Goal: Contribute content

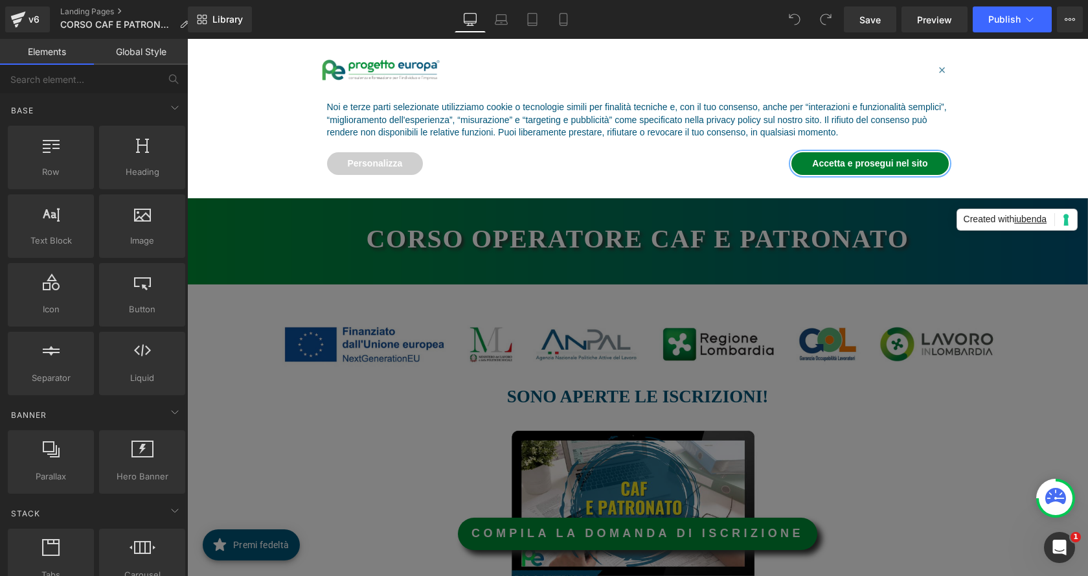
click at [843, 161] on button "Accetta e prosegui nel sito" at bounding box center [869, 163] width 157 height 23
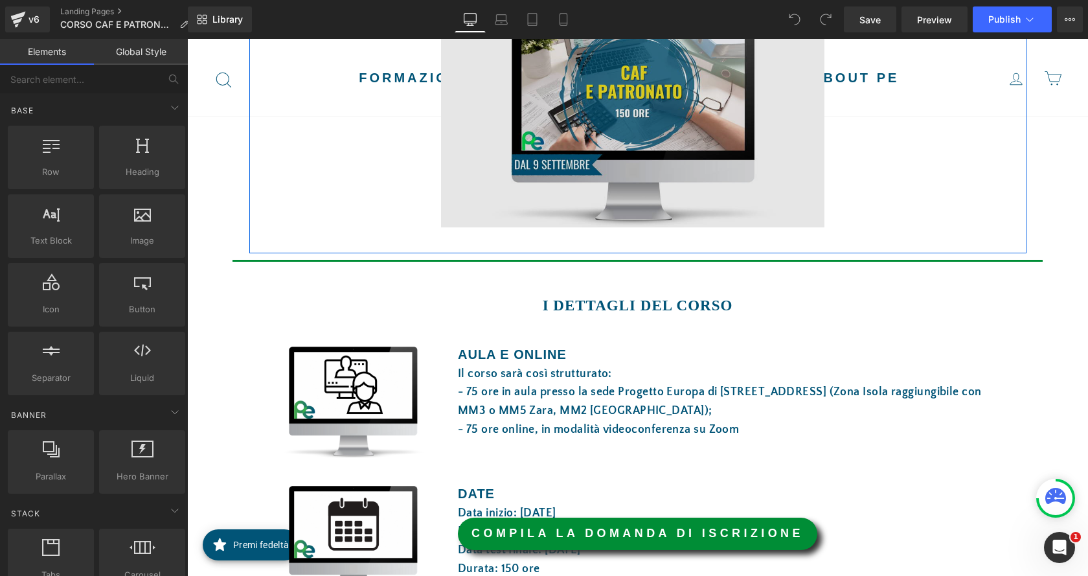
scroll to position [453, 0]
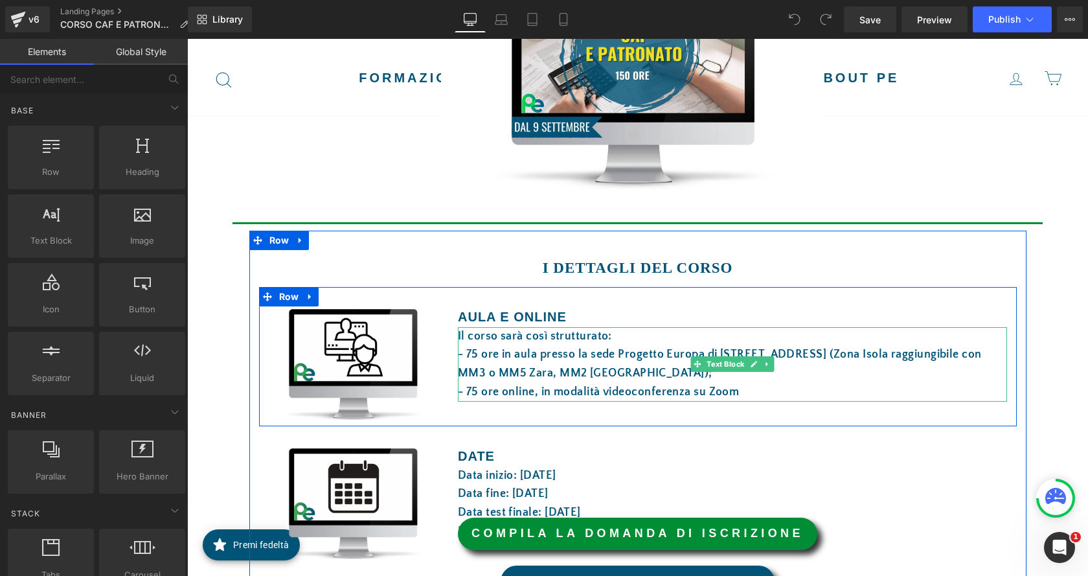
click at [562, 347] on div "Il corso sarà così strutturato: - 75 ore in aula presso la sede Progetto Europa…" at bounding box center [732, 364] width 549 height 74
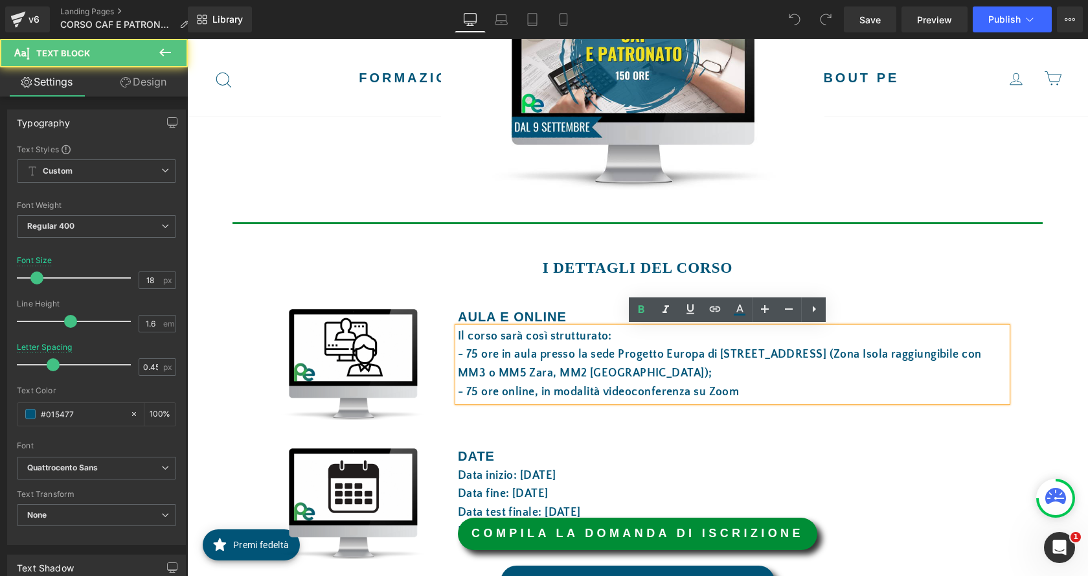
drag, startPoint x: 539, startPoint y: 310, endPoint x: 532, endPoint y: 316, distance: 8.7
click at [539, 312] on strong "AULA E ONLINE" at bounding box center [512, 317] width 109 height 14
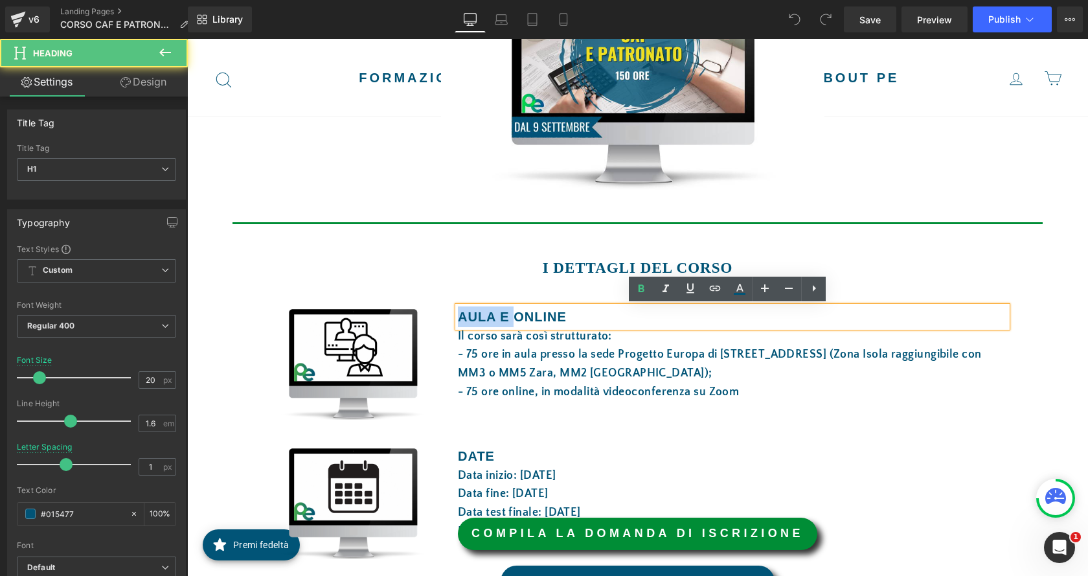
drag, startPoint x: 510, startPoint y: 317, endPoint x: 454, endPoint y: 317, distance: 55.7
click at [458, 317] on strong "AULA E ONLINE" at bounding box center [512, 317] width 109 height 14
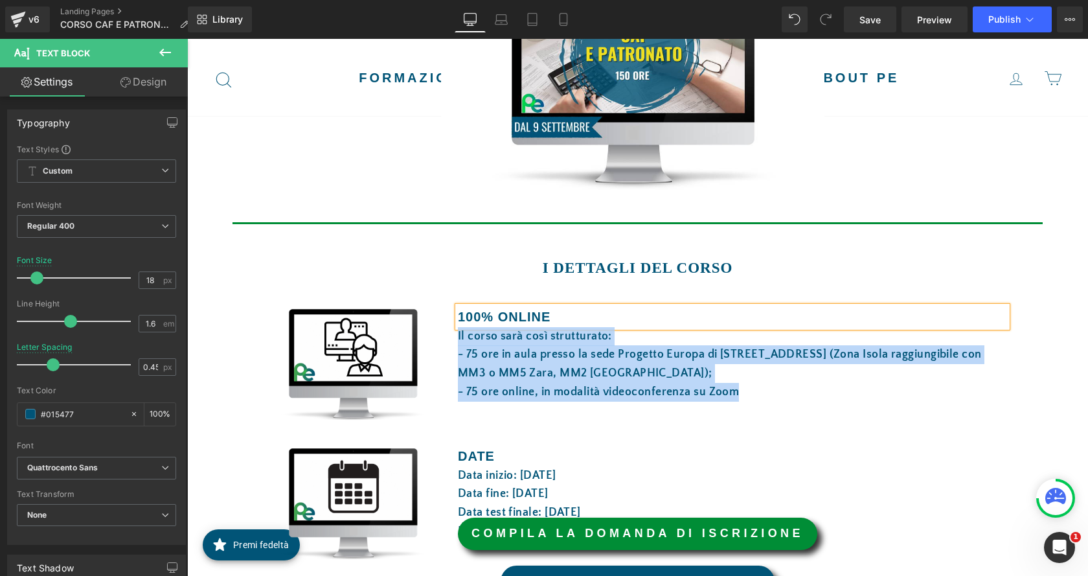
drag, startPoint x: 733, startPoint y: 394, endPoint x: 446, endPoint y: 343, distance: 290.7
click at [448, 343] on div "100% ONLINE Heading Il corso sarà così strutturato: - 75 ore in aula presso la …" at bounding box center [732, 353] width 569 height 95
paste div
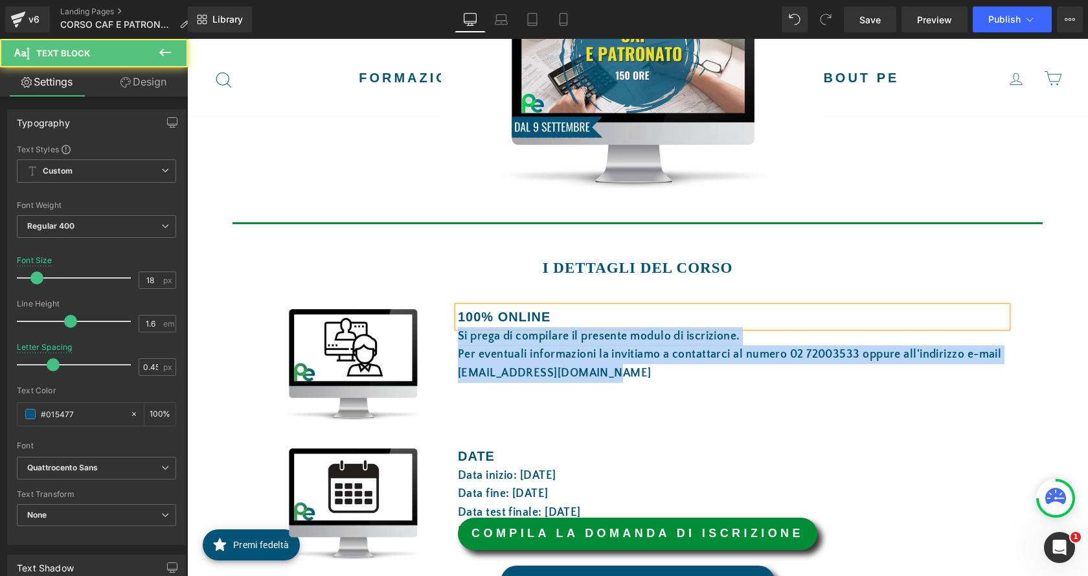
drag, startPoint x: 606, startPoint y: 374, endPoint x: 448, endPoint y: 335, distance: 162.7
click at [448, 335] on div "100% ONLINE Heading Si prega di compilare il presente modulo di iscrizione.  …" at bounding box center [732, 344] width 569 height 76
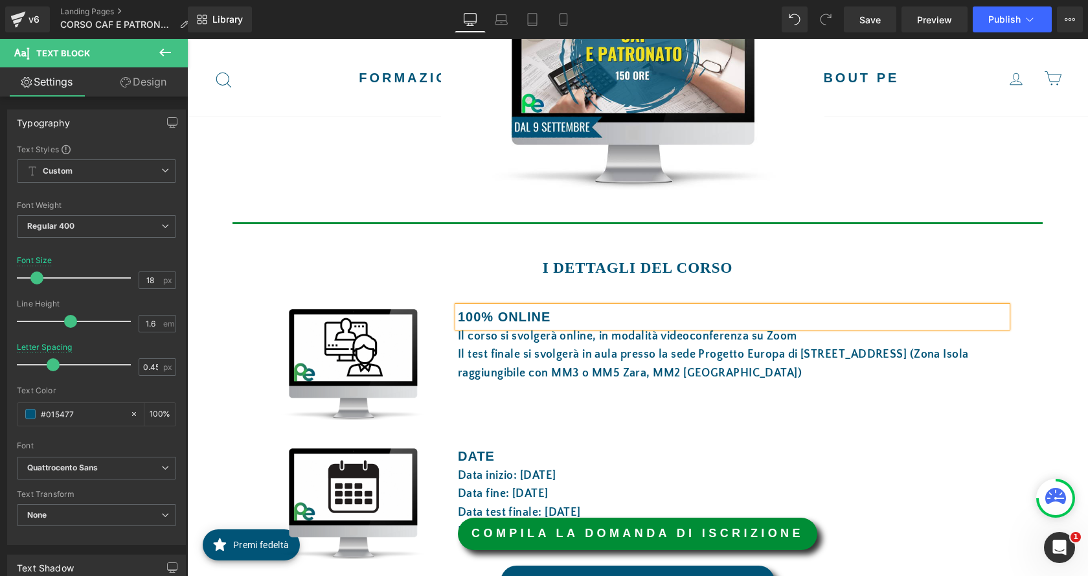
click at [650, 424] on div "Image 100% ONLINE Heading Il corso si svolgerà online, in modalità videoconfere…" at bounding box center [638, 356] width 758 height 139
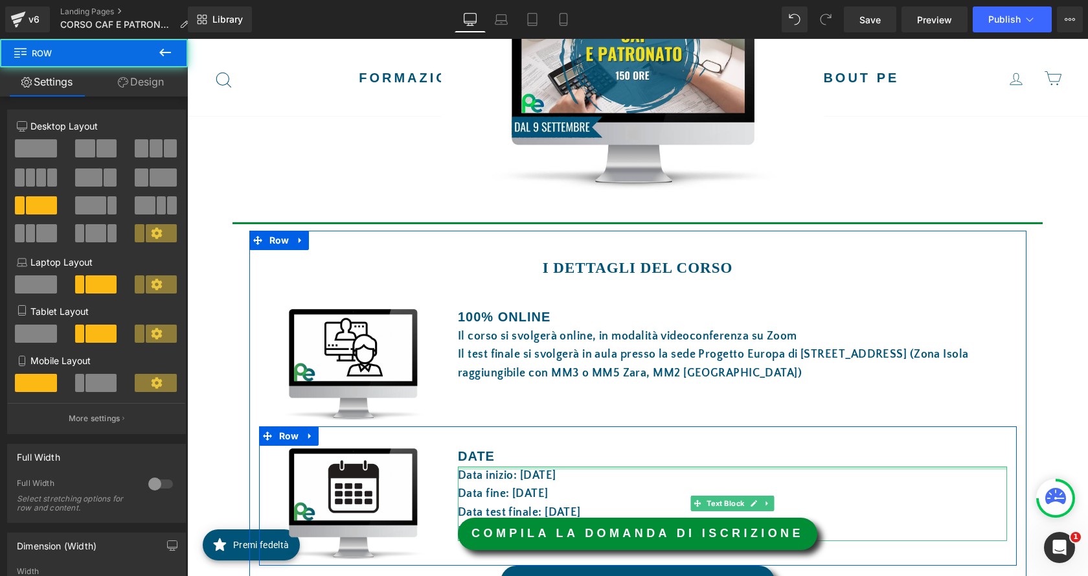
click at [584, 468] on div "Data inizio: [DATE] Data fine: [DATE] Data test finale: [DATE] Durata: 150 ore …" at bounding box center [732, 503] width 549 height 74
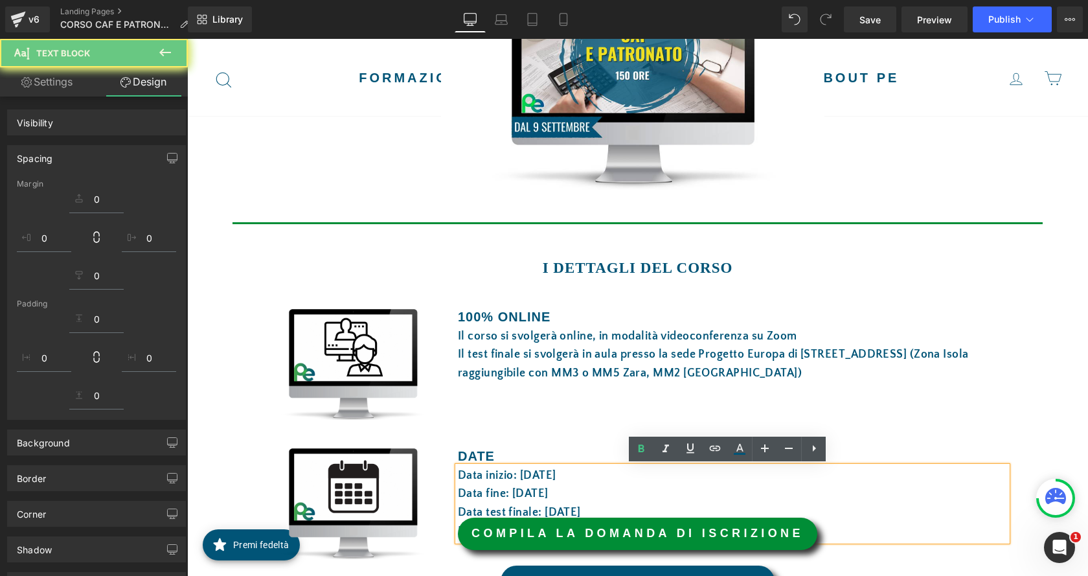
click at [530, 474] on font "Data inizio: [DATE]" at bounding box center [507, 475] width 98 height 13
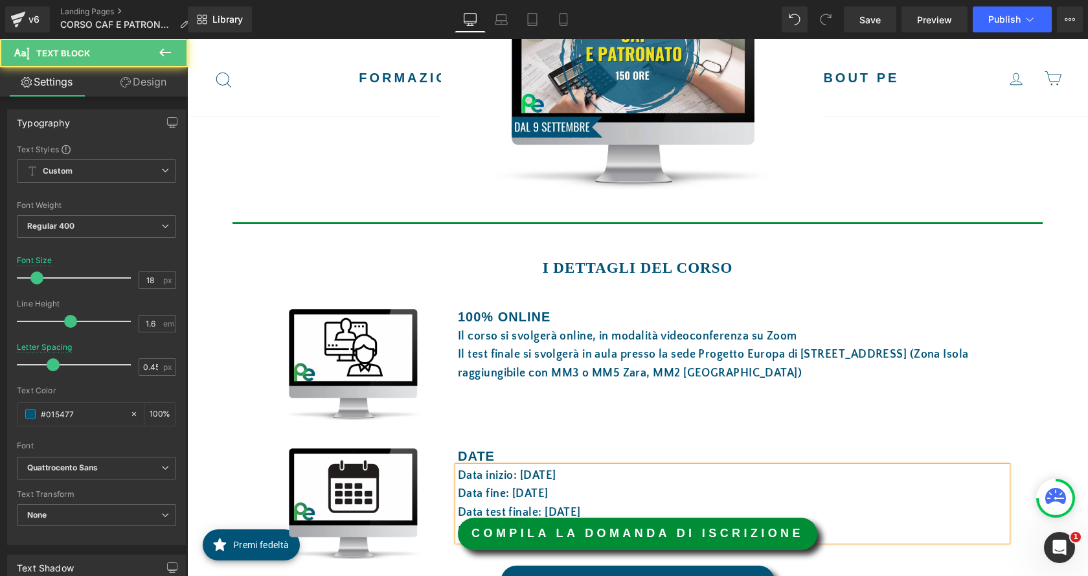
click at [513, 490] on font "Data fine: [DATE]" at bounding box center [503, 493] width 91 height 13
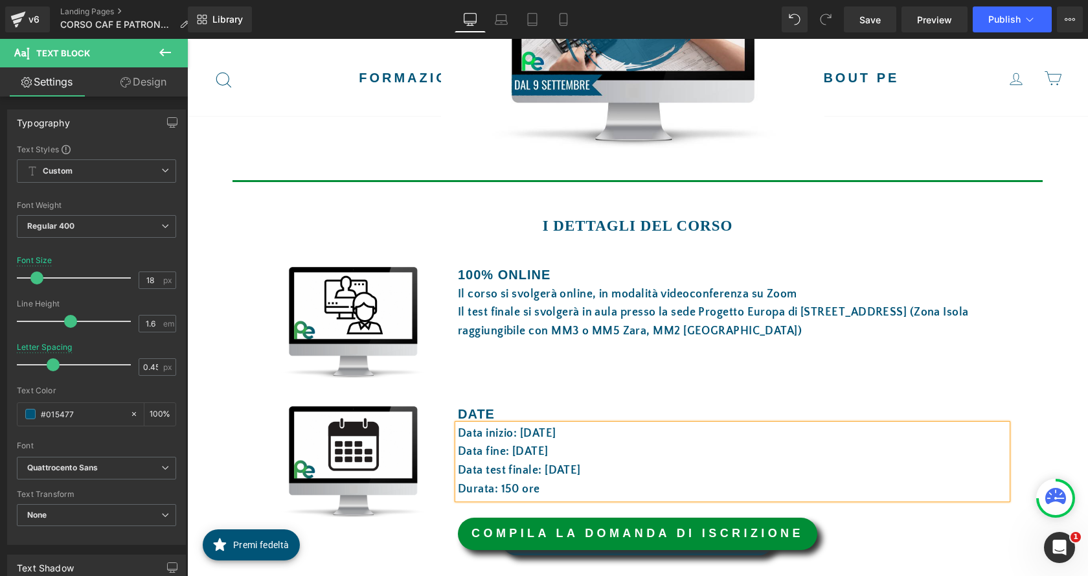
scroll to position [518, 0]
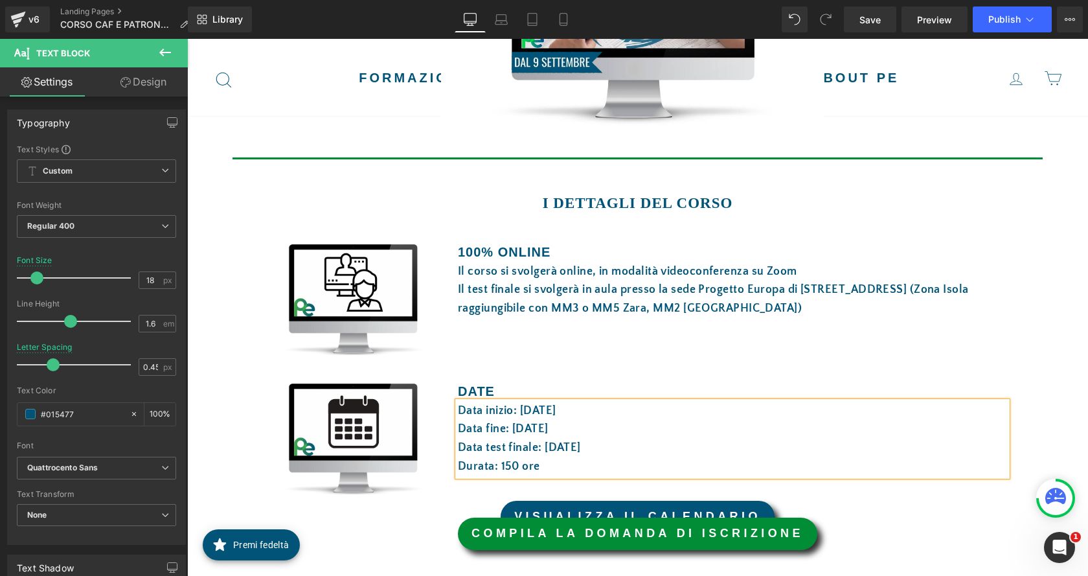
drag, startPoint x: 587, startPoint y: 448, endPoint x: 540, endPoint y: 448, distance: 47.3
click at [540, 448] on font "Data test finale: [DATE]" at bounding box center [519, 447] width 123 height 13
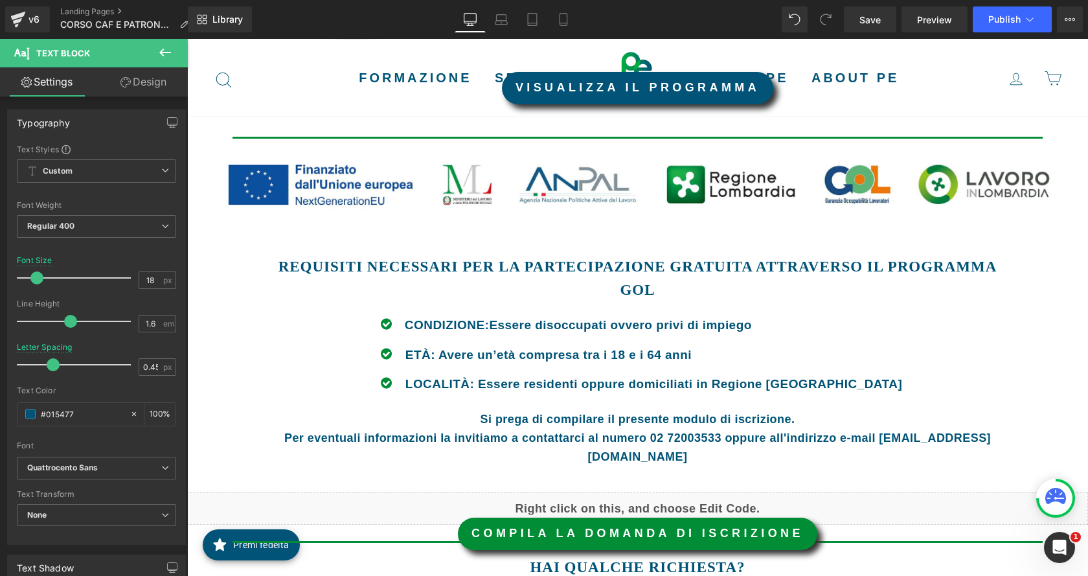
scroll to position [1360, 0]
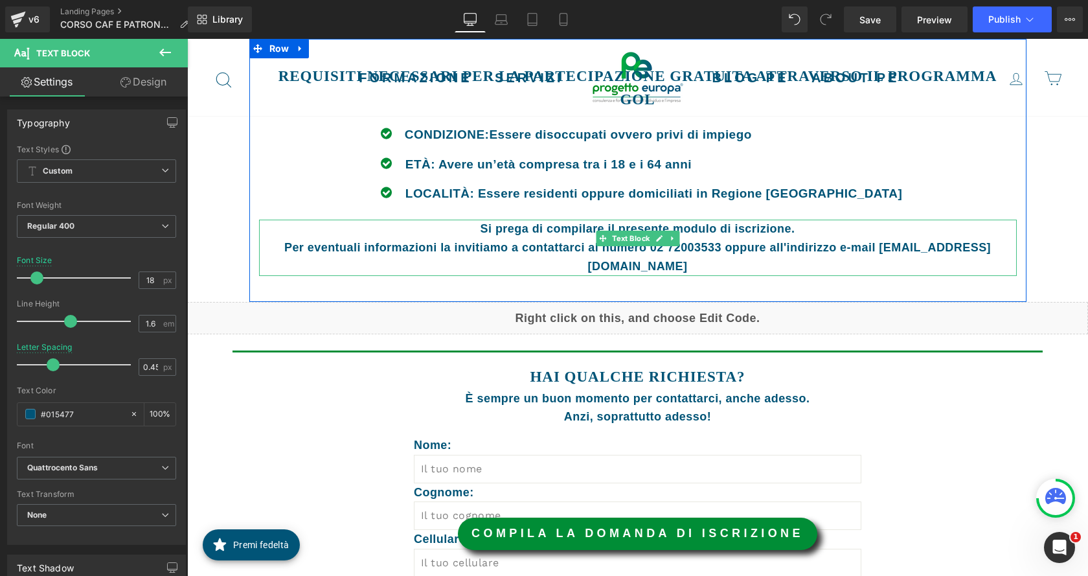
click at [712, 241] on strong "Per eventuali informazioni la invitiamo a contattarci al numero 02 72003533 opp…" at bounding box center [637, 257] width 707 height 32
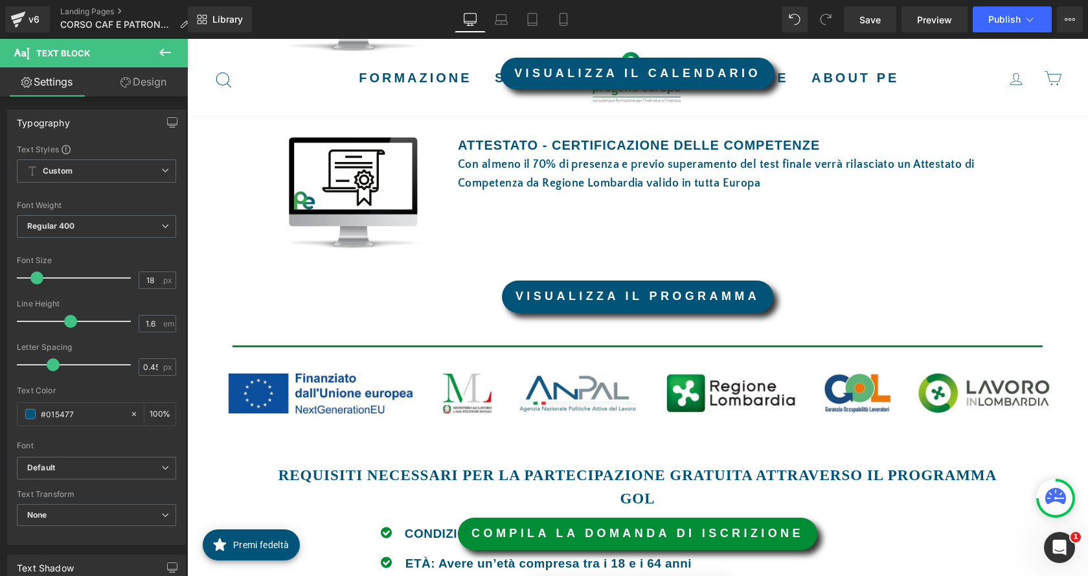
scroll to position [648, 0]
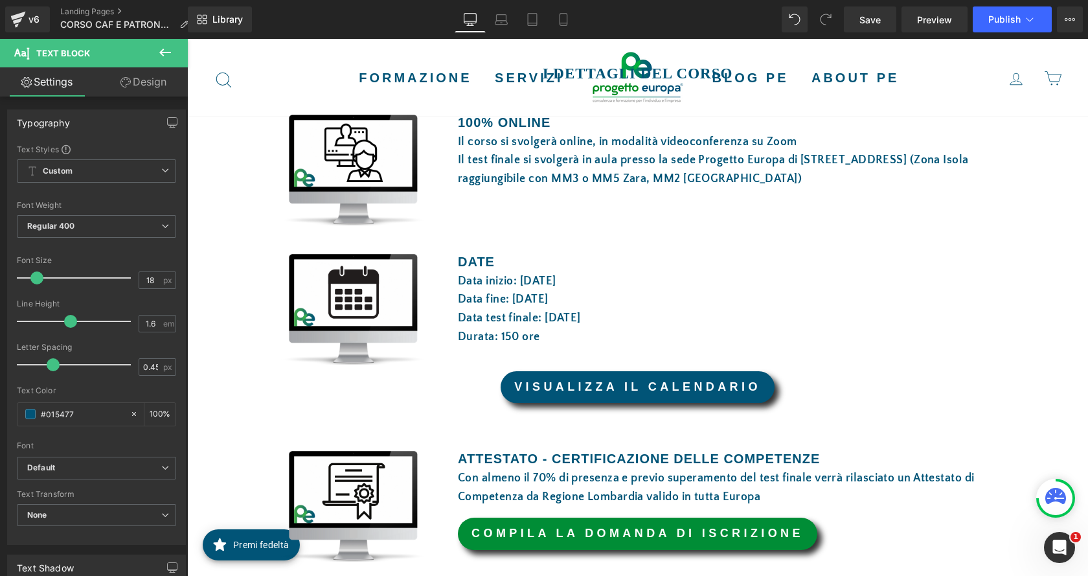
click at [721, 380] on link "VISUALIZZA IL CALENDARIO" at bounding box center [638, 387] width 274 height 32
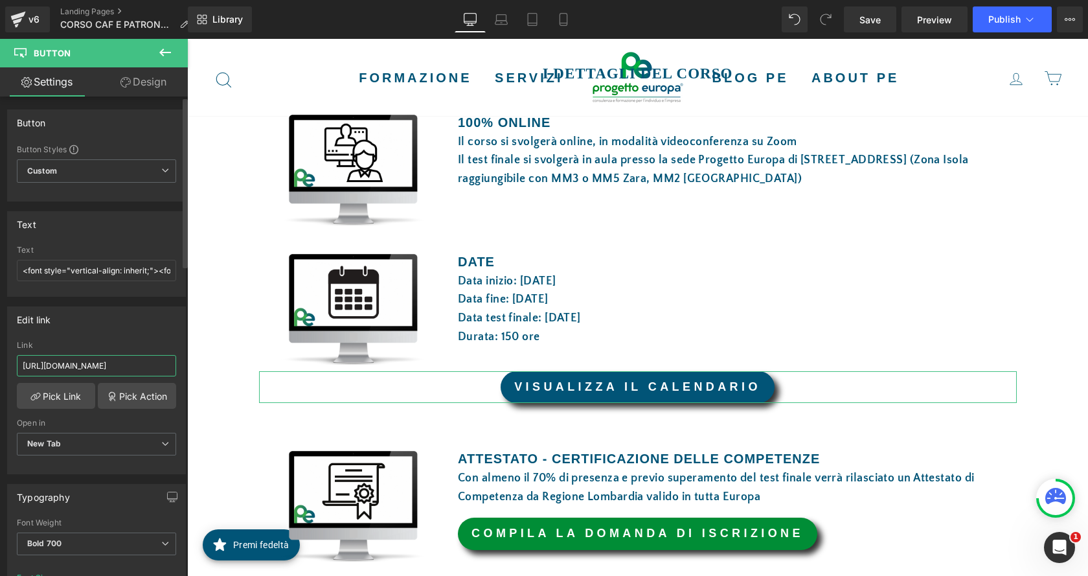
click at [117, 361] on input "[URL][DOMAIN_NAME]" at bounding box center [96, 365] width 159 height 21
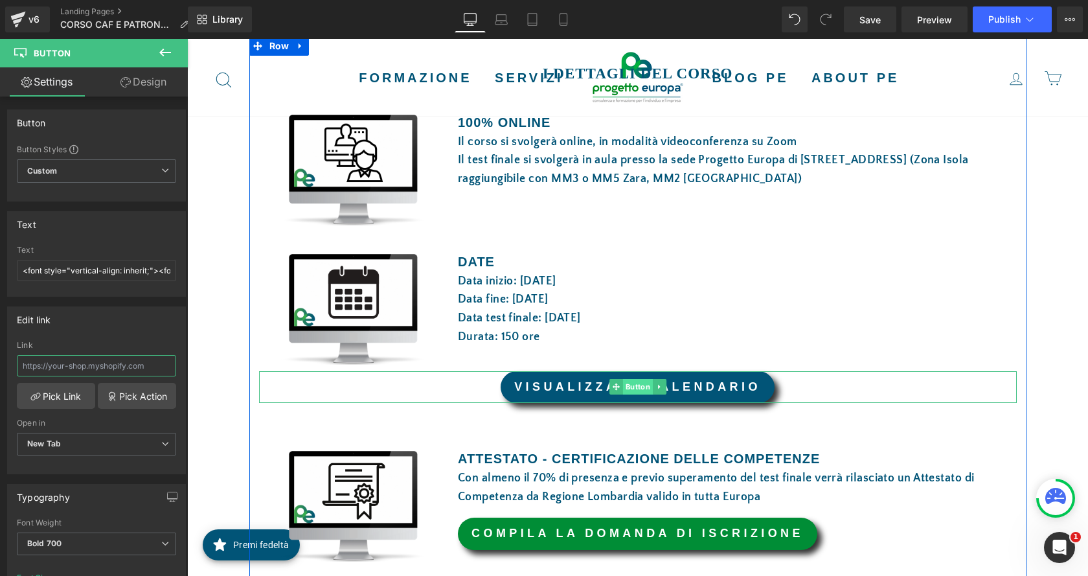
click at [635, 394] on span "Button" at bounding box center [637, 387] width 30 height 16
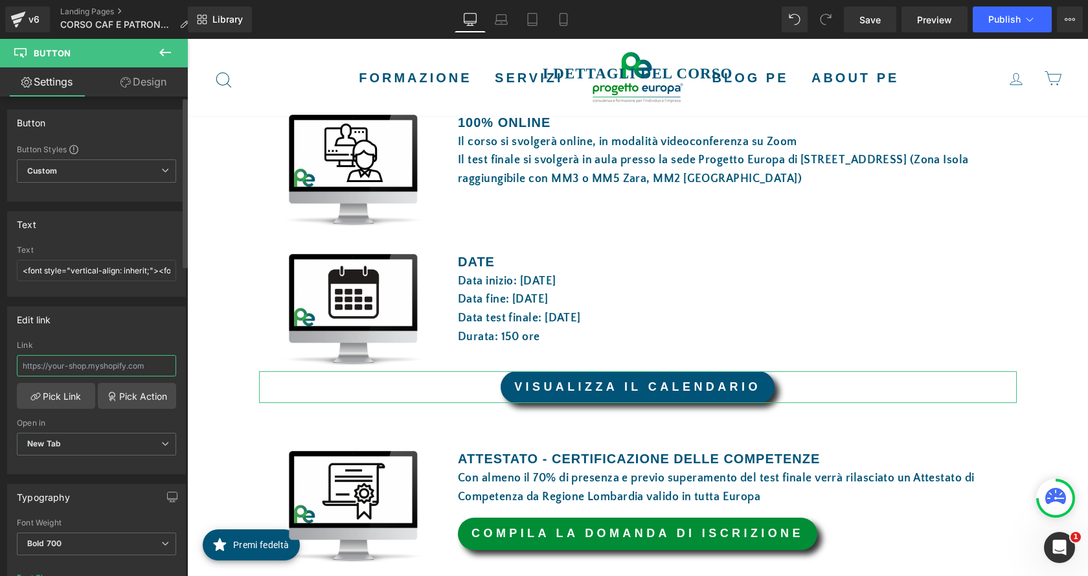
paste input "[URL][DOMAIN_NAME]"
type input "[URL][DOMAIN_NAME]"
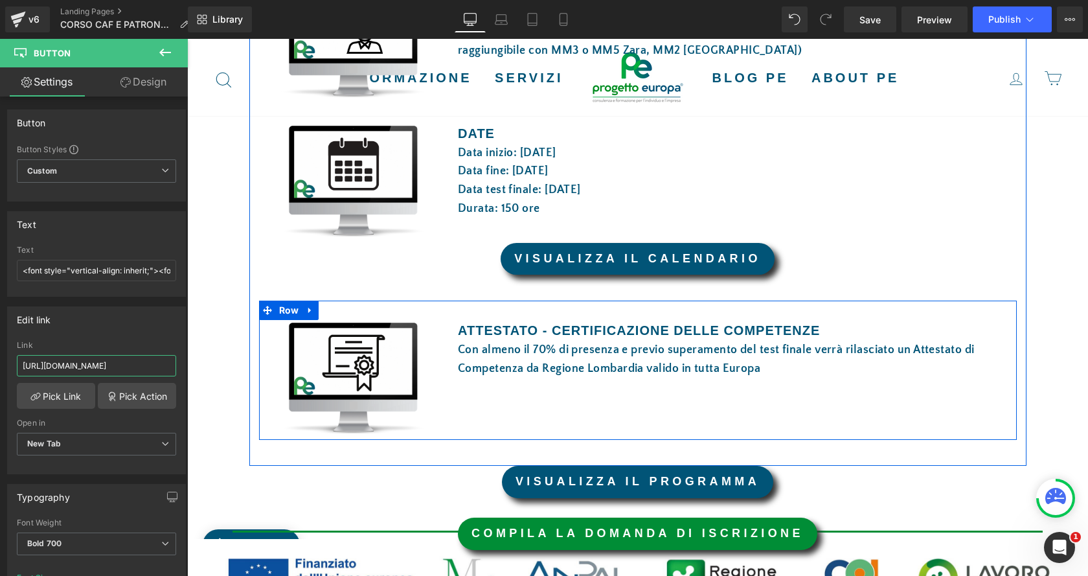
scroll to position [777, 0]
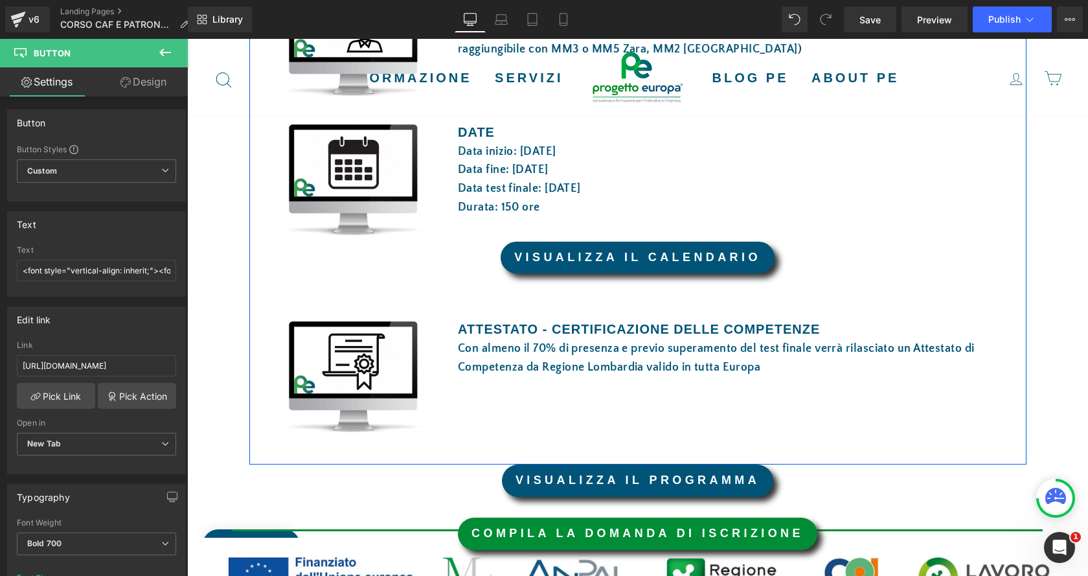
click at [663, 412] on div "Image ATTESTATO - CERTIFICAZIONE DELLE COMPETENZE Heading Con almeno il 70% di …" at bounding box center [638, 368] width 758 height 139
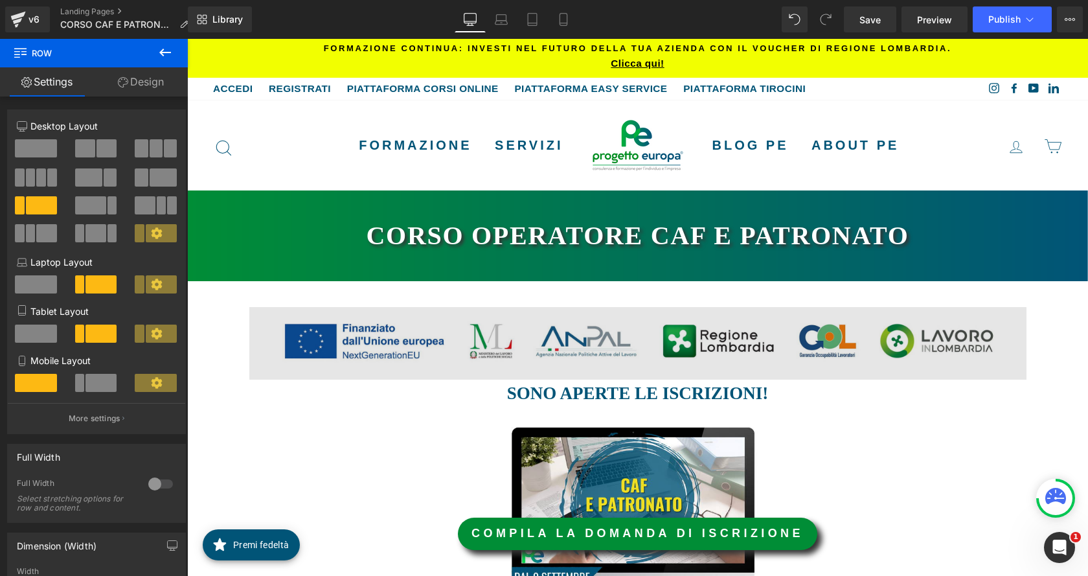
scroll to position [0, 0]
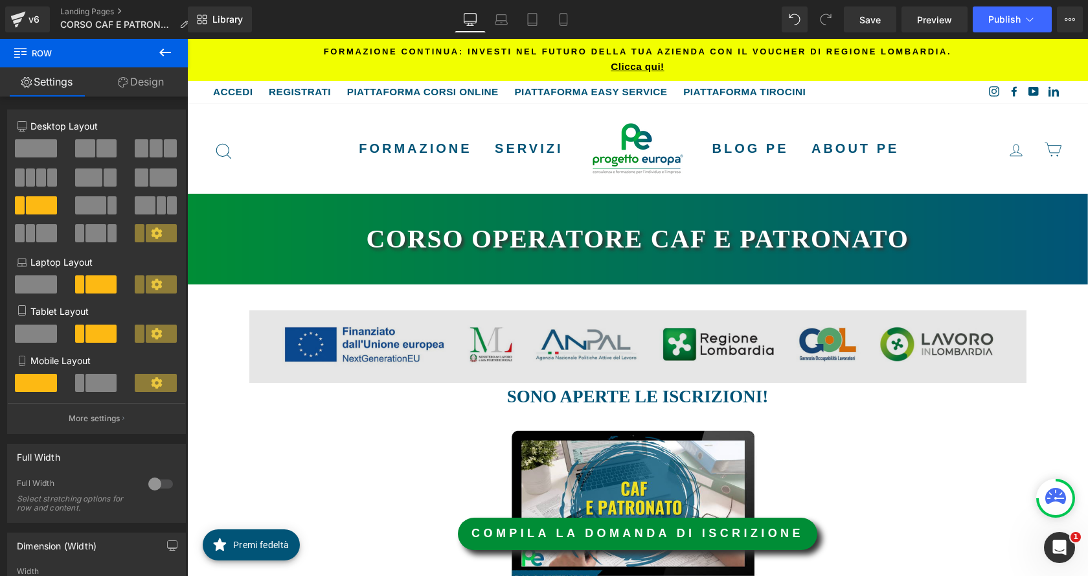
click at [799, 339] on img at bounding box center [637, 346] width 777 height 73
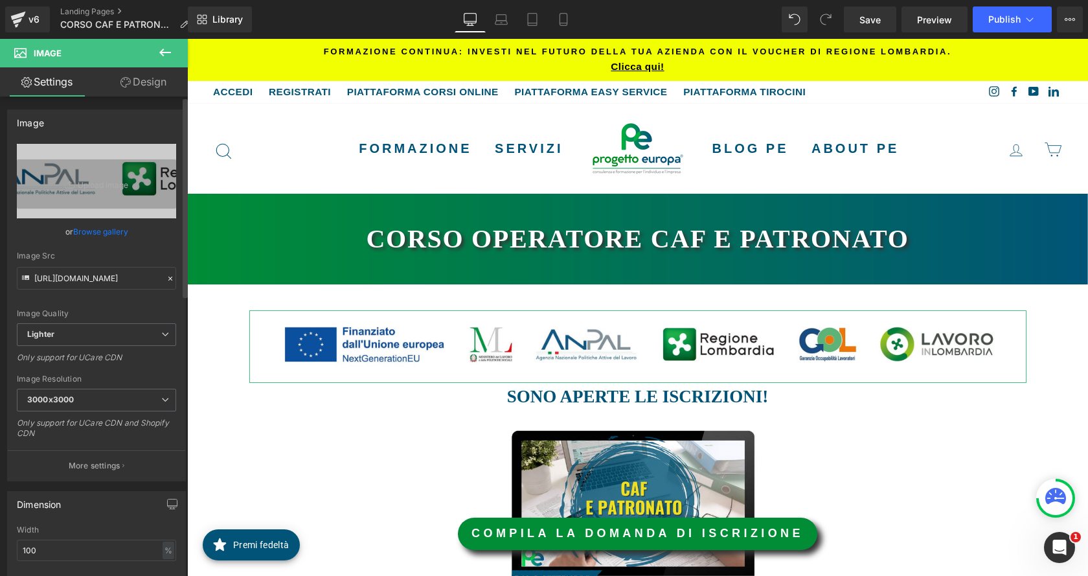
click at [117, 230] on link "Browse gallery" at bounding box center [100, 231] width 55 height 23
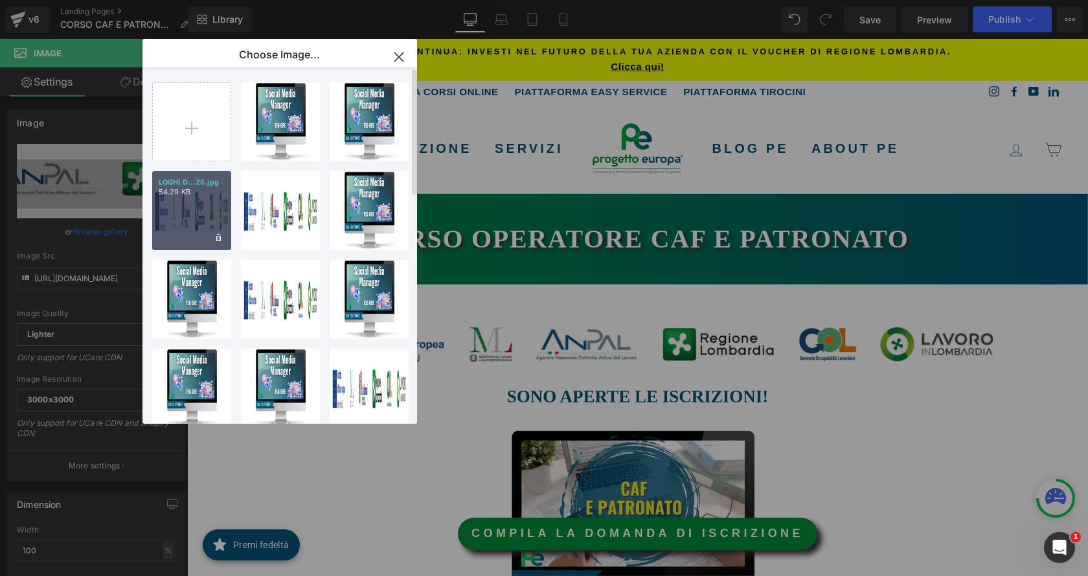
click at [186, 214] on div "LOGHI D...25.jpg 54.29 KB" at bounding box center [191, 210] width 79 height 79
type input "[URL][DOMAIN_NAME]"
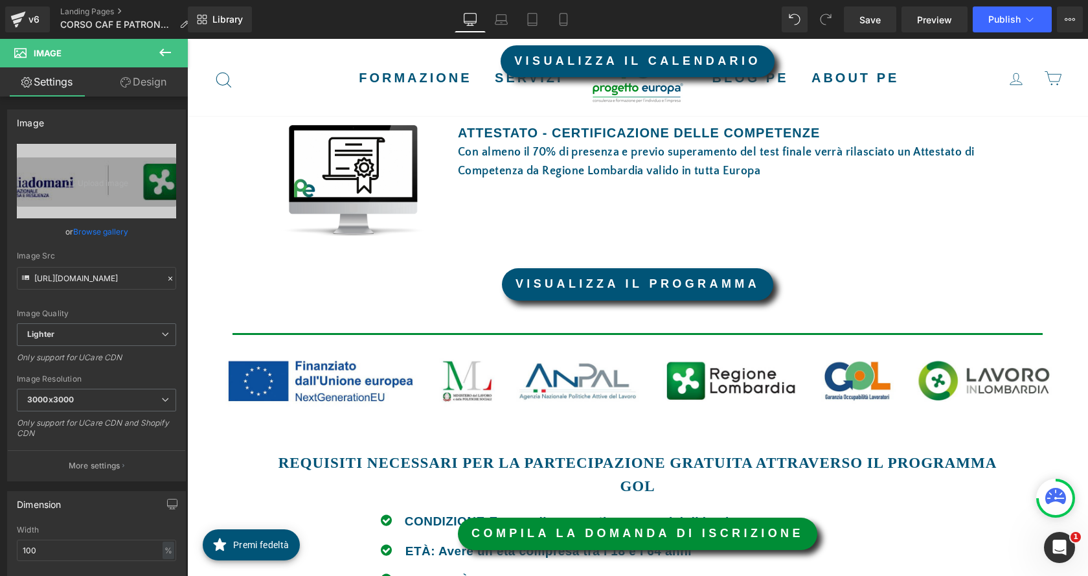
scroll to position [1166, 0]
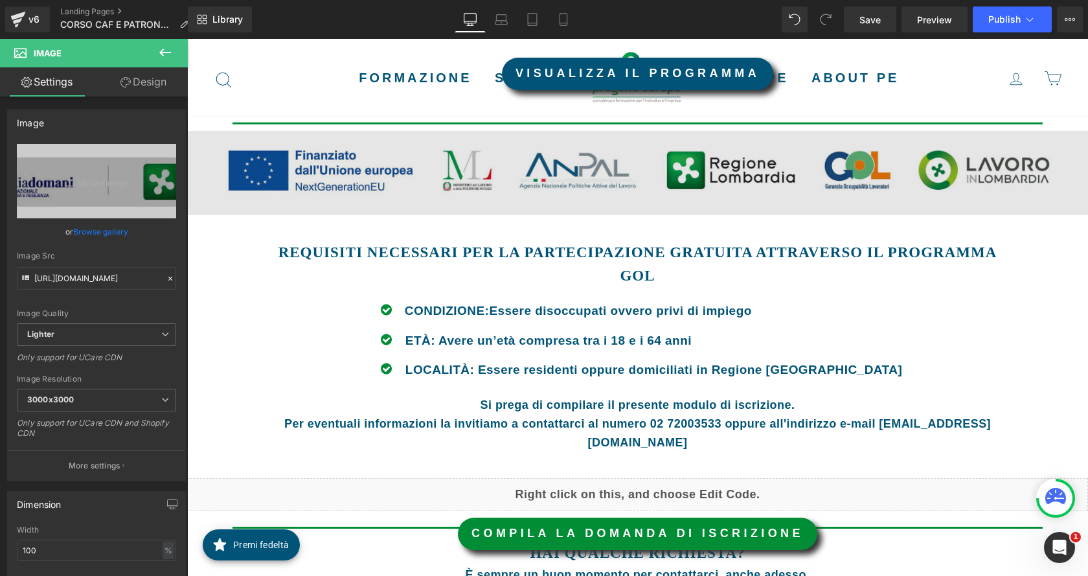
click at [473, 152] on img at bounding box center [637, 173] width 901 height 84
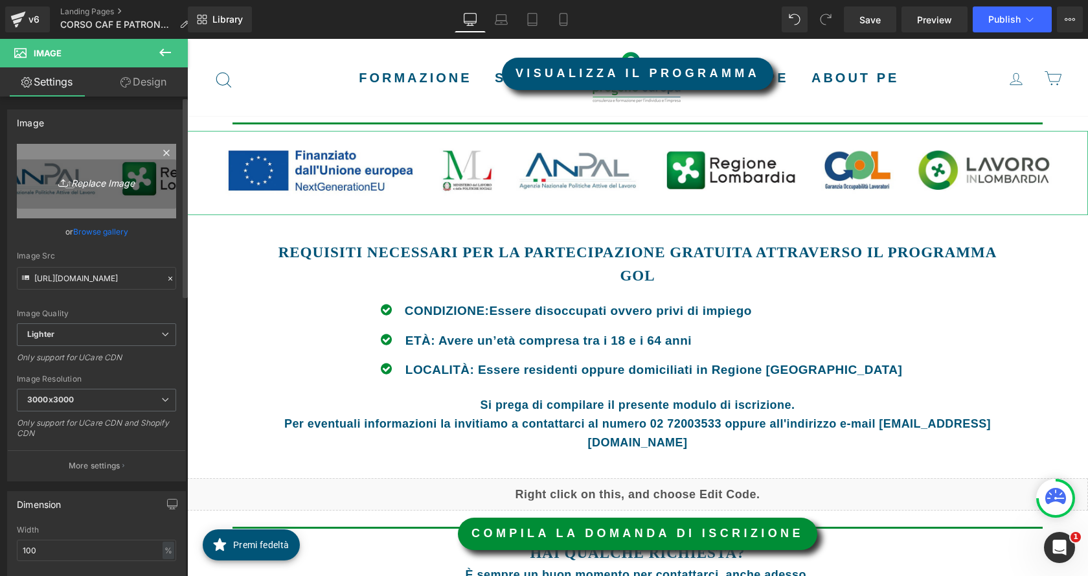
click at [111, 185] on icon "Replace Image" at bounding box center [97, 181] width 104 height 16
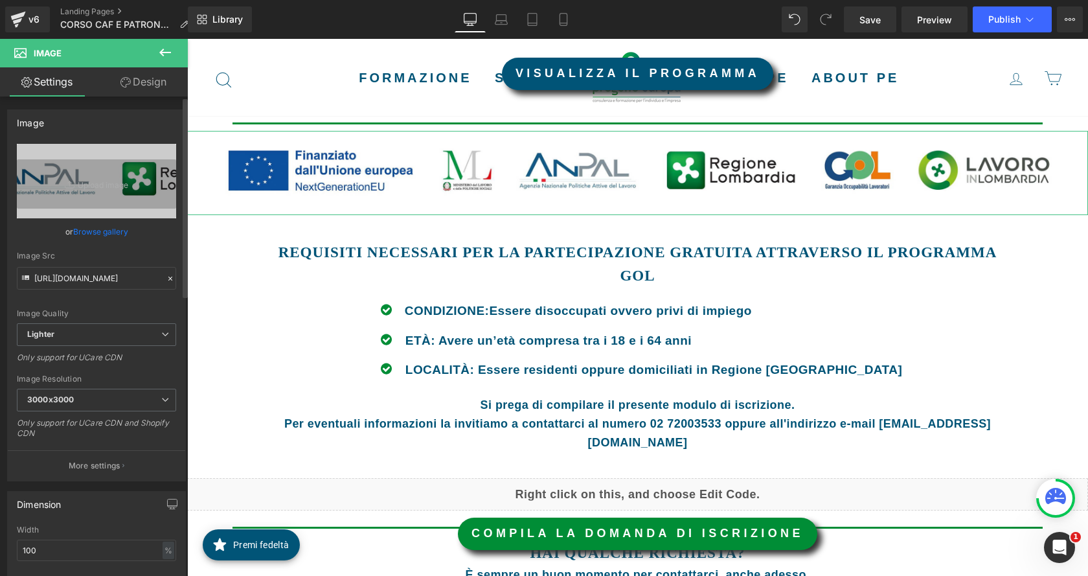
click at [90, 232] on link "Browse gallery" at bounding box center [100, 231] width 55 height 23
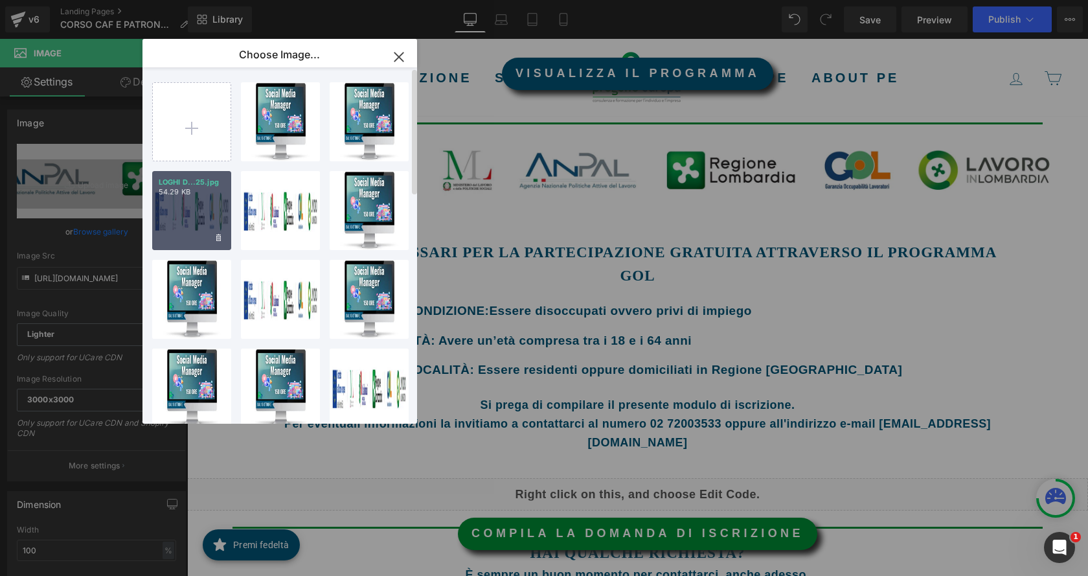
click at [170, 196] on p "54.29 KB" at bounding box center [192, 192] width 66 height 10
type input "[URL][DOMAIN_NAME]"
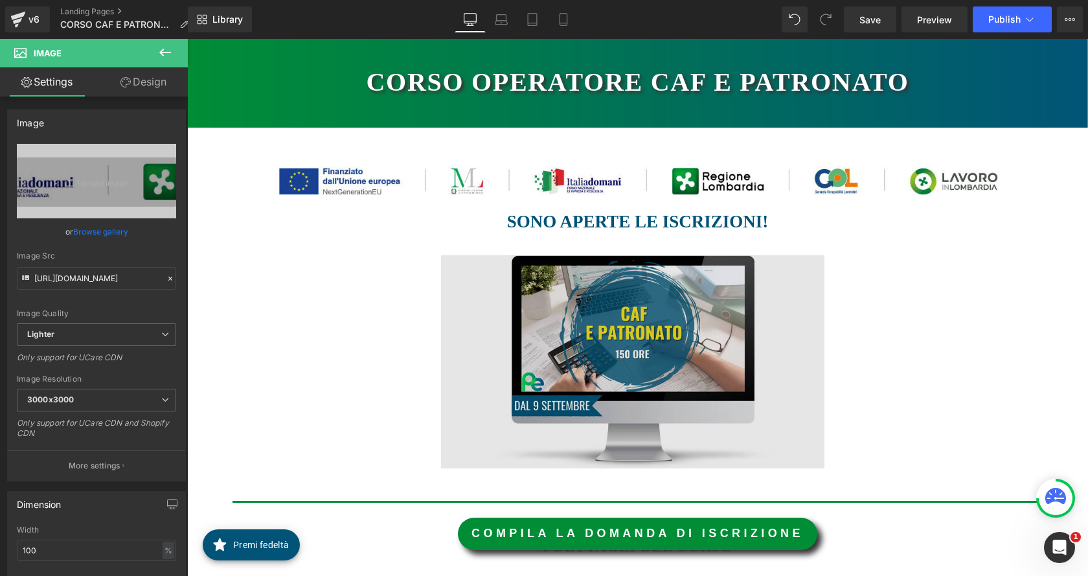
scroll to position [0, 0]
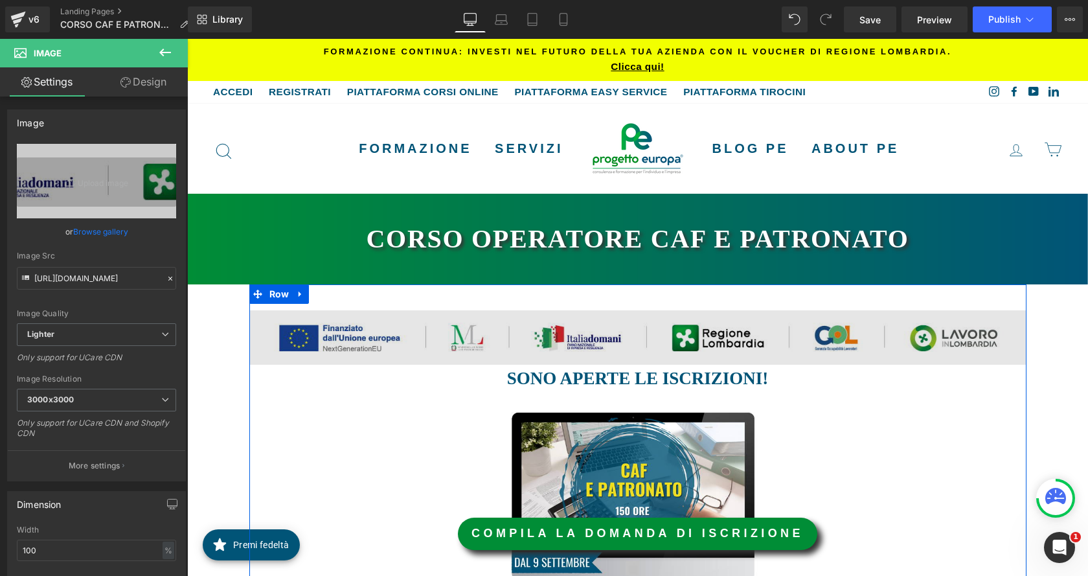
click at [642, 322] on img at bounding box center [637, 337] width 777 height 54
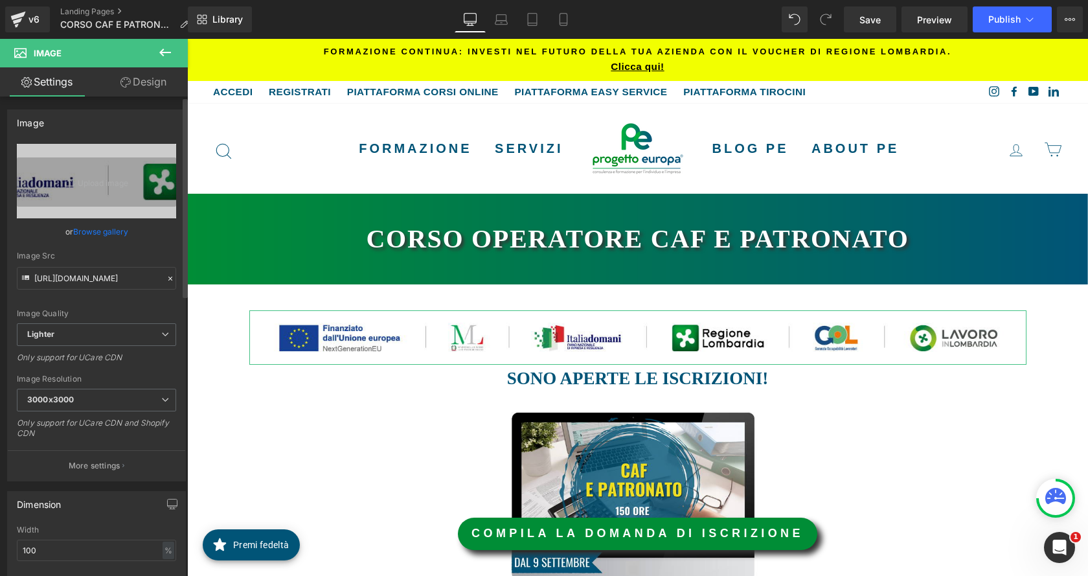
click at [102, 240] on link "Browse gallery" at bounding box center [100, 231] width 55 height 23
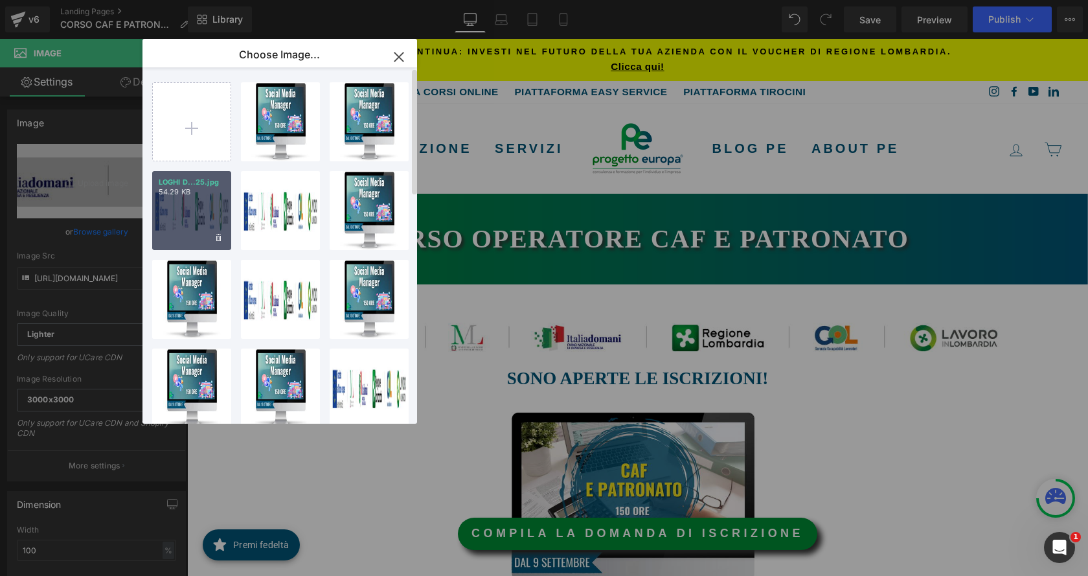
click at [195, 224] on div "LOGHI D...25.jpg 54.29 KB" at bounding box center [191, 210] width 79 height 79
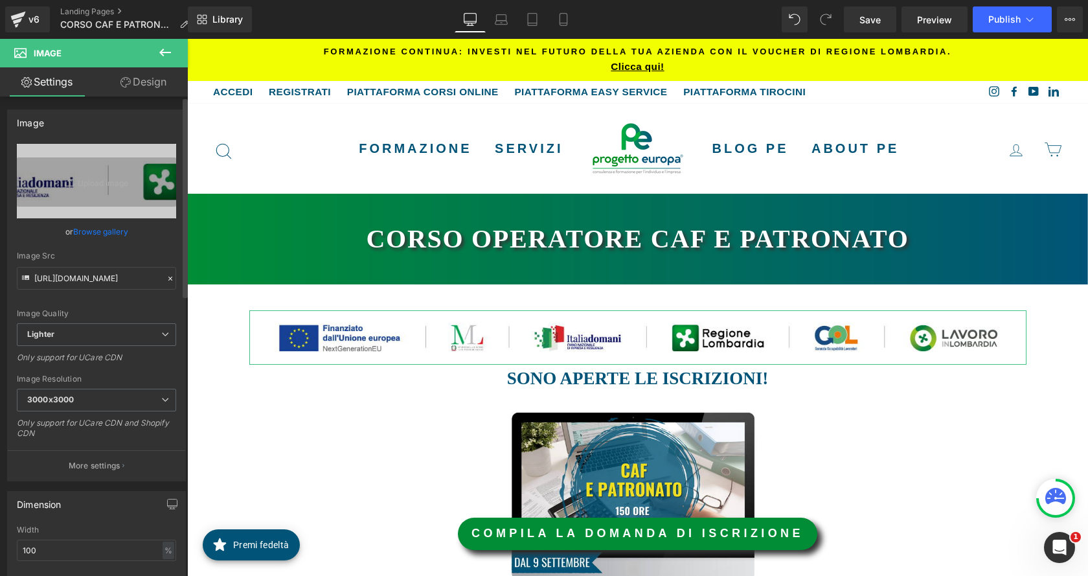
click at [109, 231] on link "Browse gallery" at bounding box center [100, 231] width 55 height 23
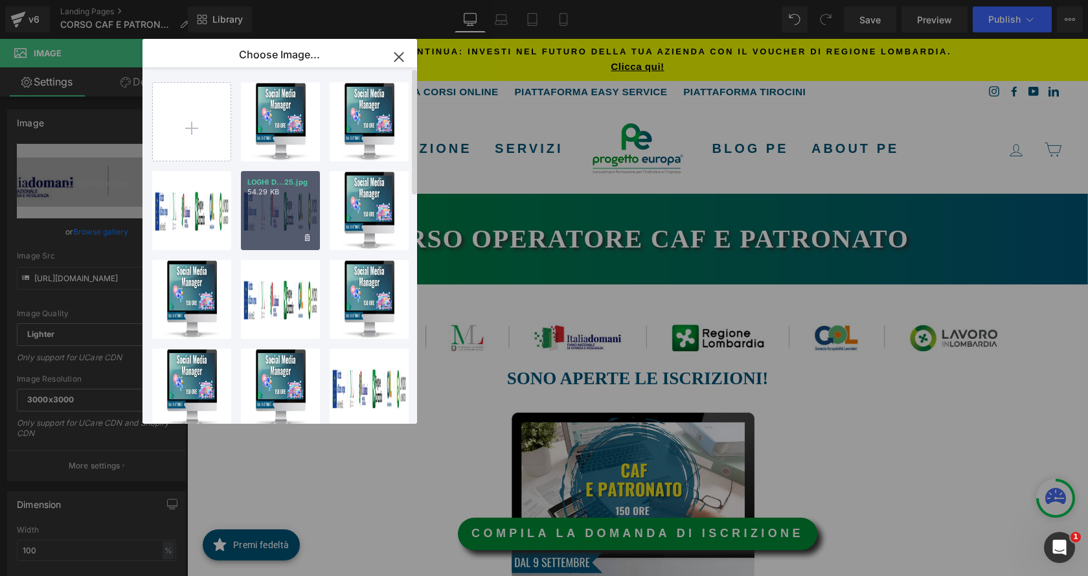
click at [287, 214] on div "LOGHI D...25.jpg 54.29 KB" at bounding box center [280, 210] width 79 height 79
type input "[URL][DOMAIN_NAME]"
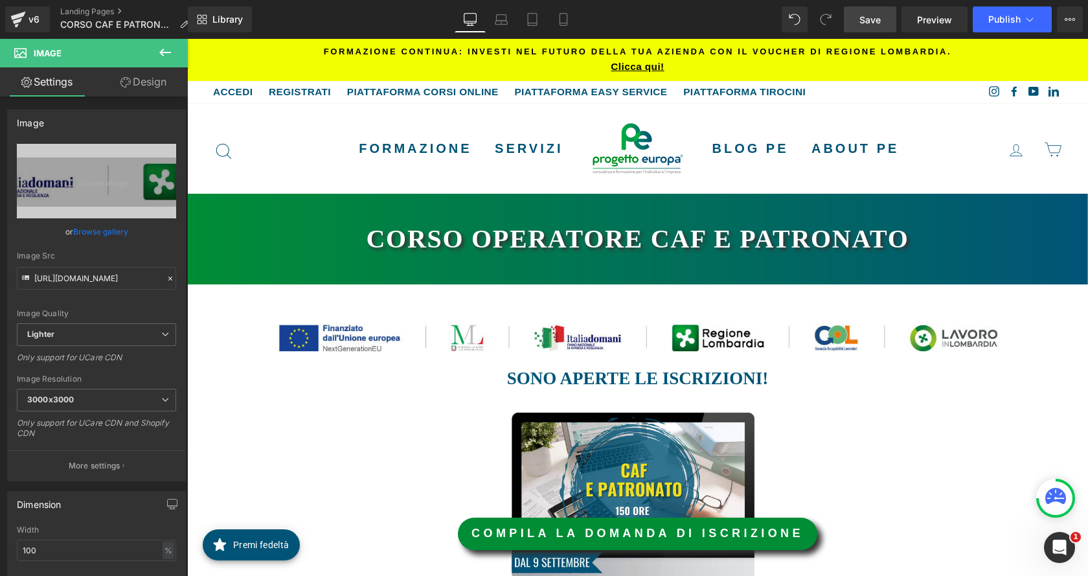
click at [876, 10] on link "Save" at bounding box center [870, 19] width 52 height 26
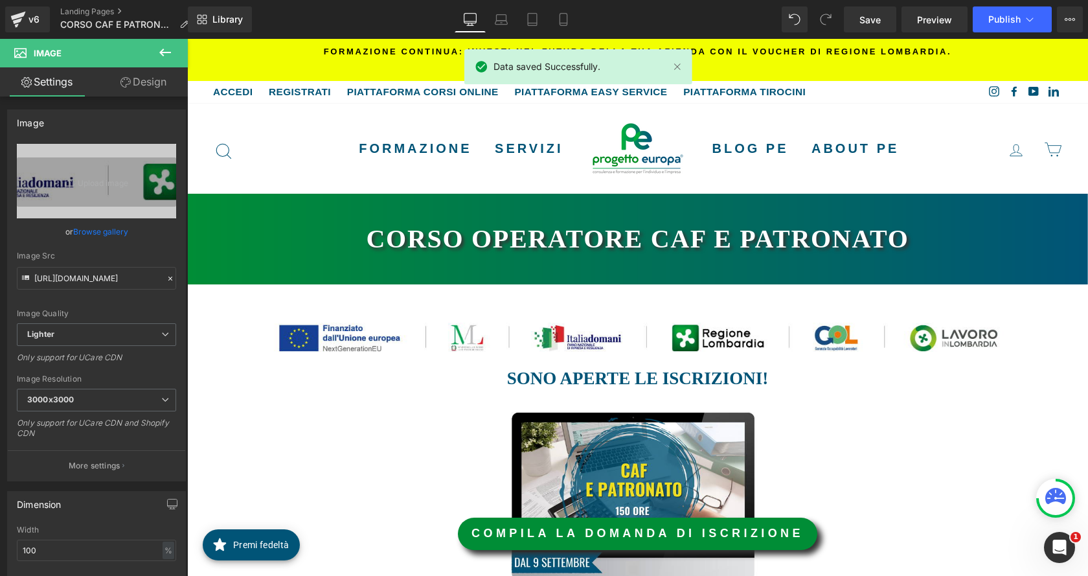
drag, startPoint x: 1208, startPoint y: 55, endPoint x: 830, endPoint y: 436, distance: 536.7
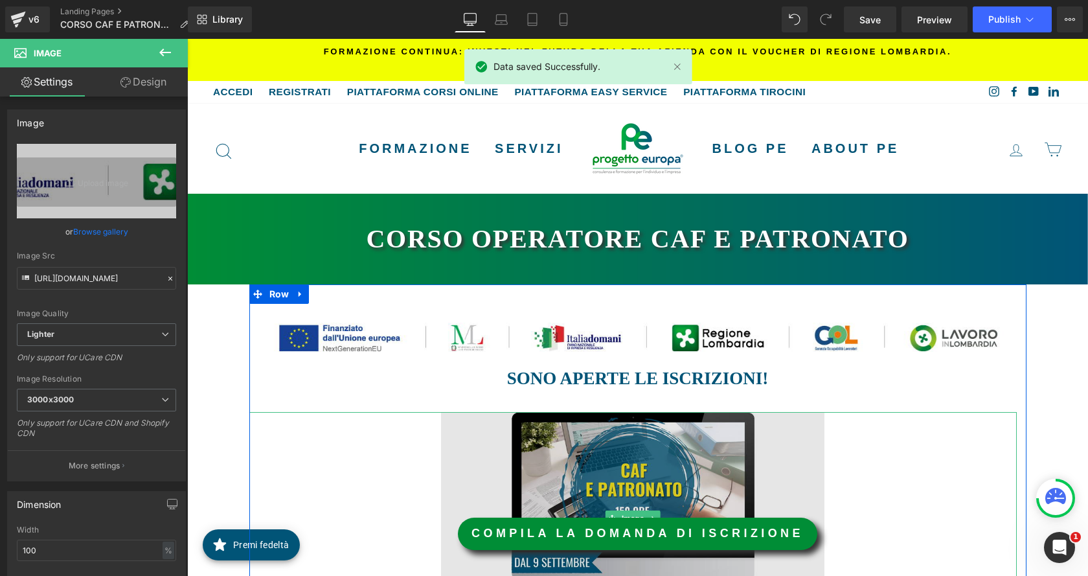
click at [663, 474] on img at bounding box center [633, 518] width 384 height 213
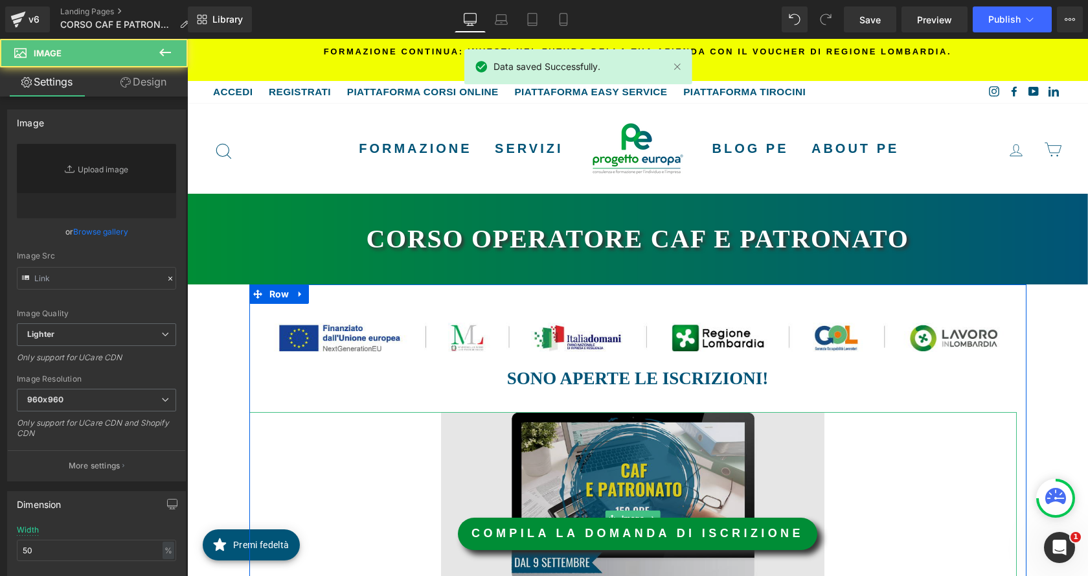
type input "[URL][DOMAIN_NAME]"
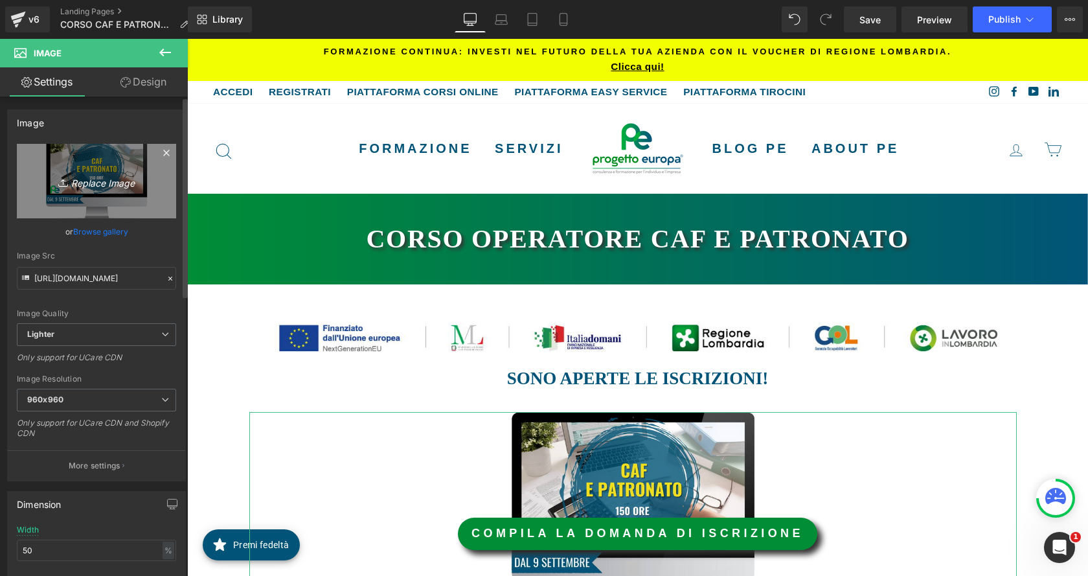
click at [104, 186] on icon "Replace Image" at bounding box center [97, 181] width 104 height 16
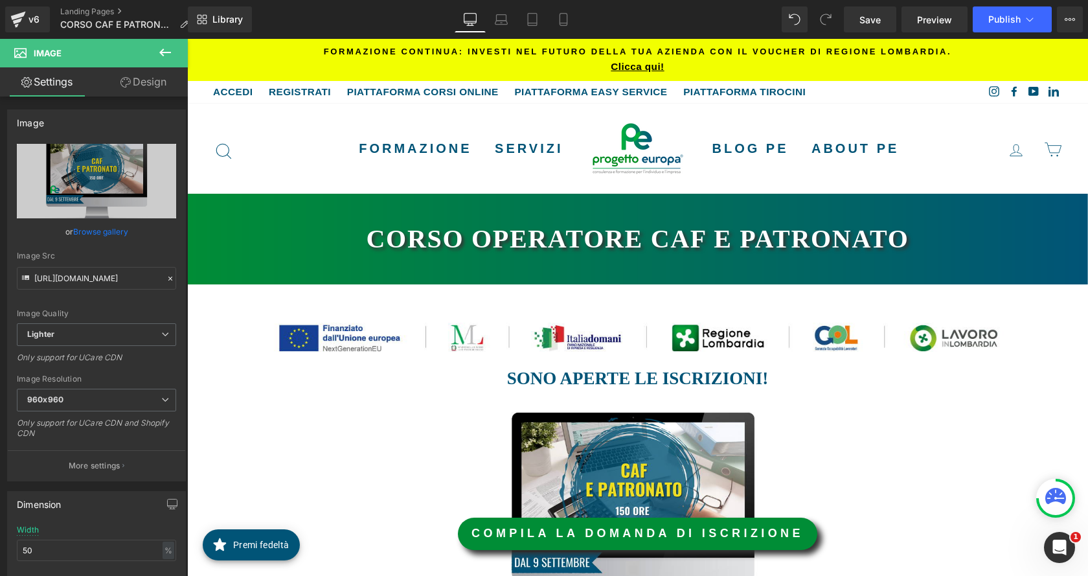
click at [679, 68] on div at bounding box center [578, 67] width 228 height 36
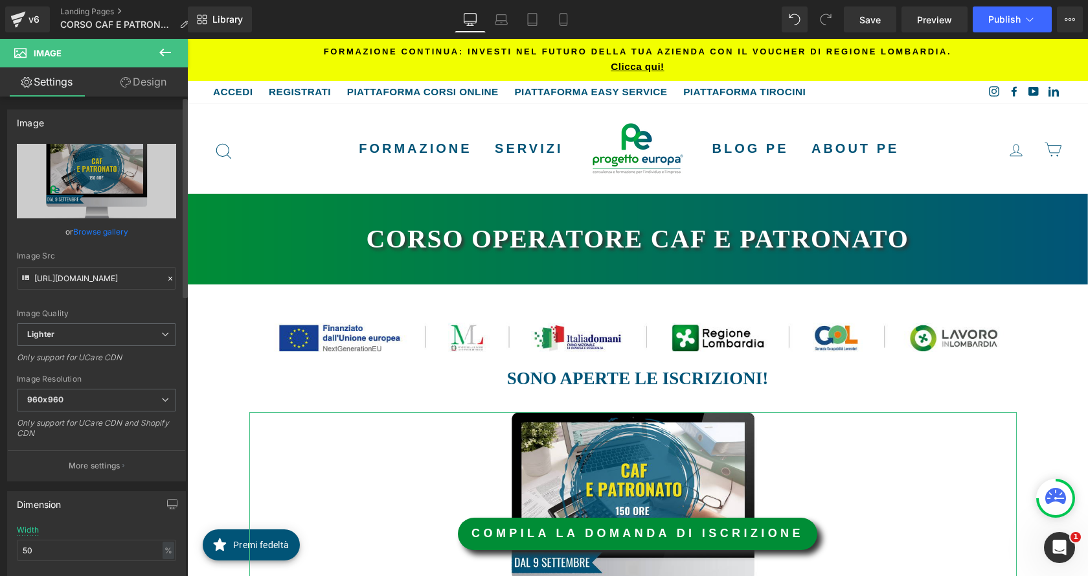
click at [119, 234] on link "Browse gallery" at bounding box center [100, 231] width 55 height 23
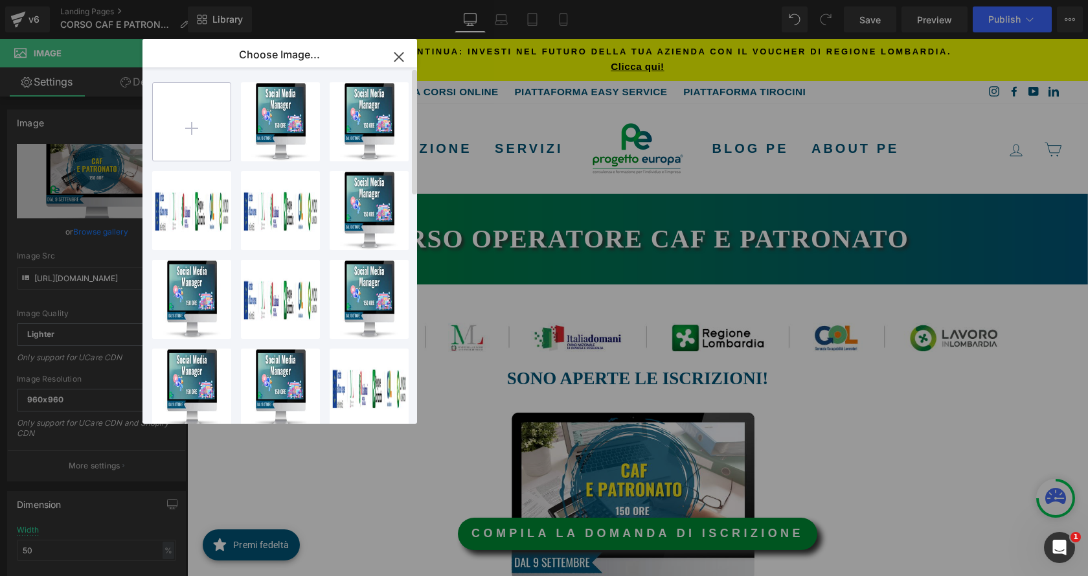
click at [218, 141] on input "file" at bounding box center [192, 122] width 78 height 78
type input "C:\fakepath\IMM SITO CAF.png"
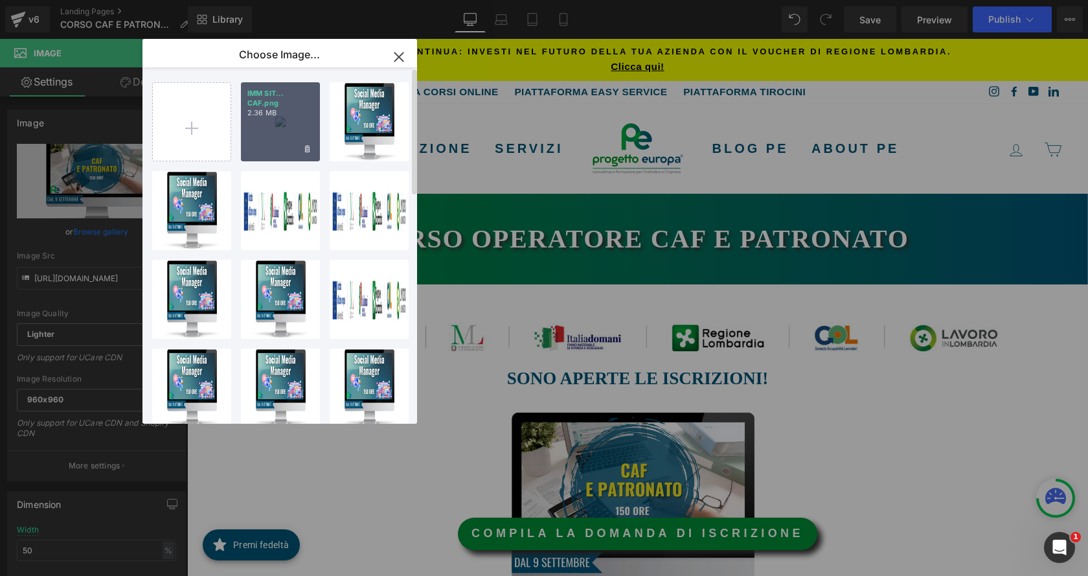
click at [291, 135] on div "IMM SIT... CAF.png 2.36 MB" at bounding box center [280, 121] width 79 height 79
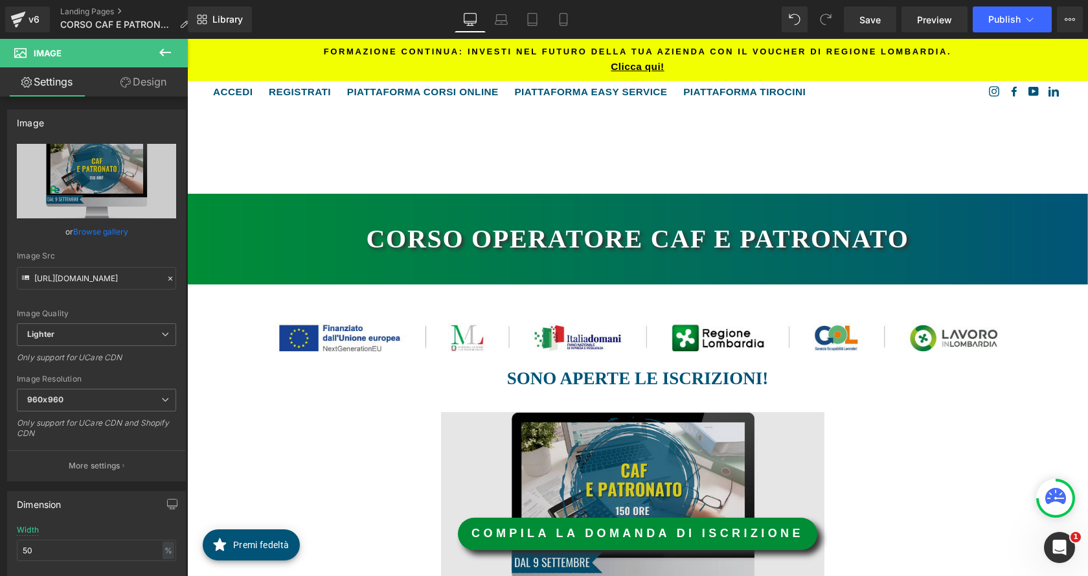
scroll to position [194, 0]
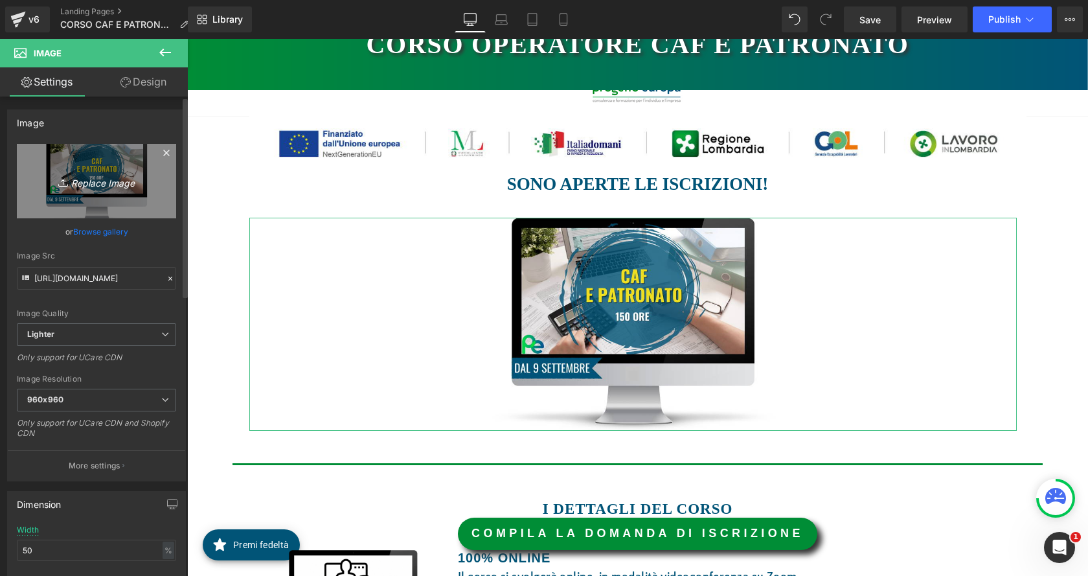
click at [114, 189] on link "Replace Image" at bounding box center [96, 181] width 159 height 74
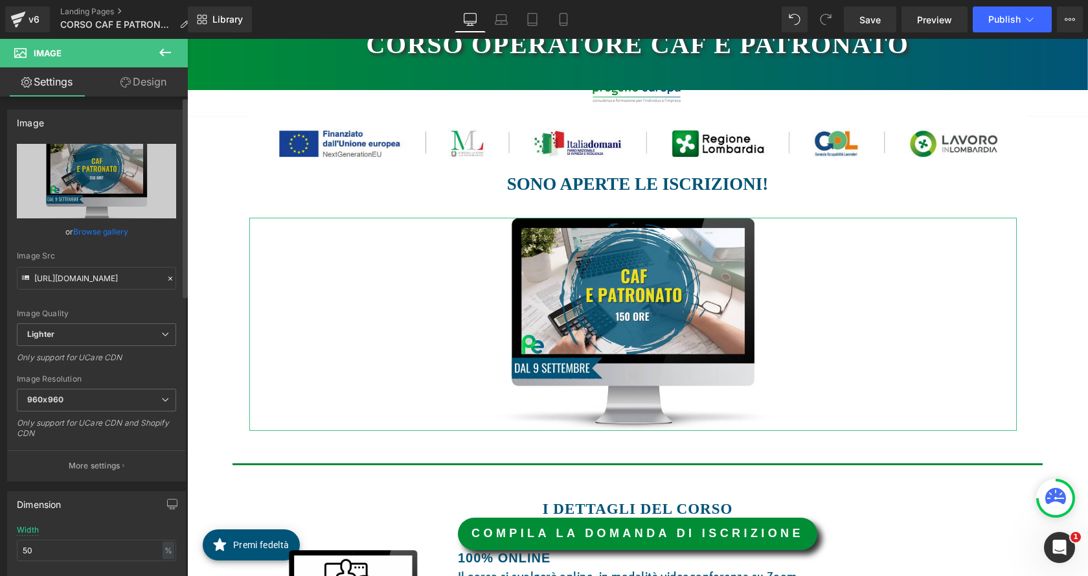
click at [100, 231] on link "Browse gallery" at bounding box center [100, 231] width 55 height 23
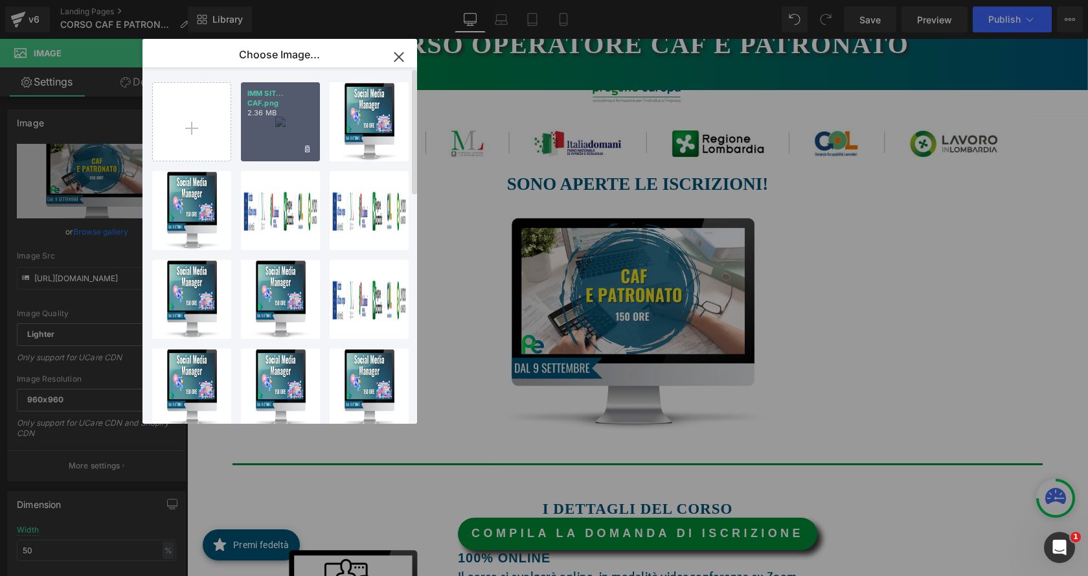
click at [279, 147] on div "IMM SIT... CAF.png 2.36 MB" at bounding box center [280, 121] width 79 height 79
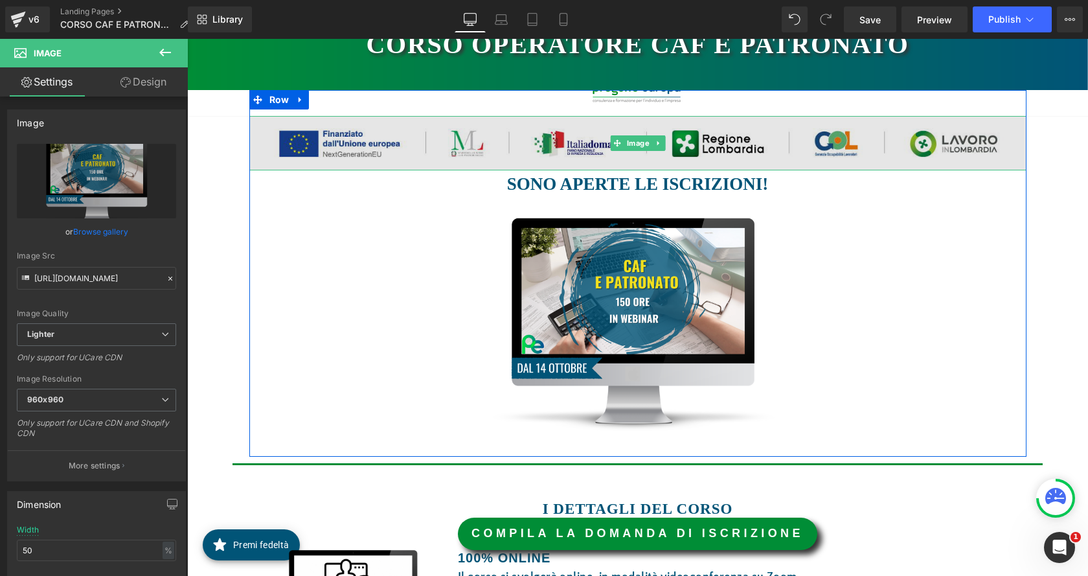
type input "[URL][DOMAIN_NAME]"
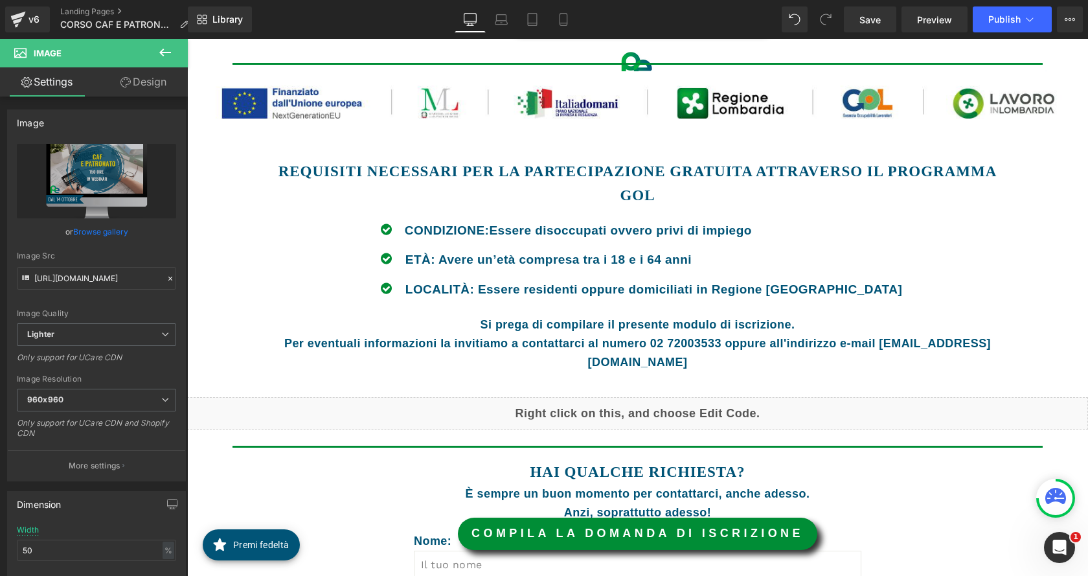
scroll to position [1036, 0]
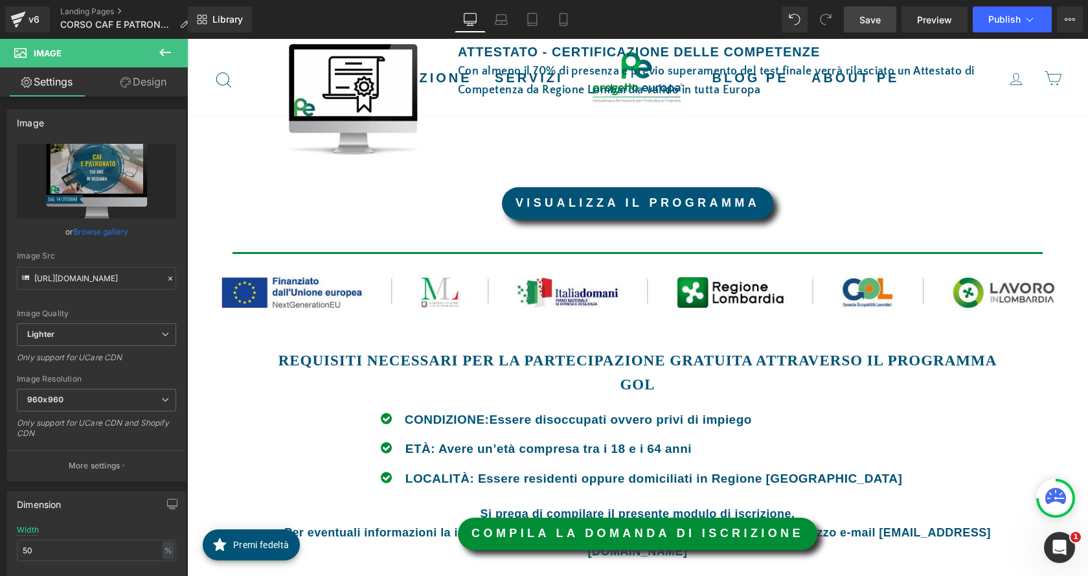
click at [884, 19] on link "Save" at bounding box center [870, 19] width 52 height 26
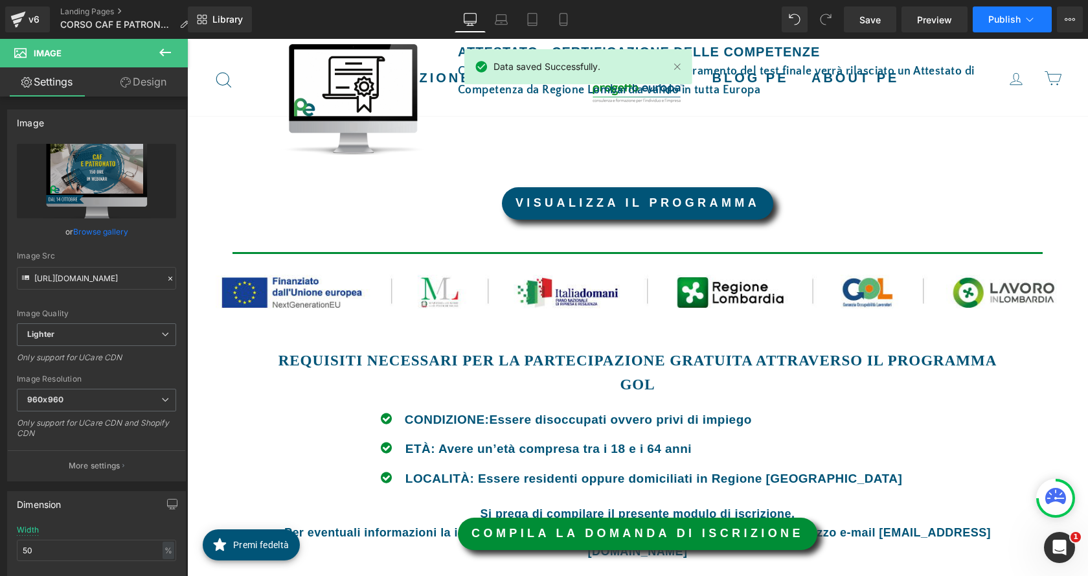
click at [1021, 18] on button "Publish" at bounding box center [1012, 19] width 79 height 26
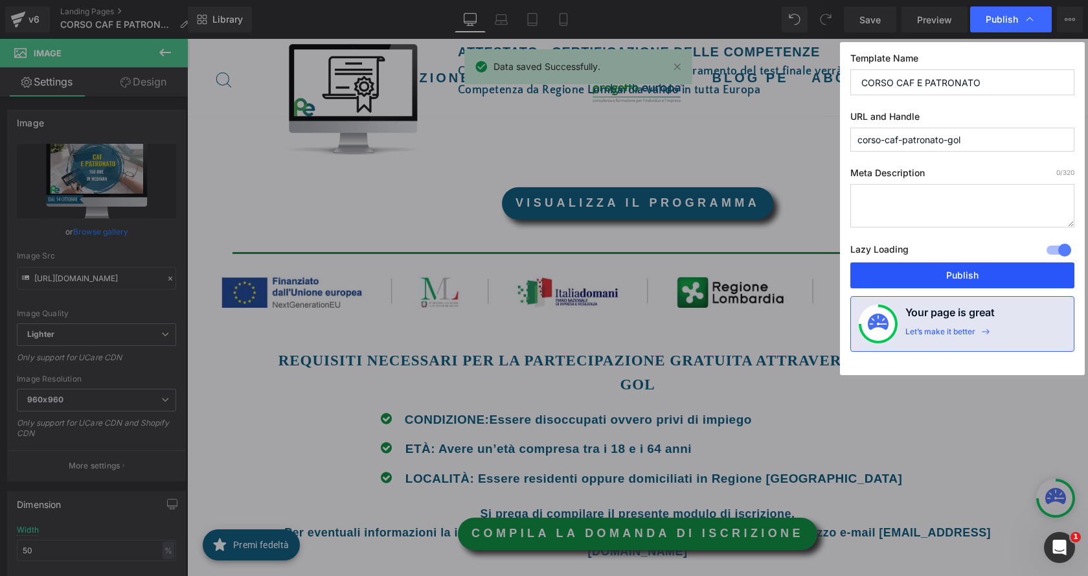
click at [992, 268] on button "Publish" at bounding box center [962, 275] width 224 height 26
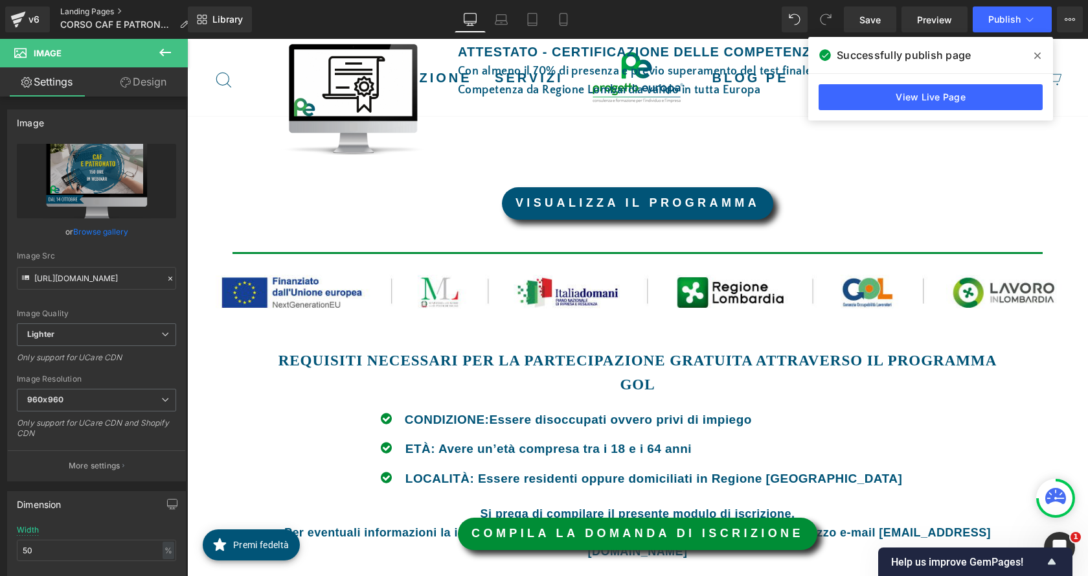
click at [82, 8] on link "Landing Pages" at bounding box center [129, 11] width 139 height 10
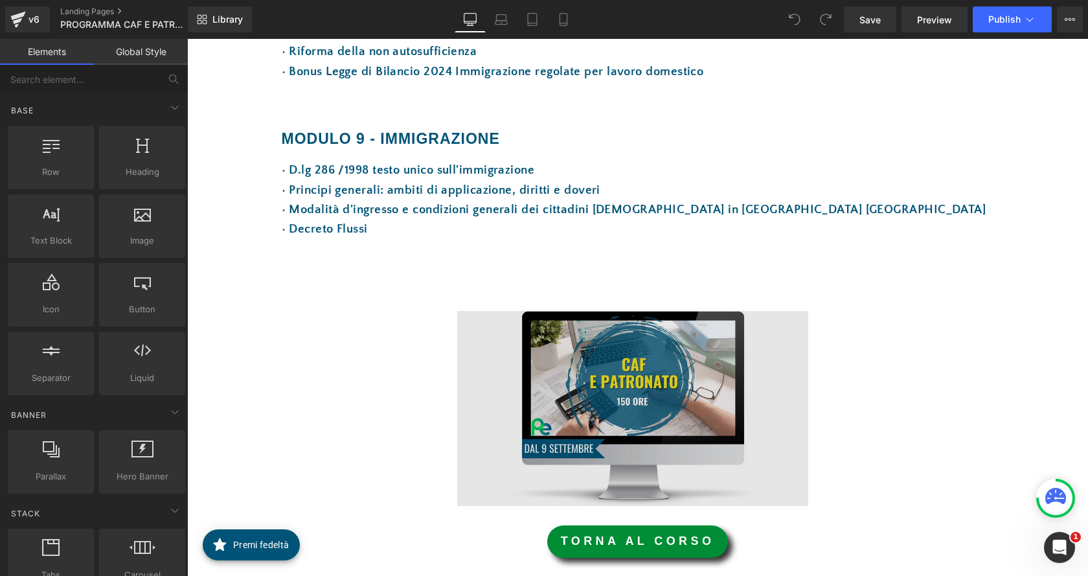
click at [614, 407] on div "Image" at bounding box center [633, 408] width 703 height 195
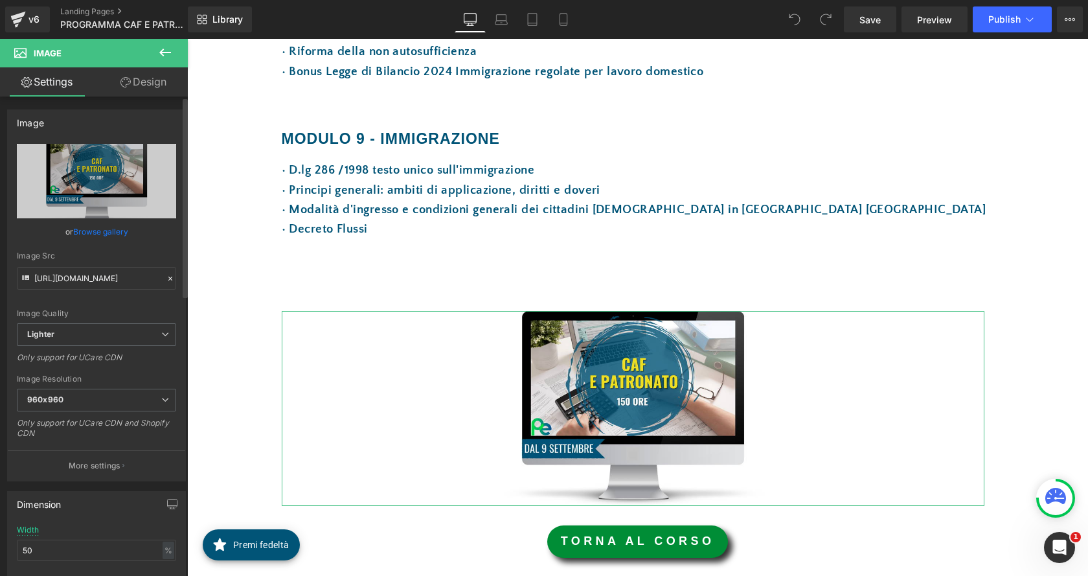
click at [107, 236] on link "Browse gallery" at bounding box center [100, 231] width 55 height 23
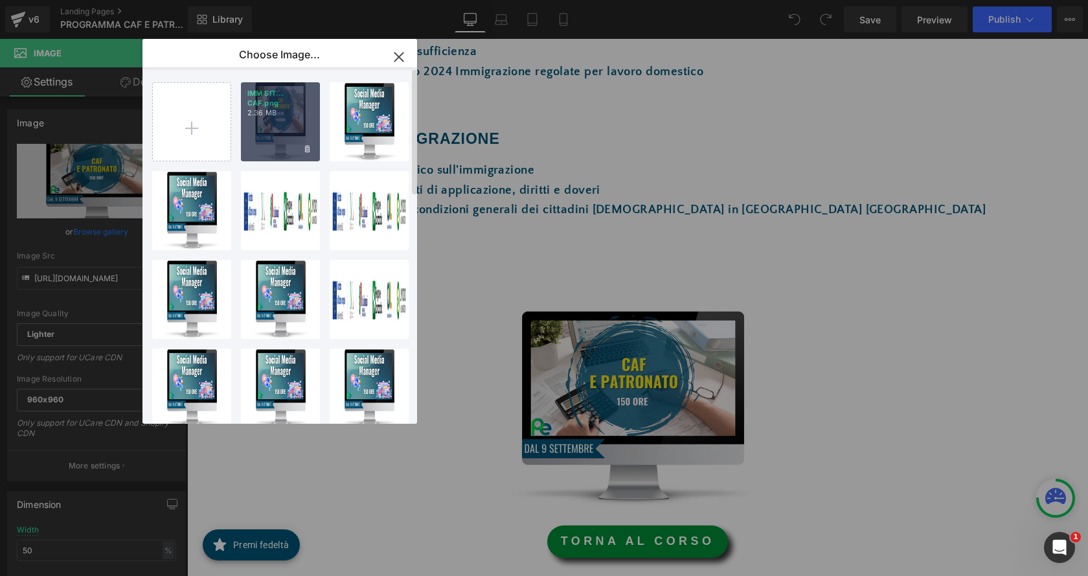
click at [263, 131] on div "IMM SIT... CAF.png 2.36 MB" at bounding box center [280, 121] width 79 height 79
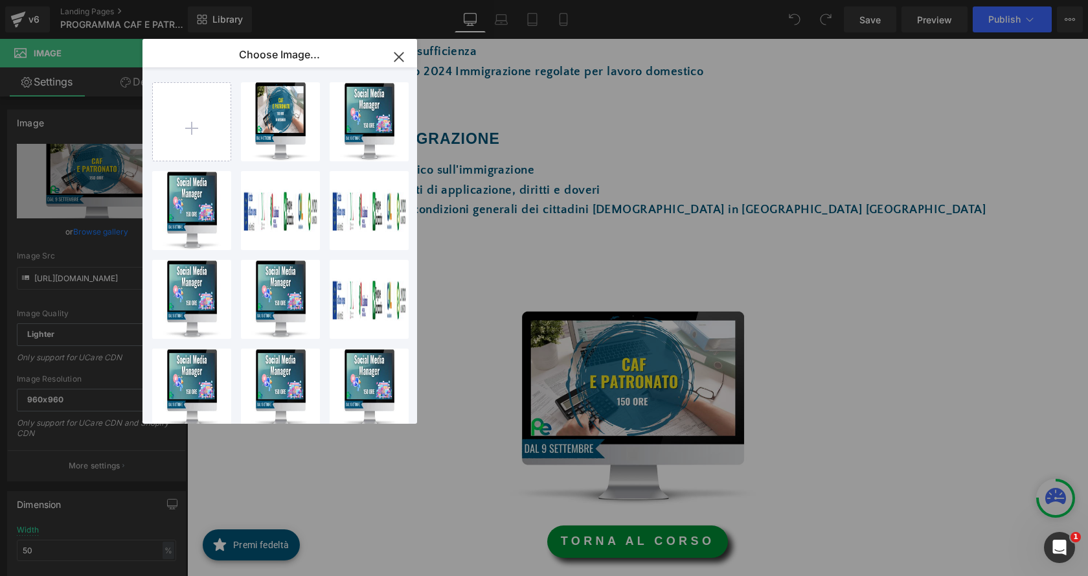
type input "[URL][DOMAIN_NAME]"
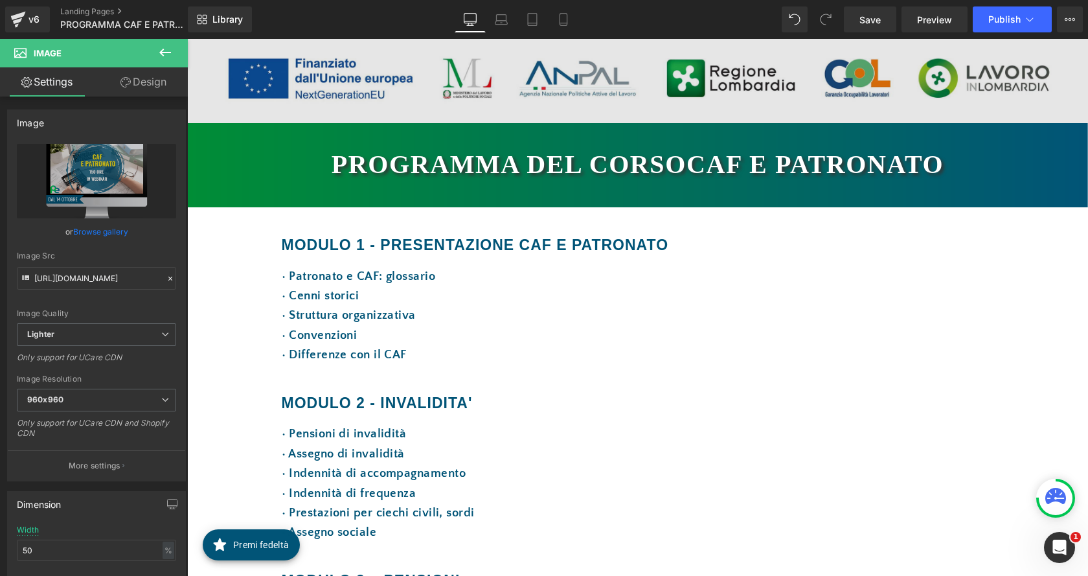
click at [580, 93] on img at bounding box center [637, 81] width 901 height 84
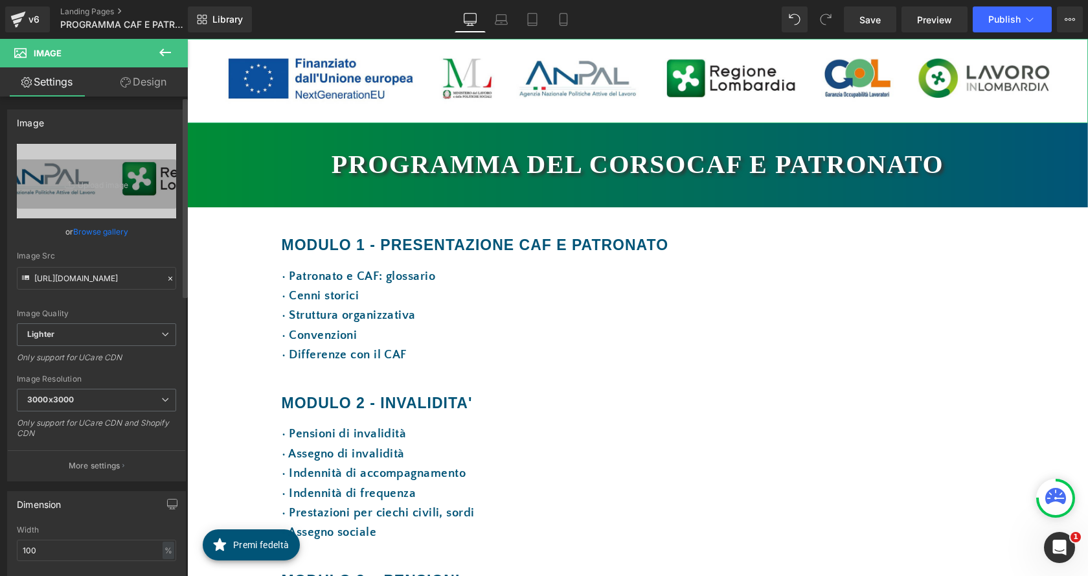
click at [94, 230] on link "Browse gallery" at bounding box center [100, 231] width 55 height 23
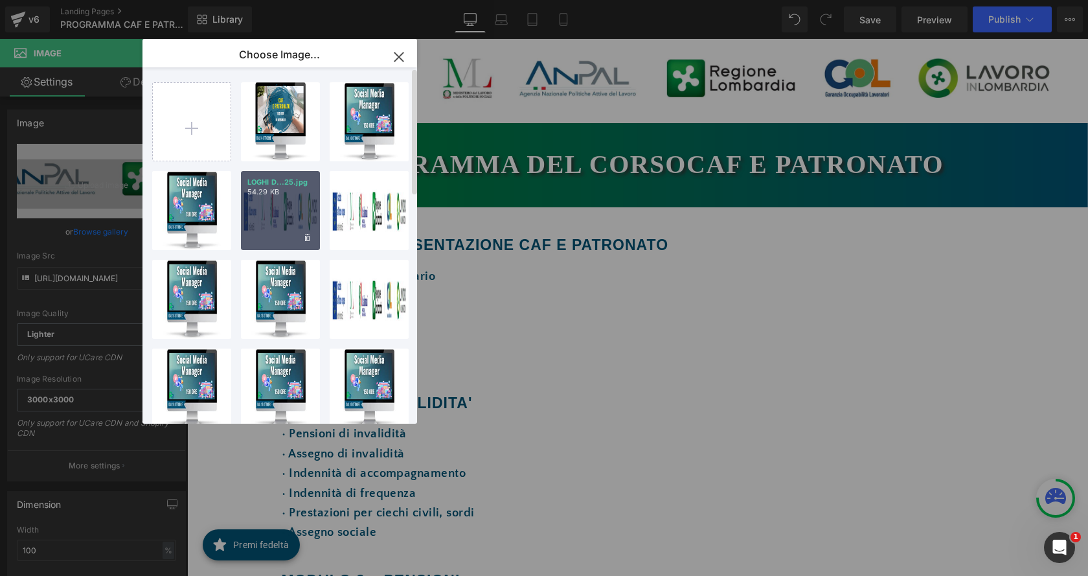
click at [276, 210] on div "LOGHI D...25.jpg 54.29 KB" at bounding box center [280, 210] width 79 height 79
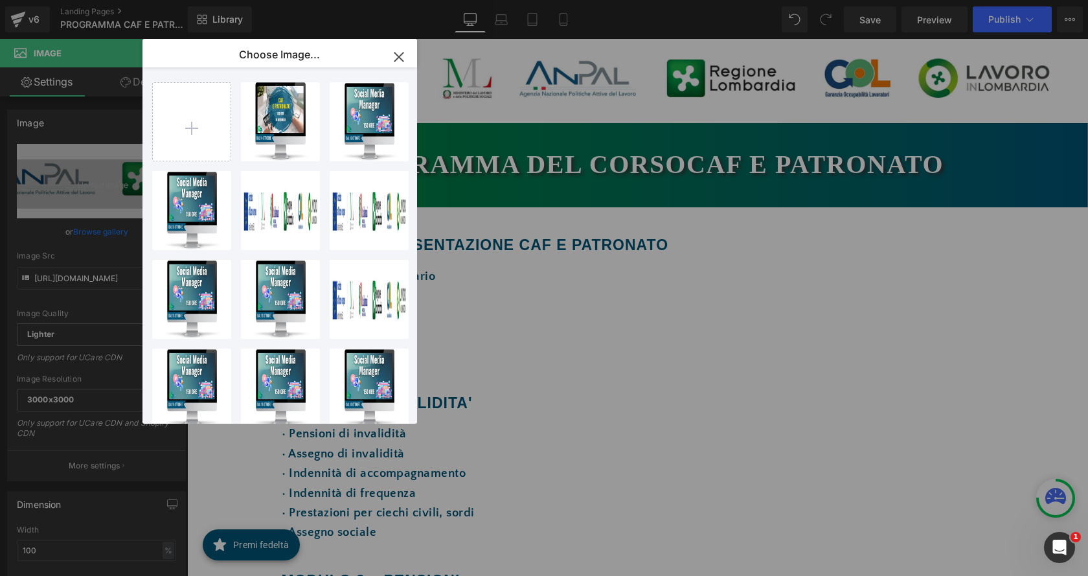
type input "[URL][DOMAIN_NAME]"
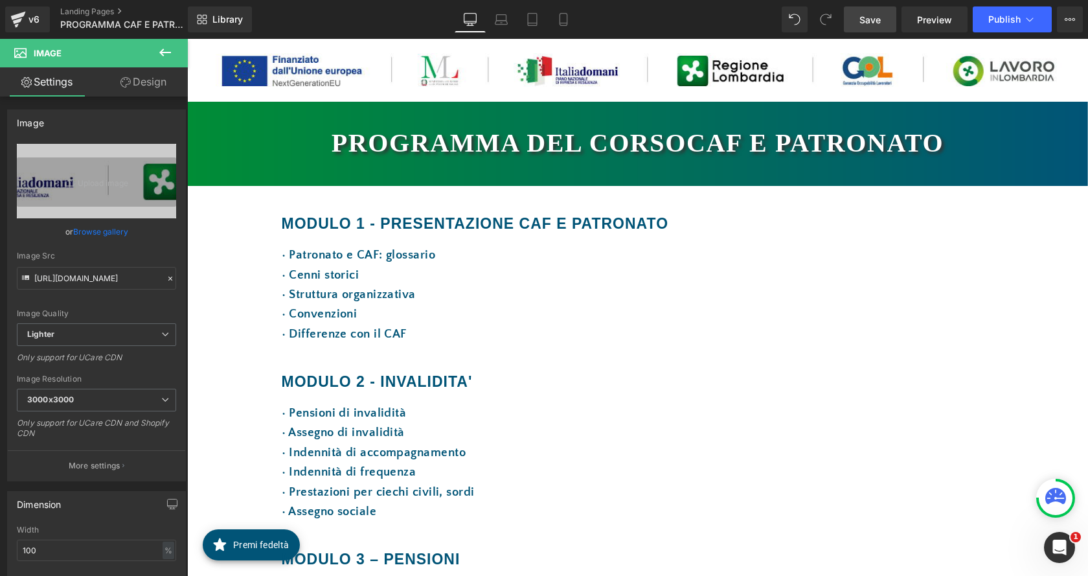
click at [873, 19] on span "Save" at bounding box center [869, 20] width 21 height 14
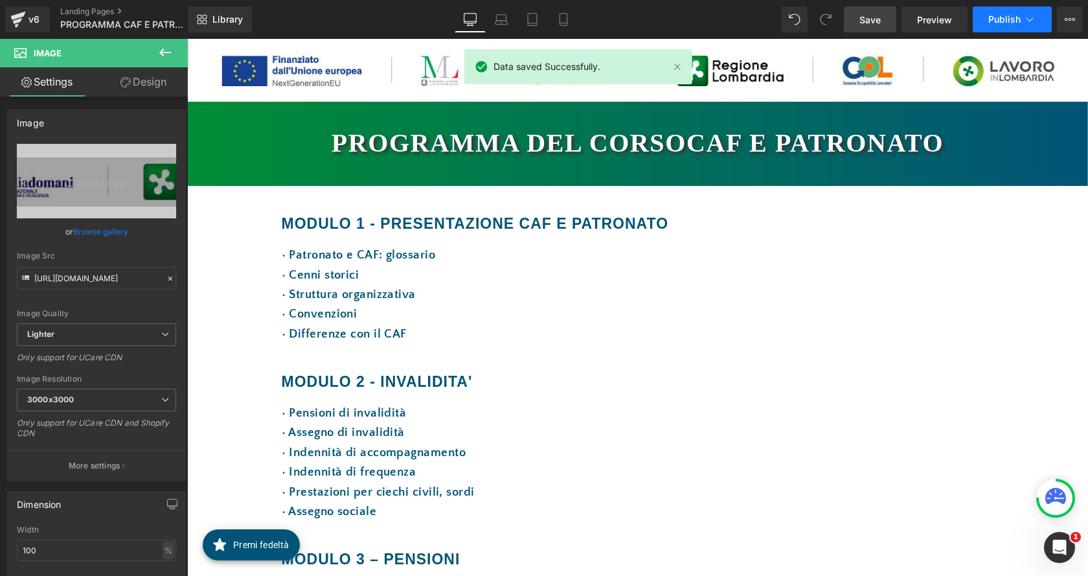
click at [1012, 18] on span "Publish" at bounding box center [1004, 19] width 32 height 10
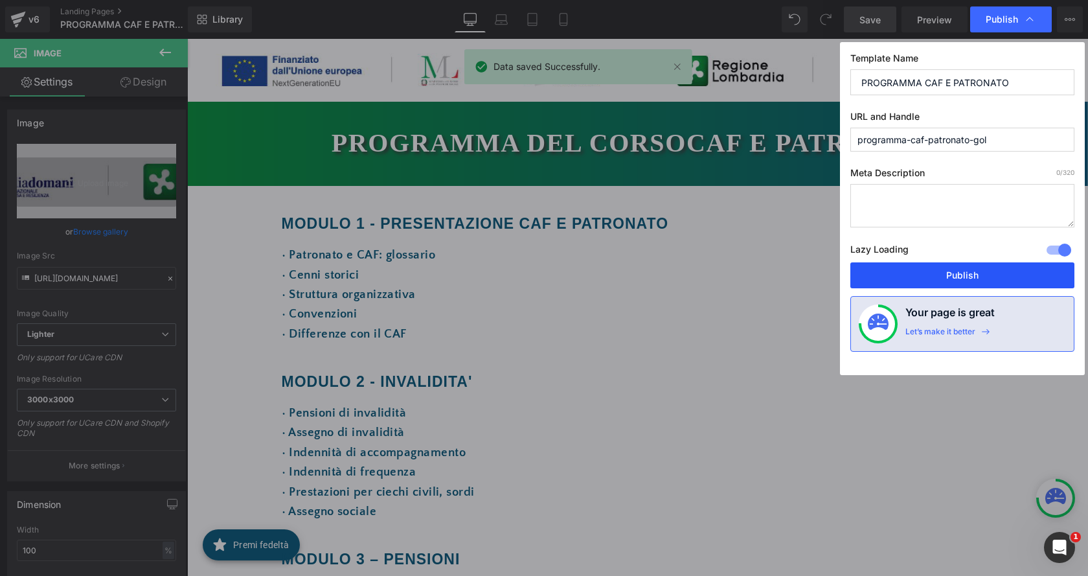
drag, startPoint x: 973, startPoint y: 280, endPoint x: 784, endPoint y: 240, distance: 193.2
click at [973, 280] on button "Publish" at bounding box center [962, 275] width 224 height 26
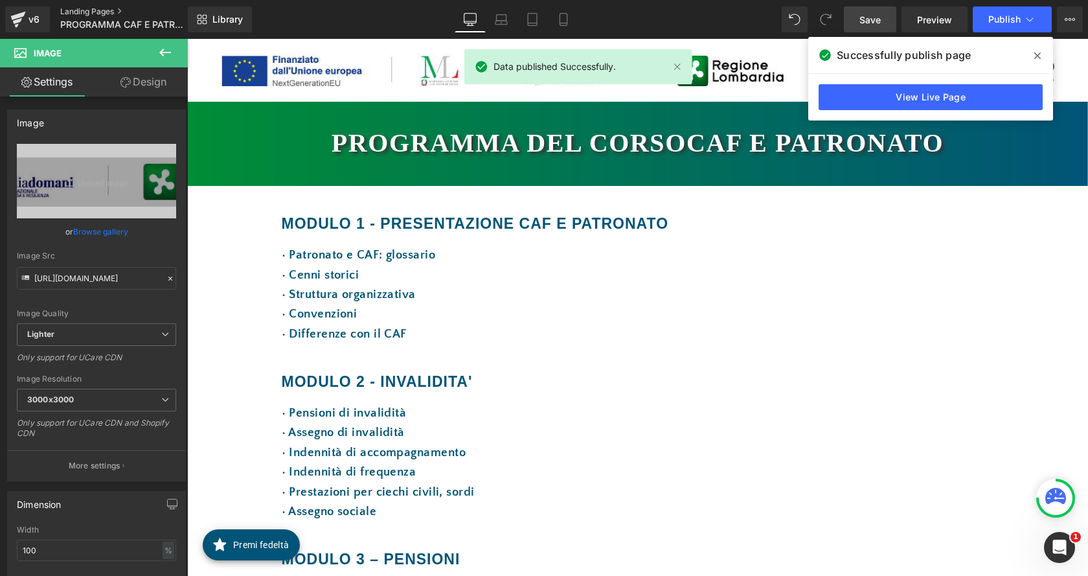
click at [79, 11] on link "Landing Pages" at bounding box center [134, 11] width 149 height 10
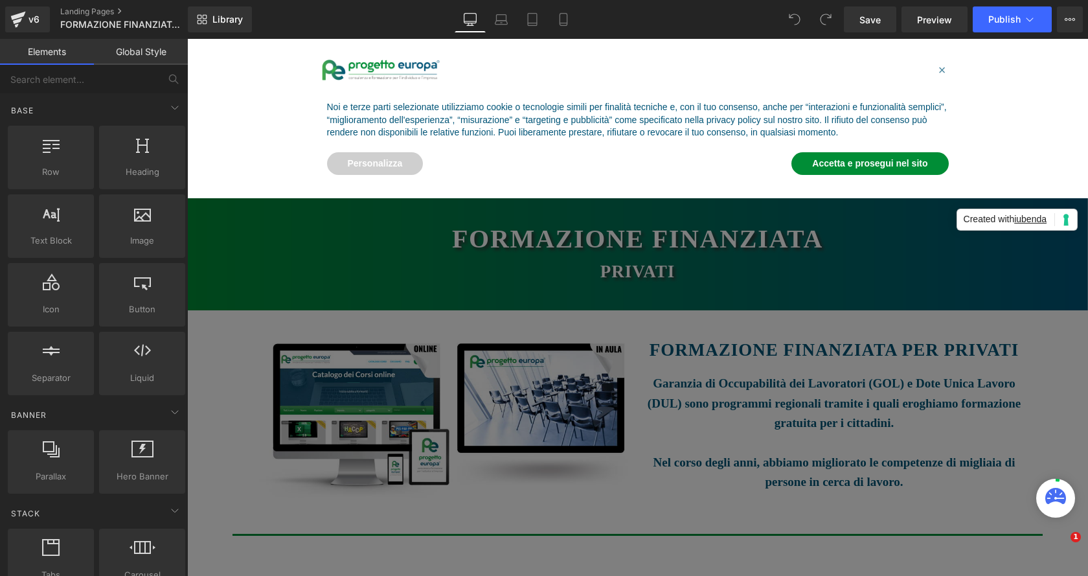
drag, startPoint x: 187, startPoint y: 39, endPoint x: 881, endPoint y: 163, distance: 704.6
click at [879, 146] on div "Noi e terze parti selezionate utilizziamo cookie o tecnologie simili per finali…" at bounding box center [638, 120] width 642 height 59
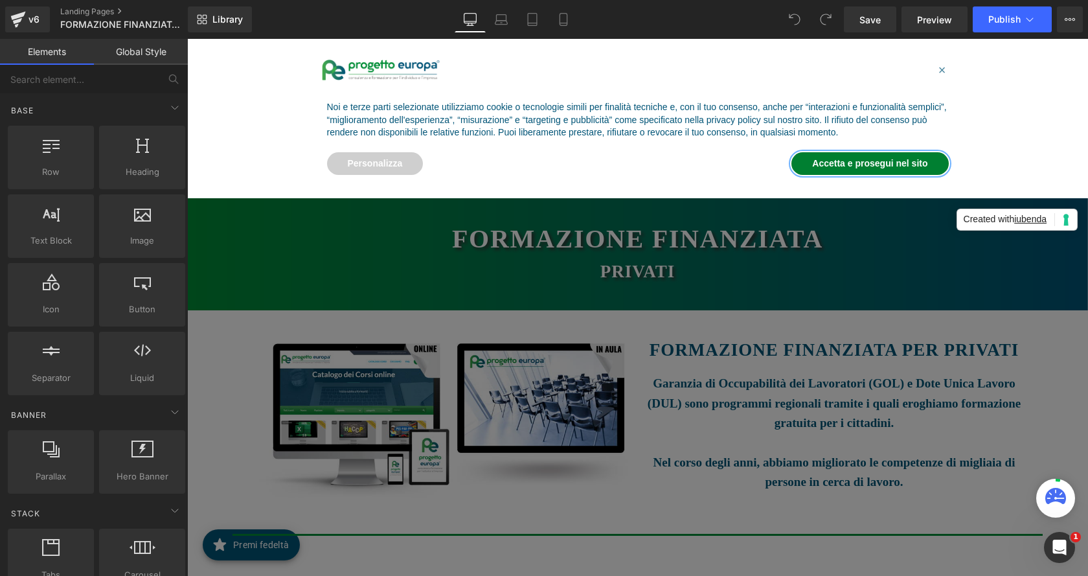
click at [881, 163] on button "Accetta e prosegui nel sito" at bounding box center [869, 163] width 157 height 23
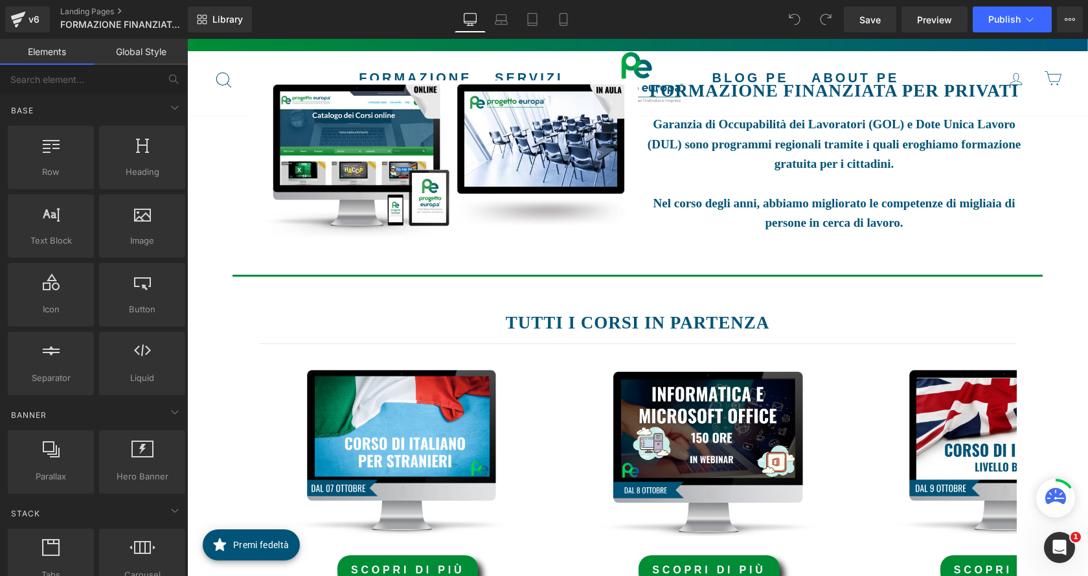
scroll to position [518, 0]
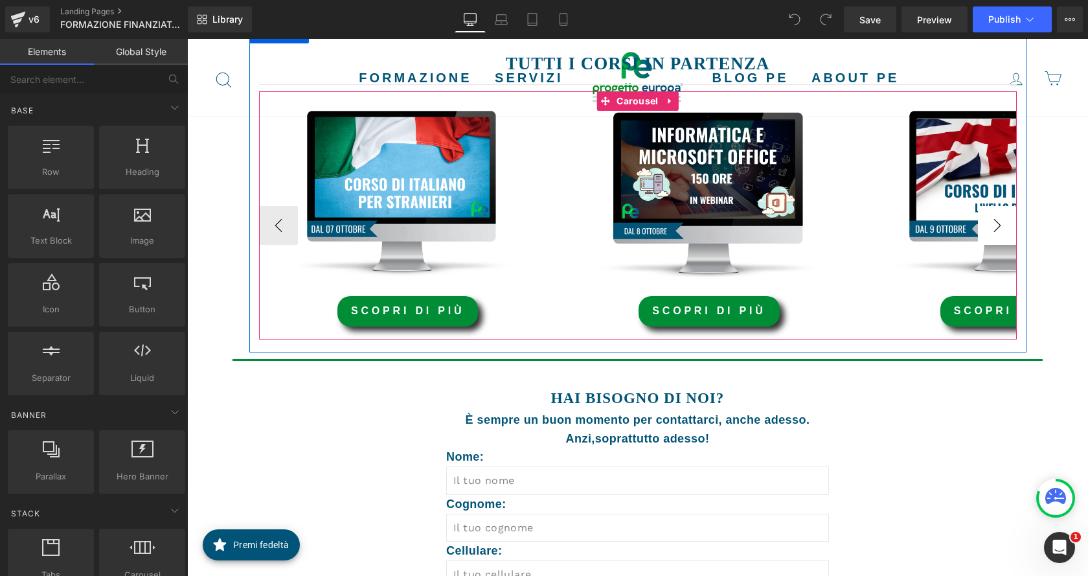
click at [990, 224] on button "›" at bounding box center [997, 225] width 39 height 39
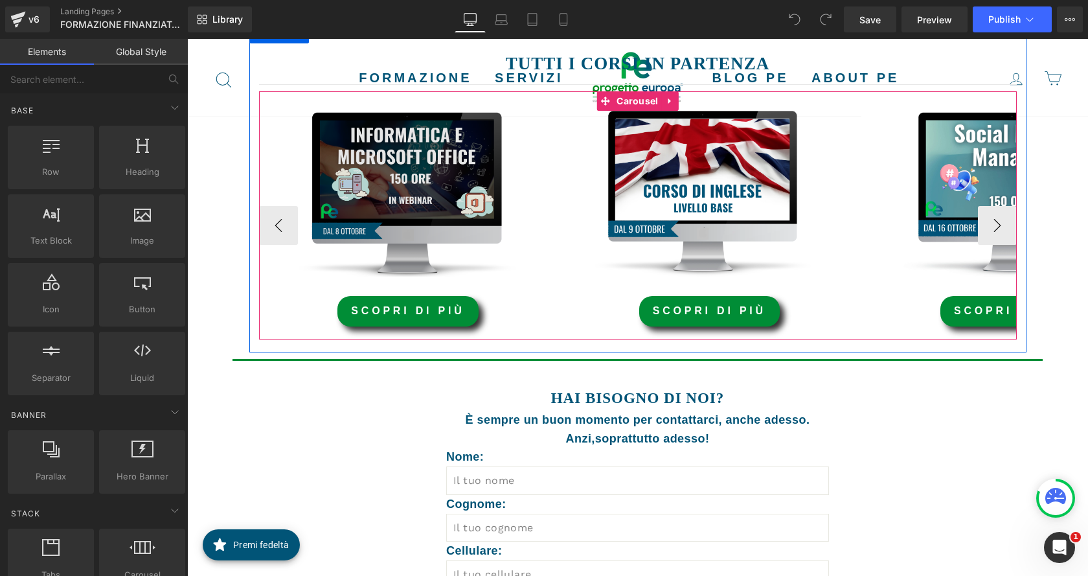
drag, startPoint x: 631, startPoint y: 101, endPoint x: 398, endPoint y: 111, distance: 232.7
click at [631, 100] on span "Carousel" at bounding box center [637, 100] width 48 height 19
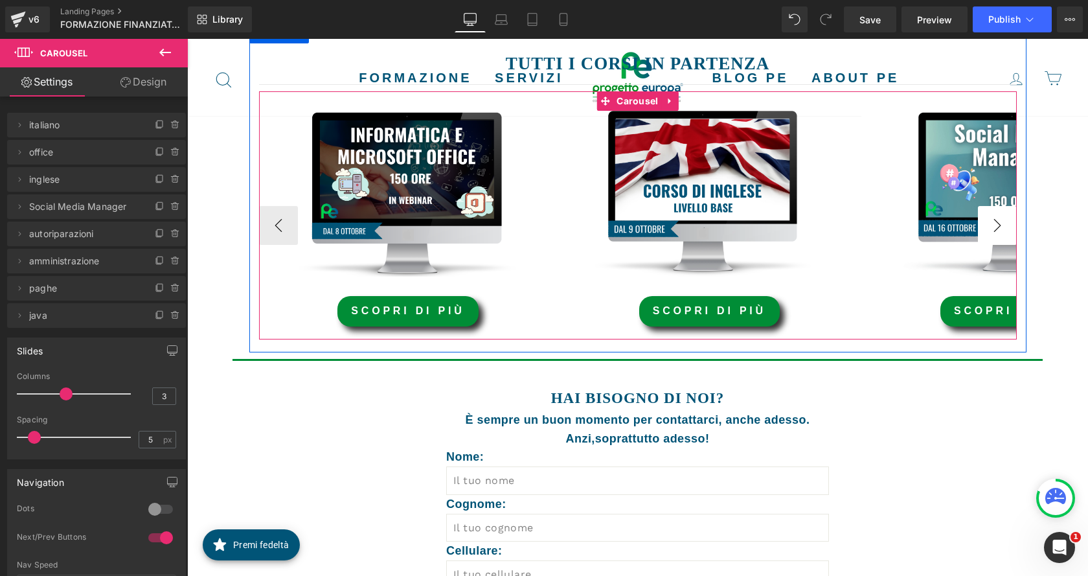
click at [988, 226] on button "›" at bounding box center [997, 225] width 39 height 39
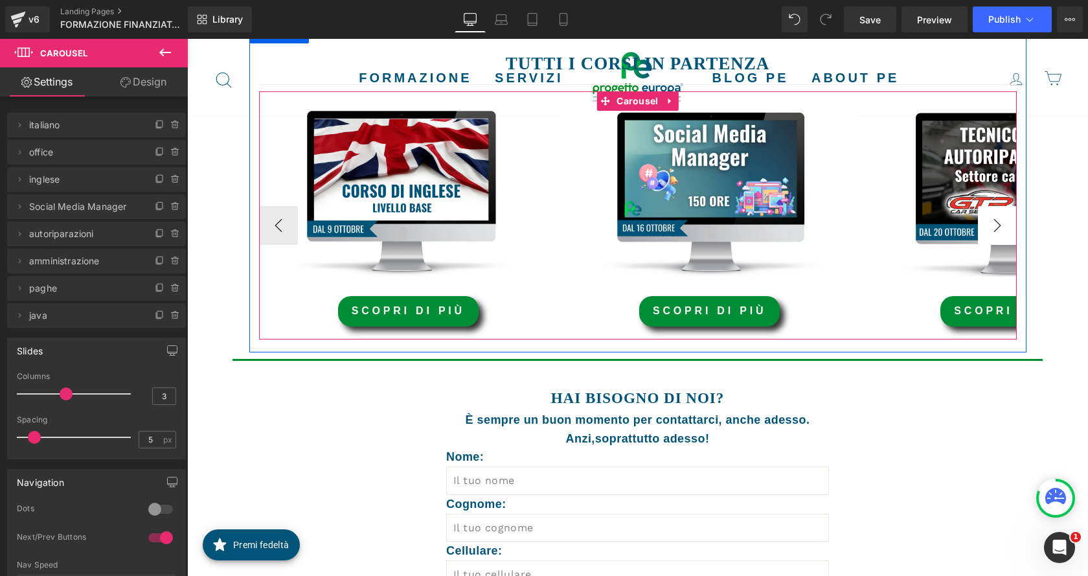
click at [988, 226] on button "›" at bounding box center [997, 225] width 39 height 39
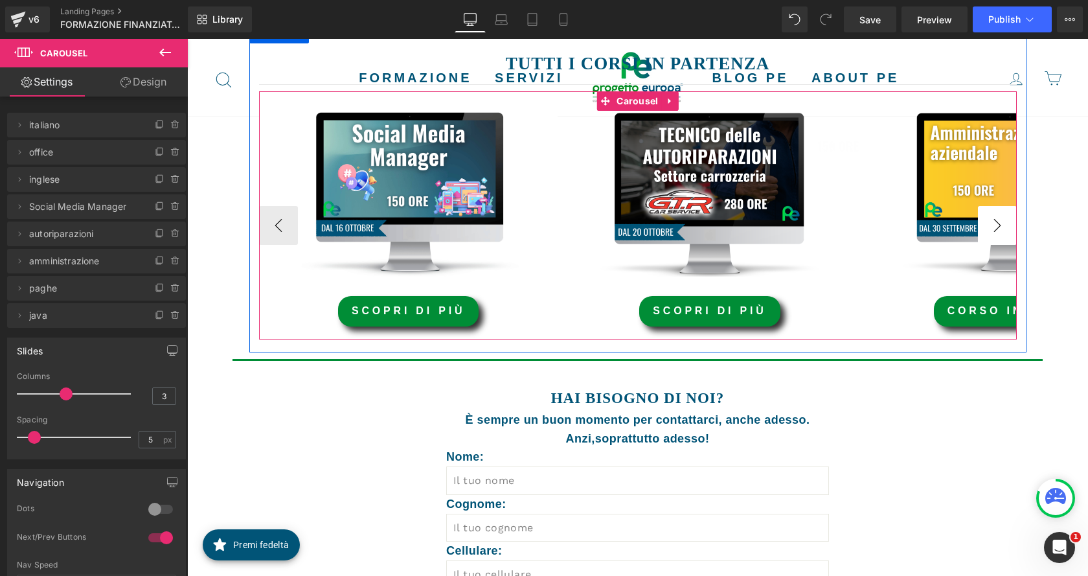
click at [988, 226] on button "›" at bounding box center [997, 225] width 39 height 39
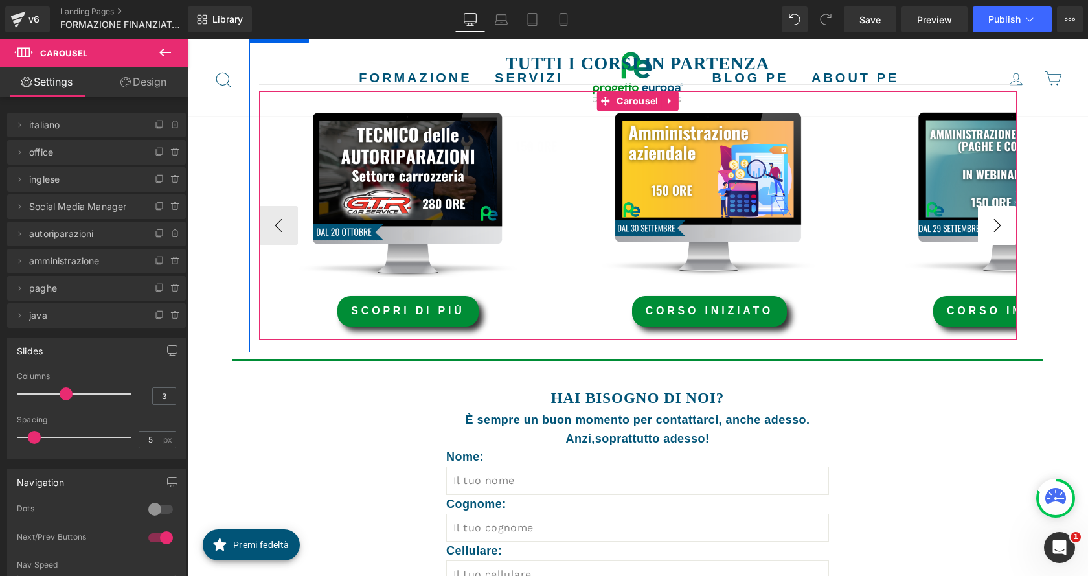
click at [988, 226] on button "›" at bounding box center [997, 225] width 39 height 39
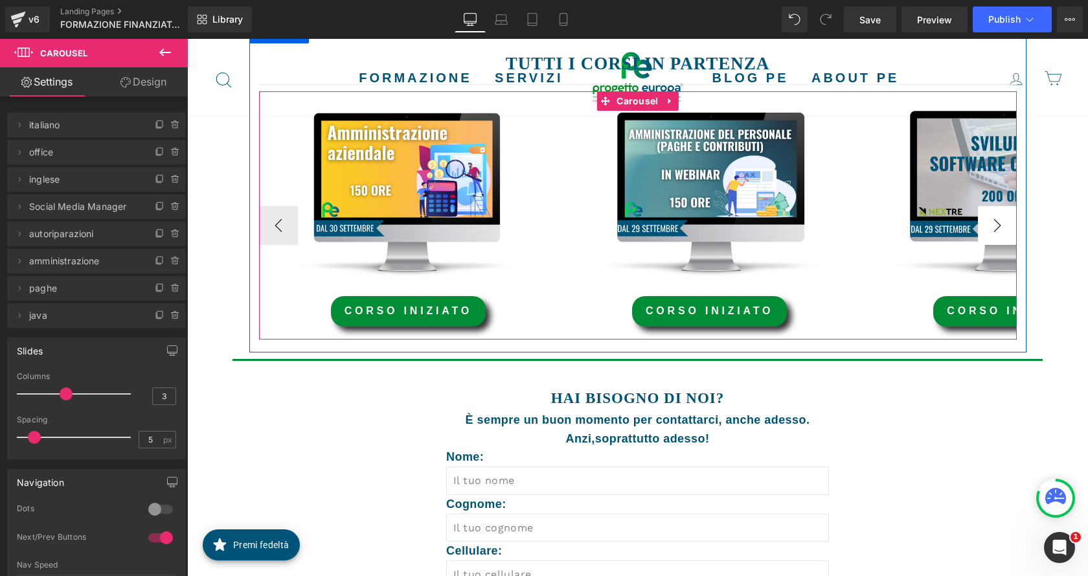
click at [988, 226] on button "›" at bounding box center [997, 225] width 39 height 39
click at [988, 230] on button "›" at bounding box center [997, 225] width 39 height 39
click at [277, 222] on button "‹" at bounding box center [278, 225] width 39 height 39
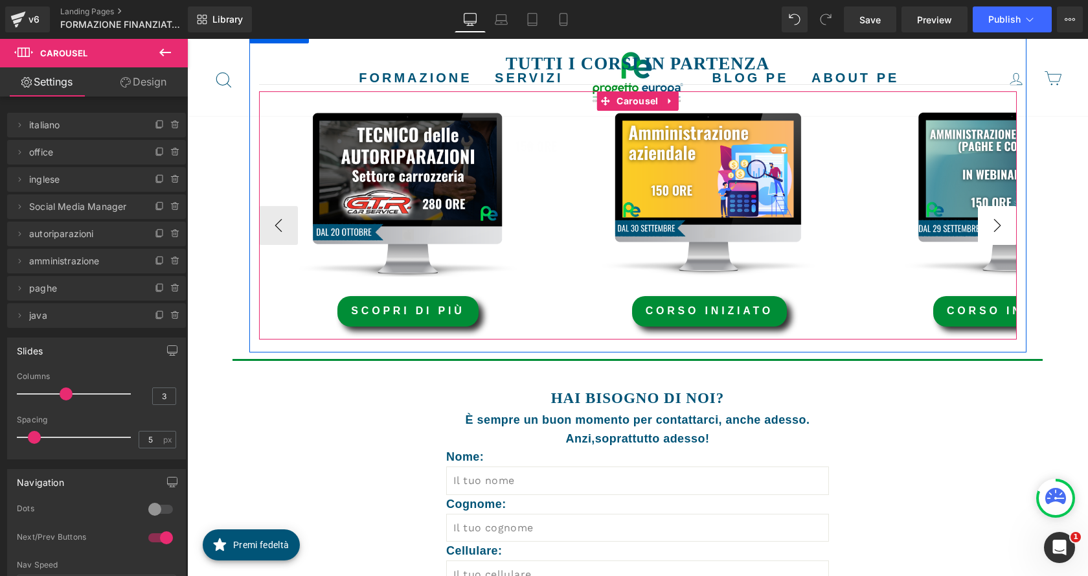
click at [983, 231] on button "›" at bounding box center [997, 225] width 39 height 39
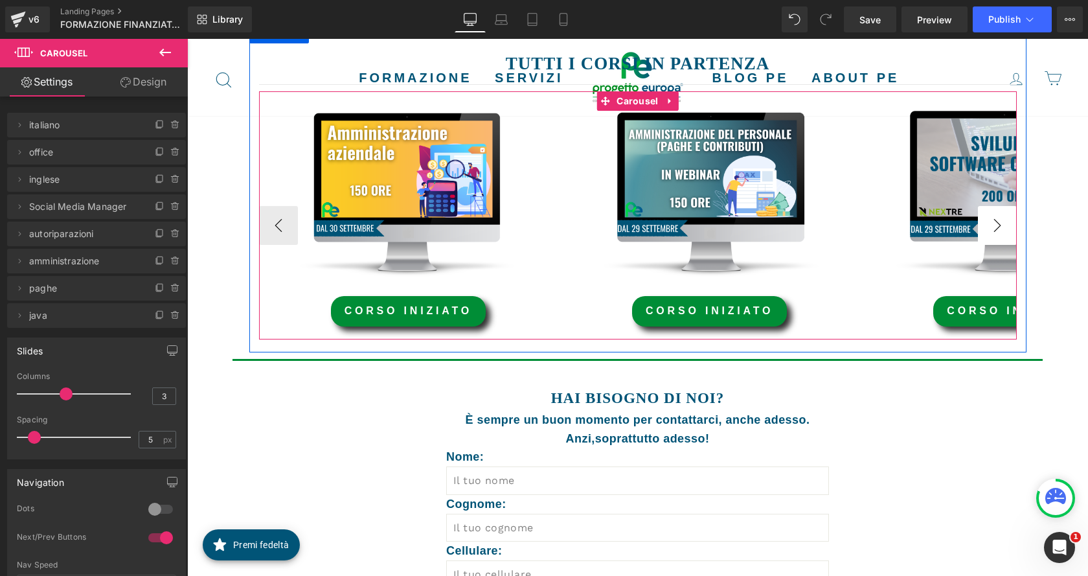
click at [983, 231] on button "›" at bounding box center [997, 225] width 39 height 39
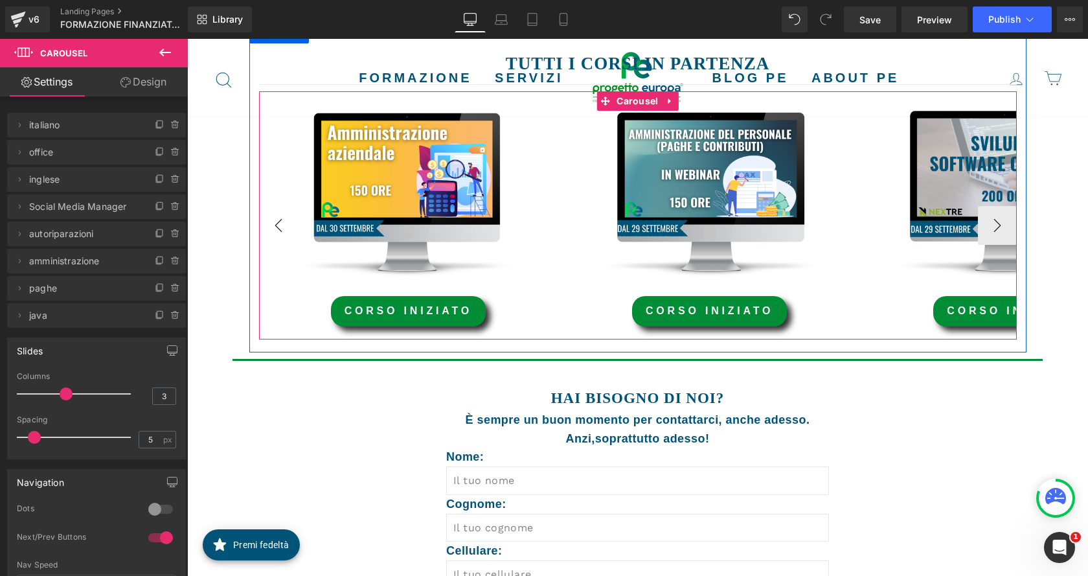
click at [266, 228] on button "‹" at bounding box center [278, 225] width 39 height 39
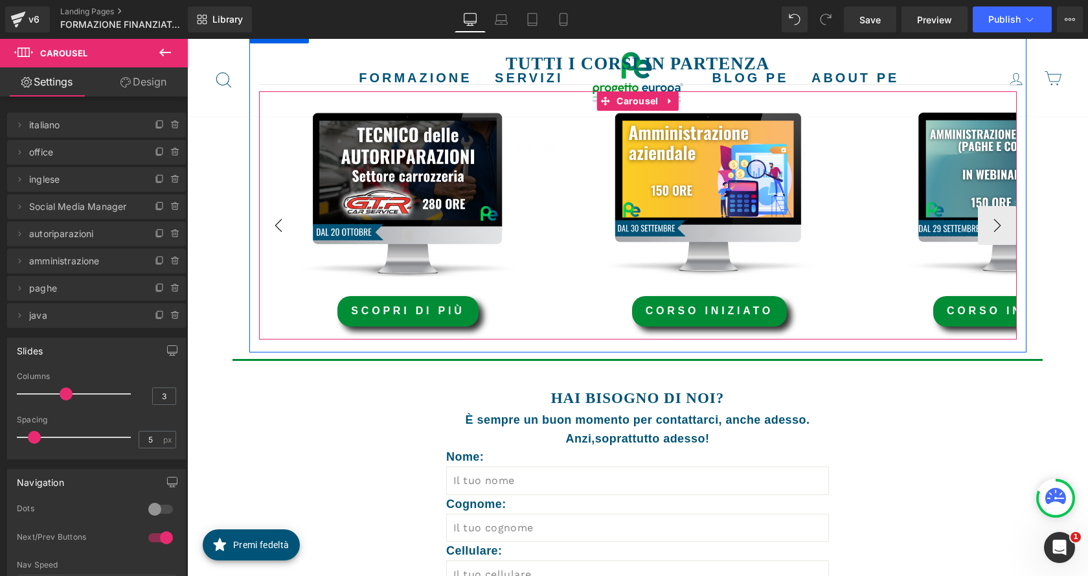
click at [266, 228] on button "‹" at bounding box center [278, 225] width 39 height 39
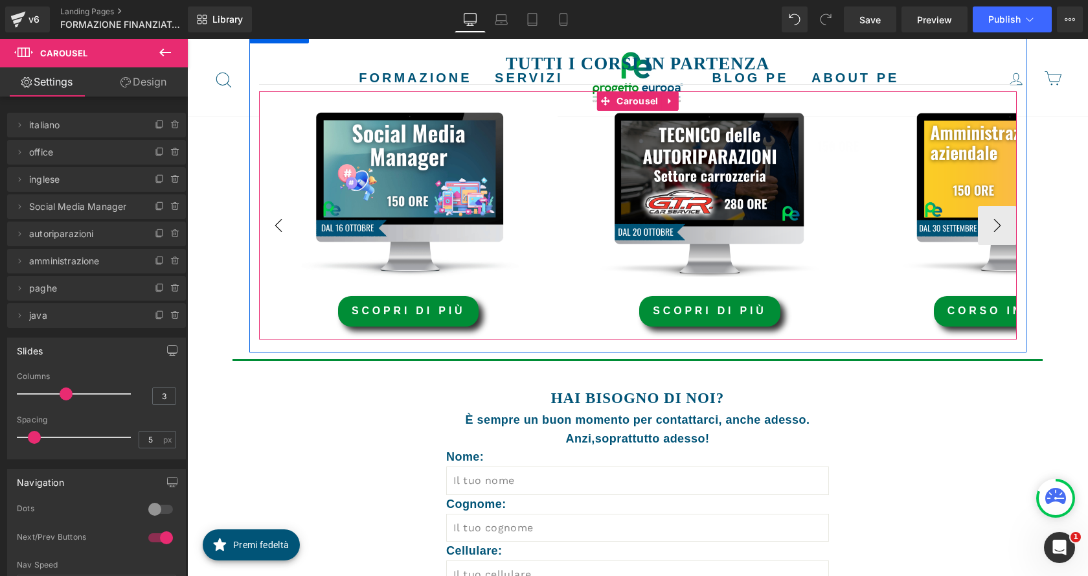
click at [266, 228] on button "‹" at bounding box center [278, 225] width 39 height 39
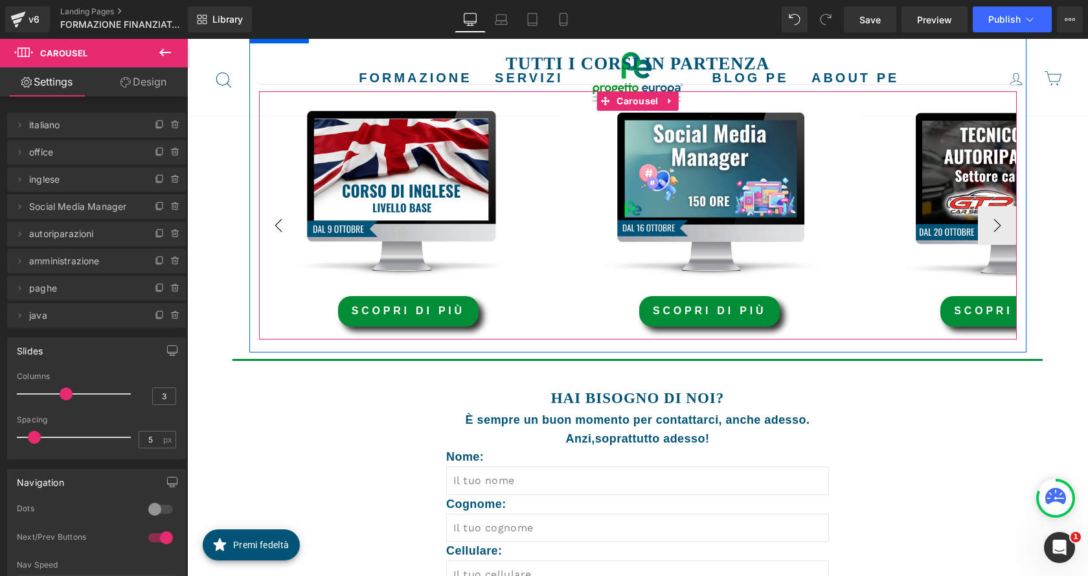
click at [266, 228] on button "‹" at bounding box center [278, 225] width 39 height 39
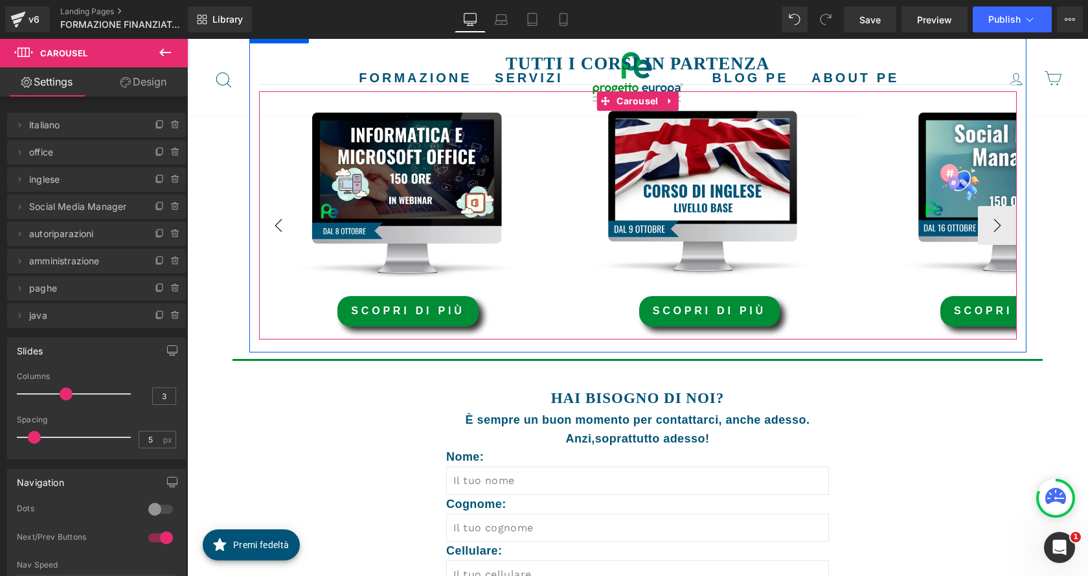
click at [266, 228] on button "‹" at bounding box center [278, 225] width 39 height 39
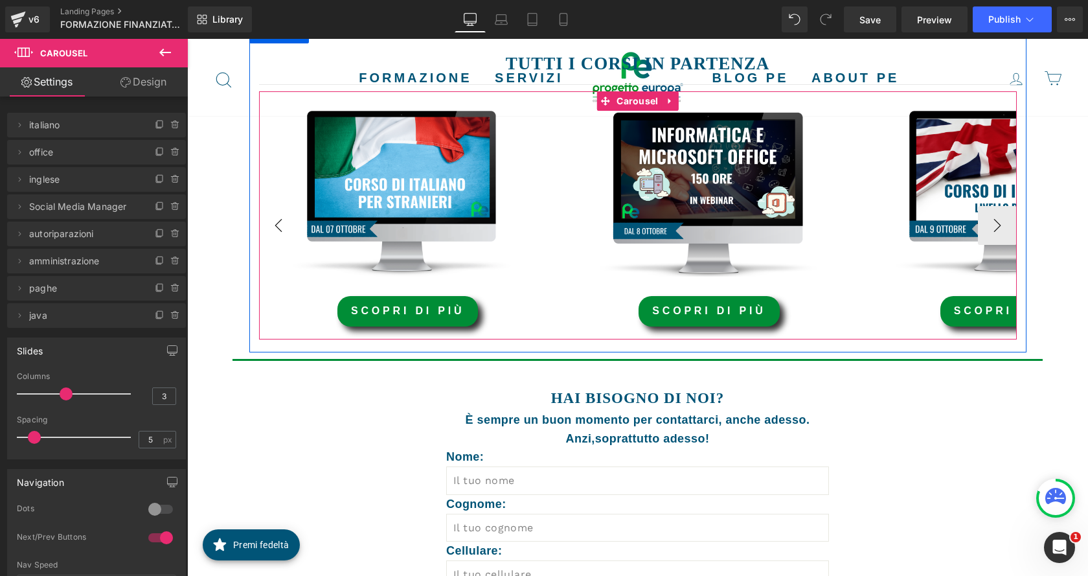
click at [266, 228] on button "‹" at bounding box center [278, 225] width 39 height 39
click at [273, 227] on button "‹" at bounding box center [278, 225] width 39 height 39
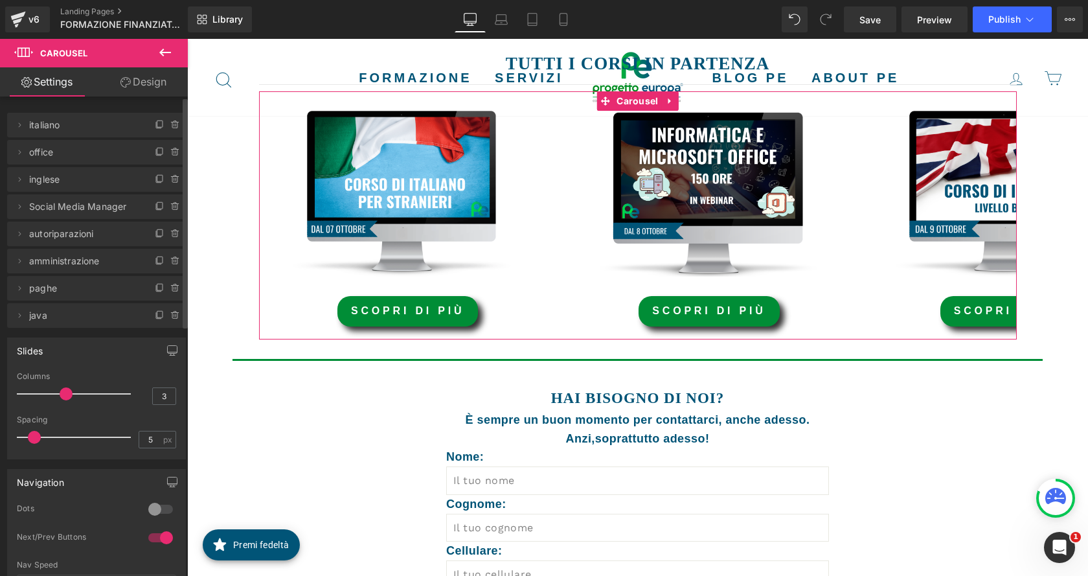
click at [97, 291] on span "paghe" at bounding box center [83, 288] width 109 height 25
click at [21, 291] on icon at bounding box center [19, 288] width 10 height 10
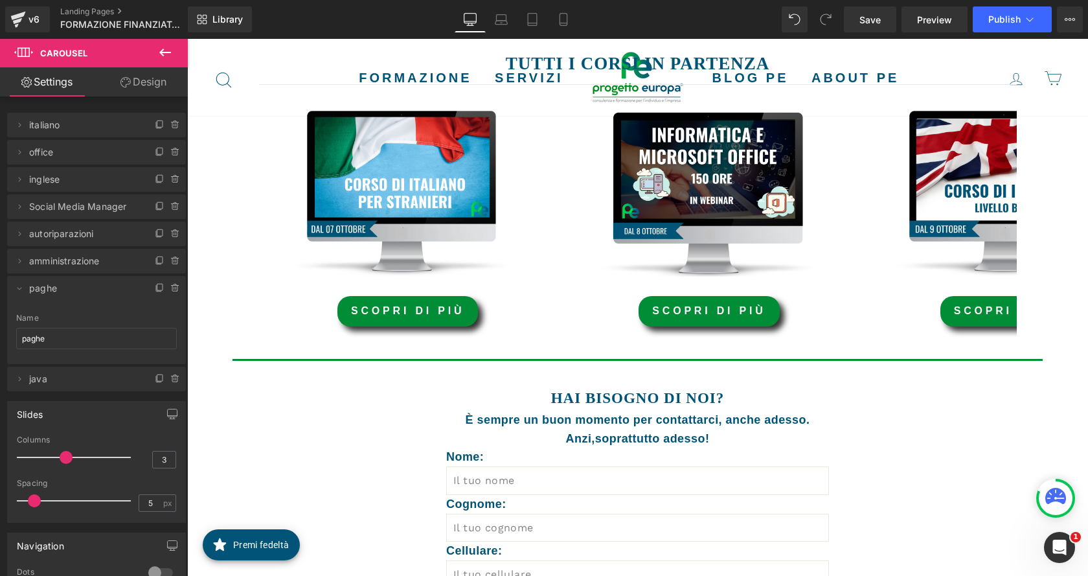
click at [226, 172] on div "FORMAZIONE FINANZIATA Heading PRIVATI Heading Hero Banner Row FORMAZIONE FINANZ…" at bounding box center [637, 313] width 901 height 1275
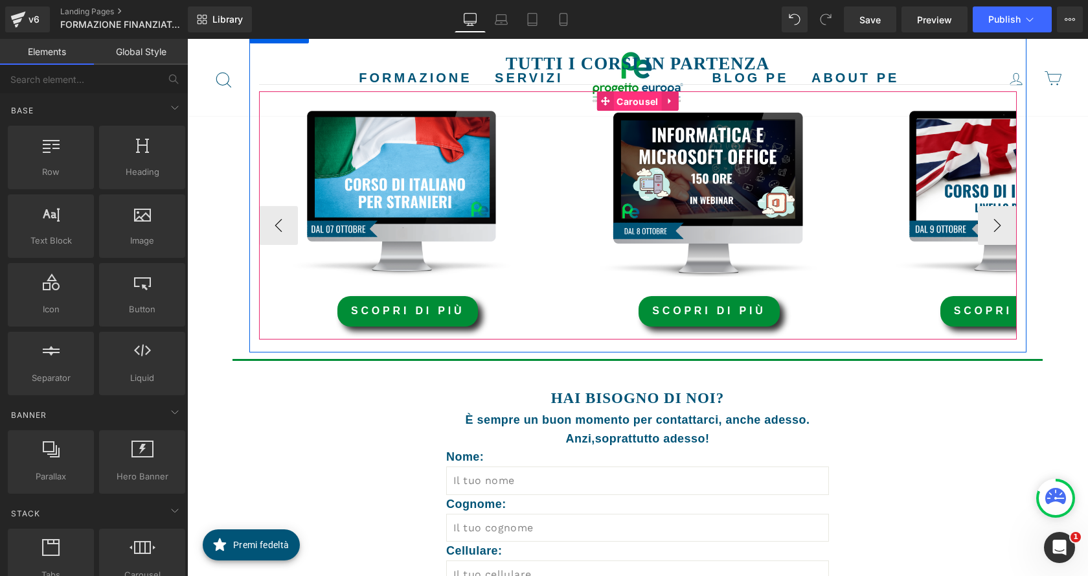
click at [631, 98] on span "Carousel" at bounding box center [637, 101] width 48 height 19
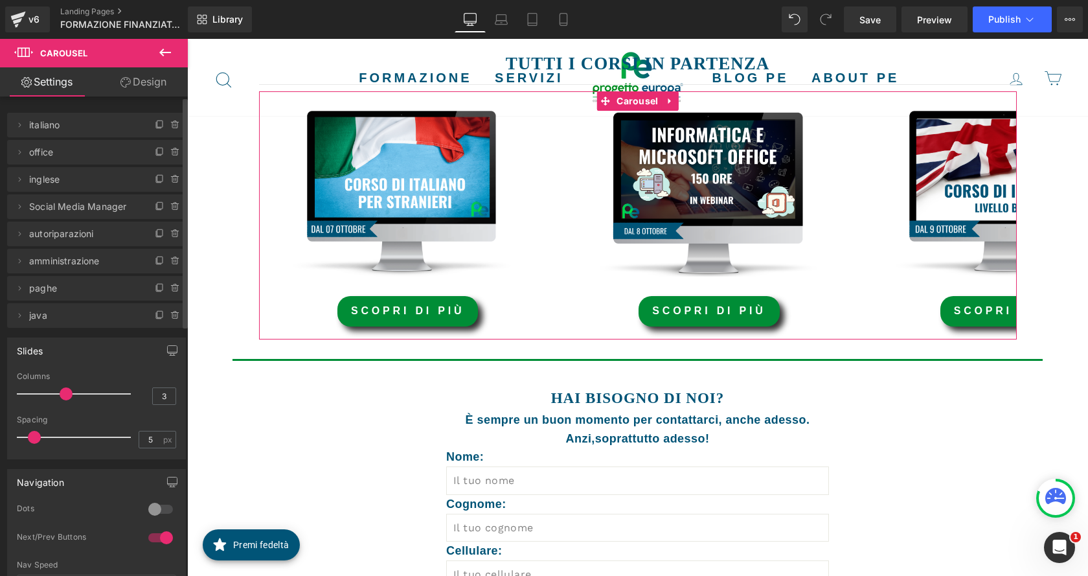
click at [78, 317] on span "java" at bounding box center [83, 315] width 109 height 25
click at [20, 317] on icon at bounding box center [19, 315] width 10 height 10
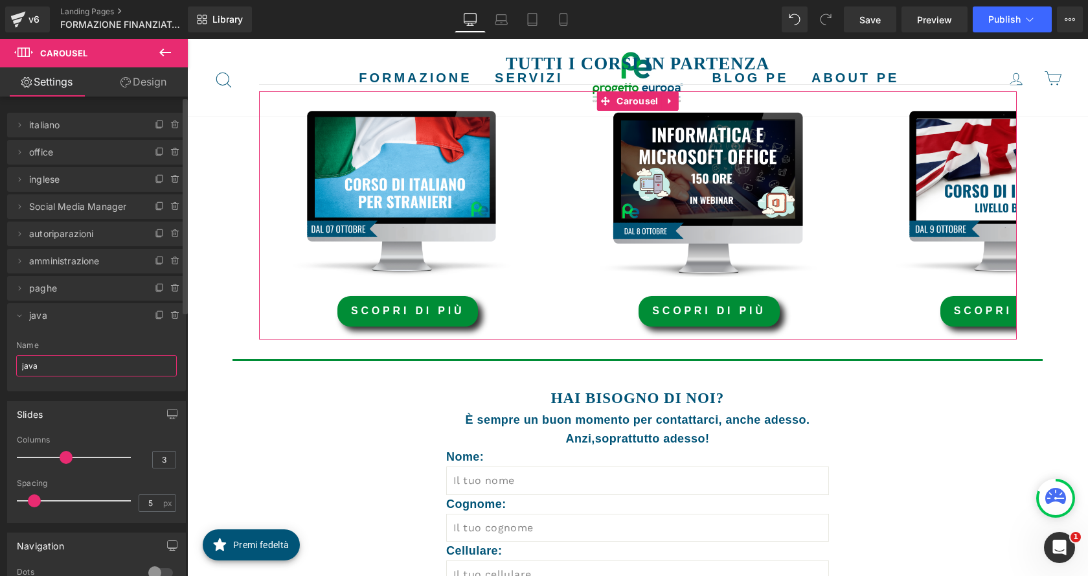
drag, startPoint x: 57, startPoint y: 361, endPoint x: 12, endPoint y: 357, distance: 44.9
click at [12, 357] on div "java Name java" at bounding box center [96, 366] width 179 height 51
type input "caf"
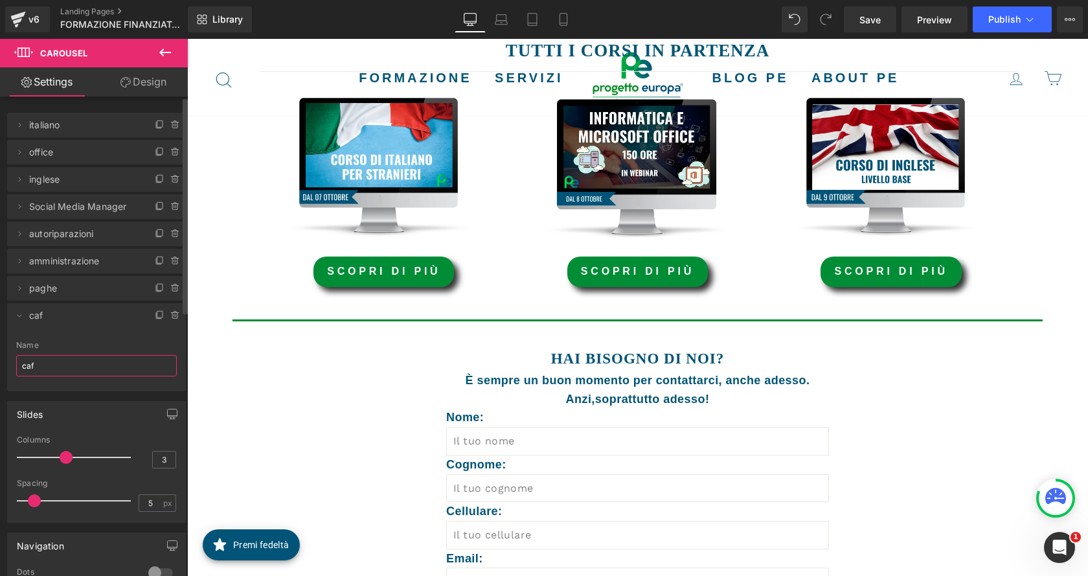
scroll to position [505, 0]
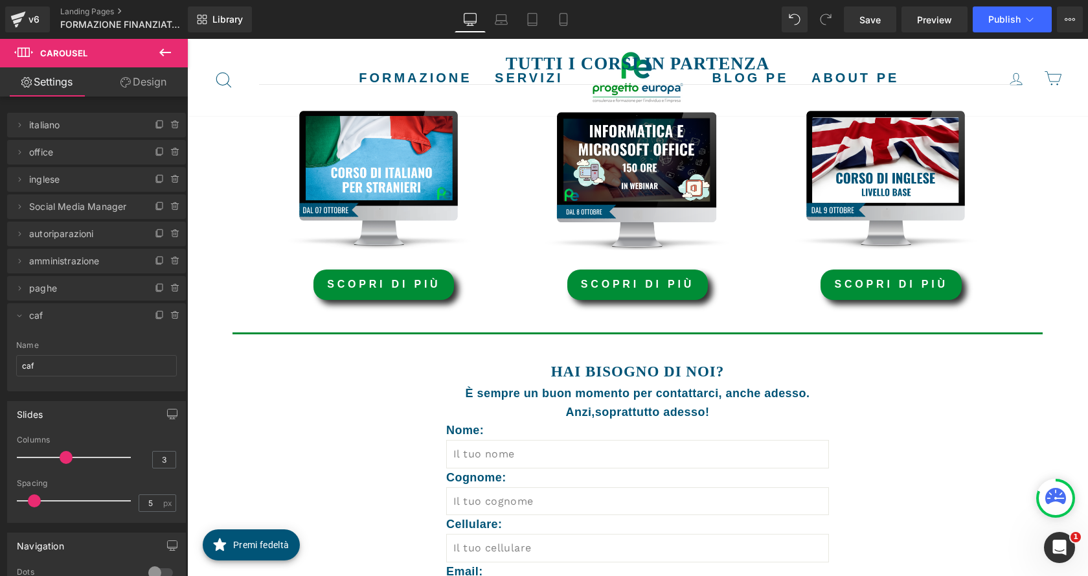
click at [213, 311] on div "FORMAZIONE FINANZIATA Heading PRIVATI Heading Hero Banner Row FORMAZIONE FINANZ…" at bounding box center [637, 300] width 901 height 1249
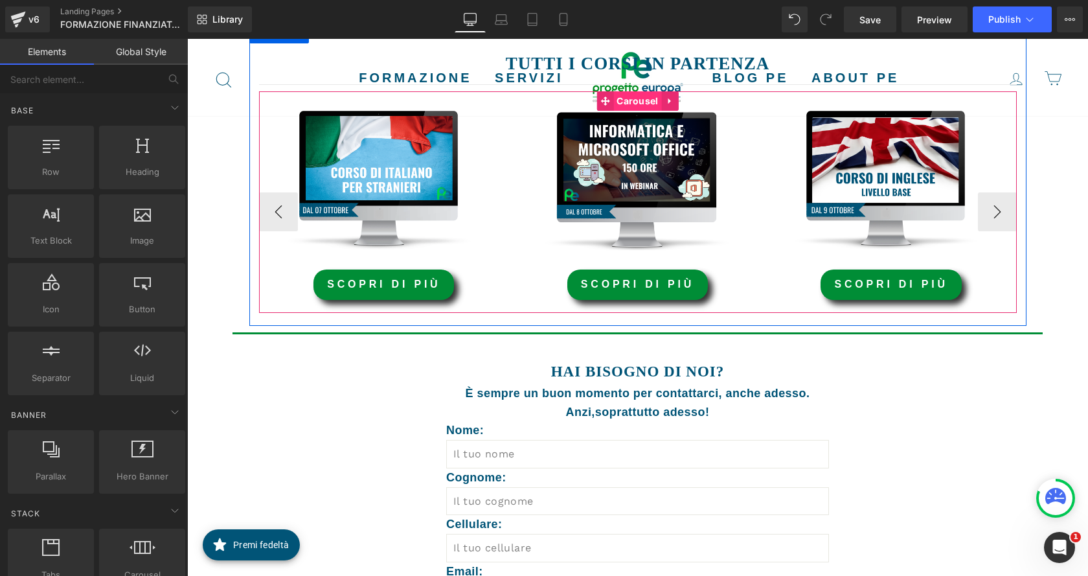
click at [619, 100] on span "Carousel" at bounding box center [637, 100] width 48 height 19
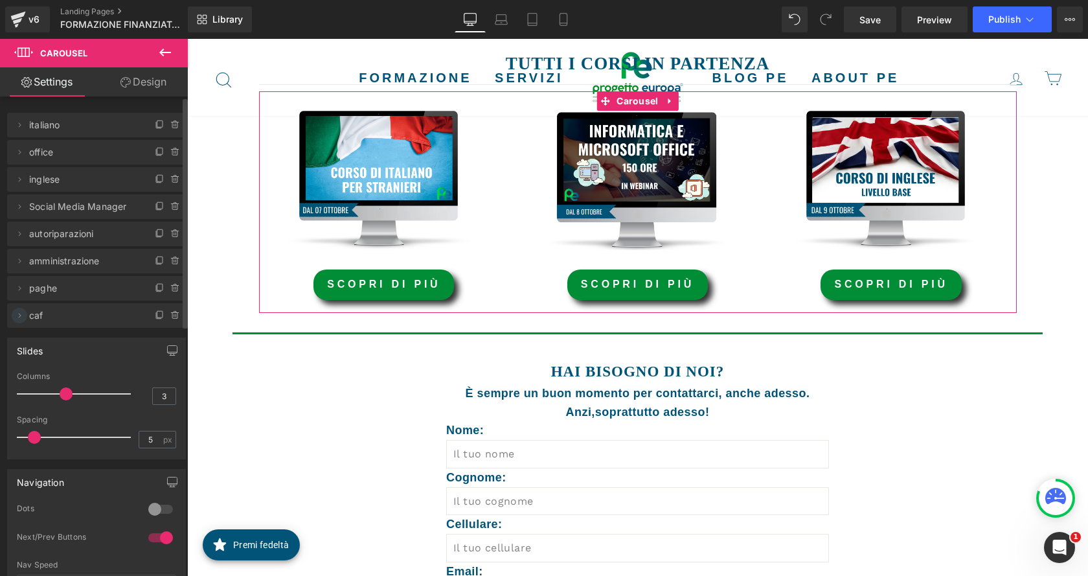
click at [19, 318] on icon at bounding box center [19, 315] width 10 height 10
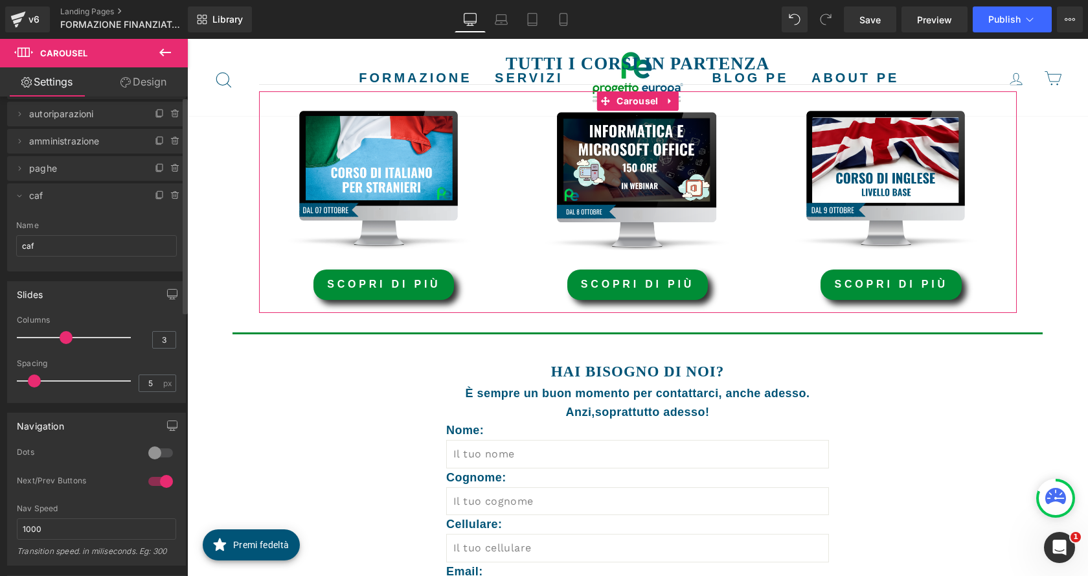
scroll to position [0, 0]
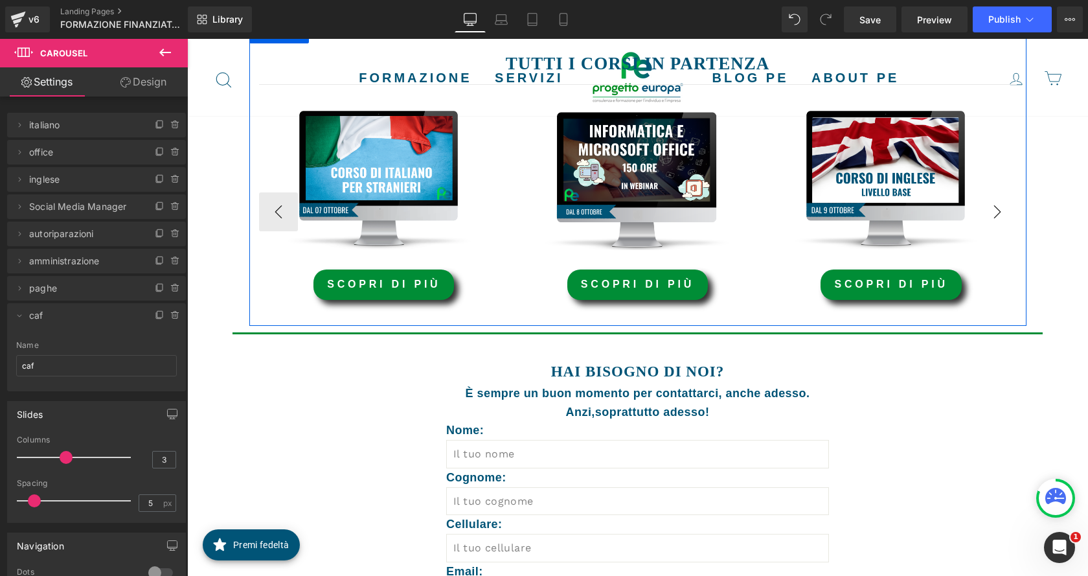
click at [1003, 208] on button "›" at bounding box center [997, 211] width 39 height 39
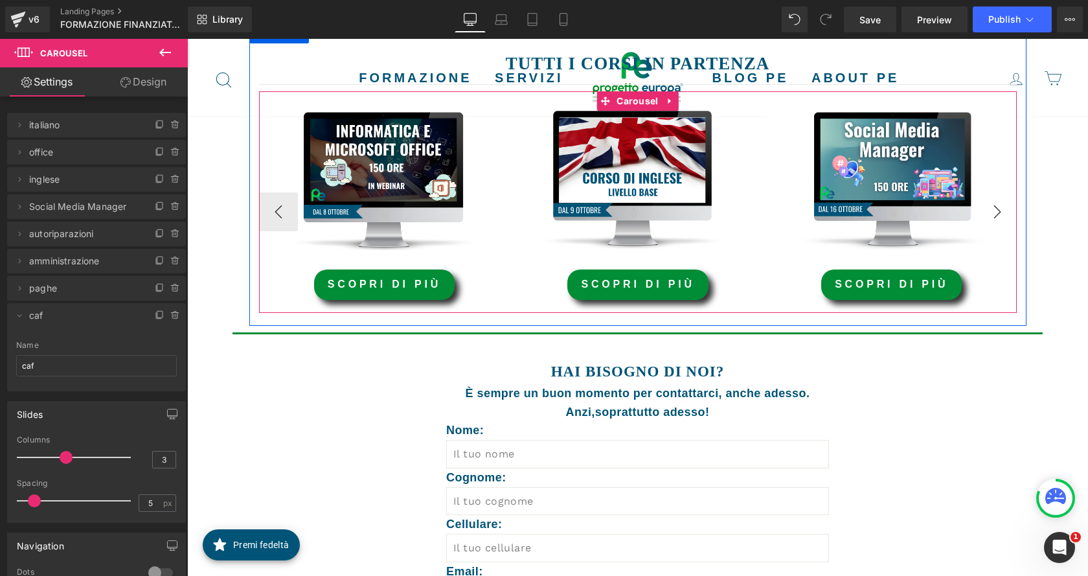
click at [1003, 208] on button "›" at bounding box center [997, 211] width 39 height 39
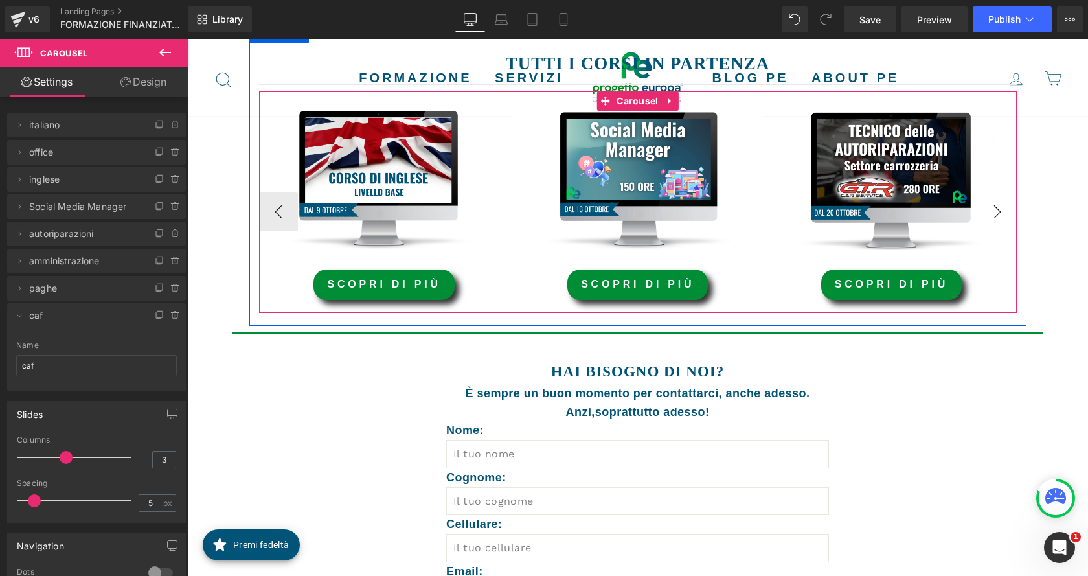
click at [1003, 208] on button "›" at bounding box center [997, 211] width 39 height 39
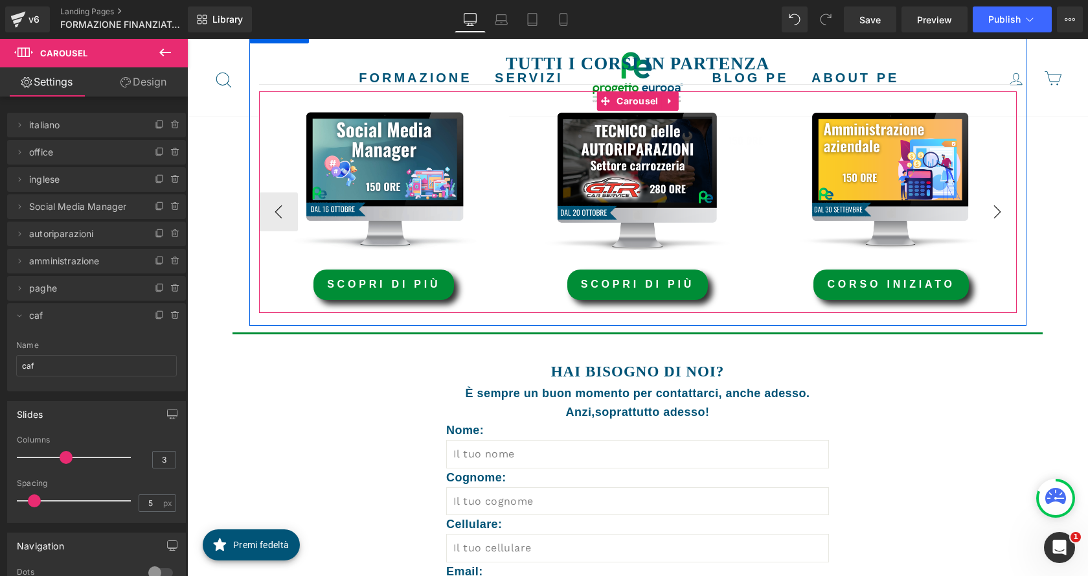
click at [1003, 208] on button "›" at bounding box center [997, 211] width 39 height 39
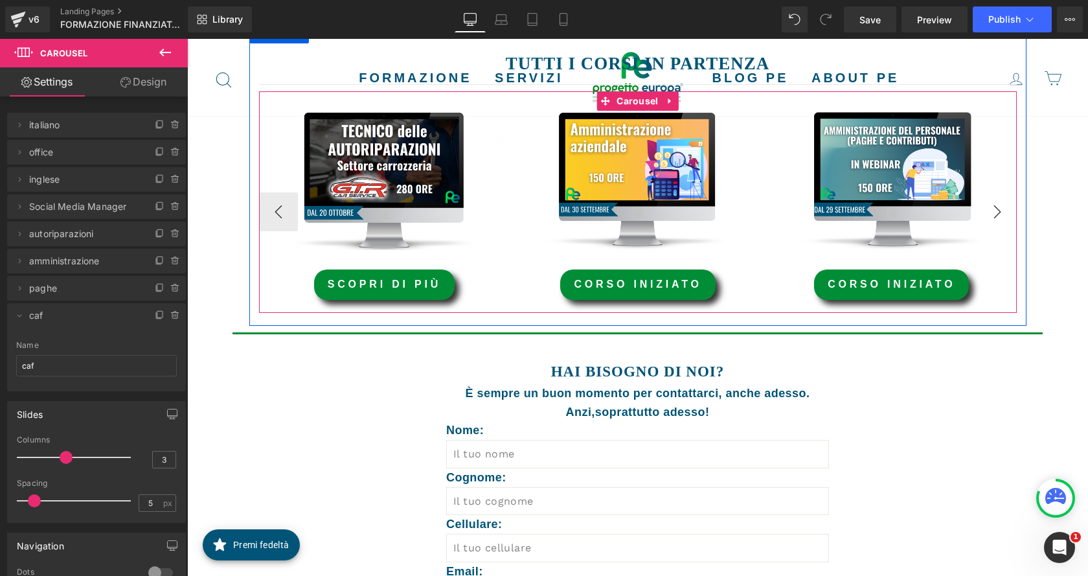
click at [1003, 208] on button "›" at bounding box center [997, 211] width 39 height 39
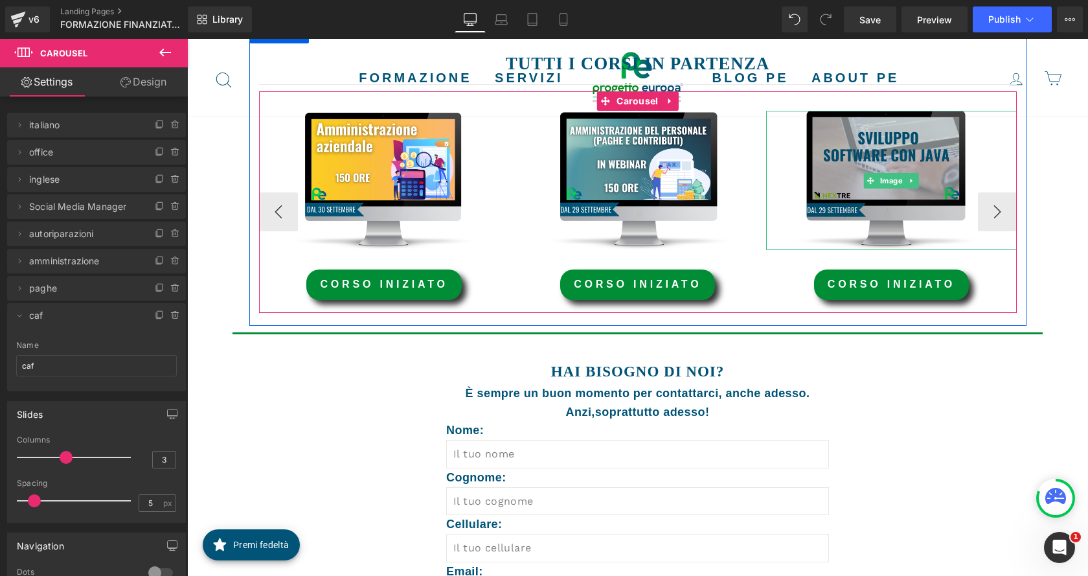
click at [892, 156] on img at bounding box center [891, 180] width 251 height 139
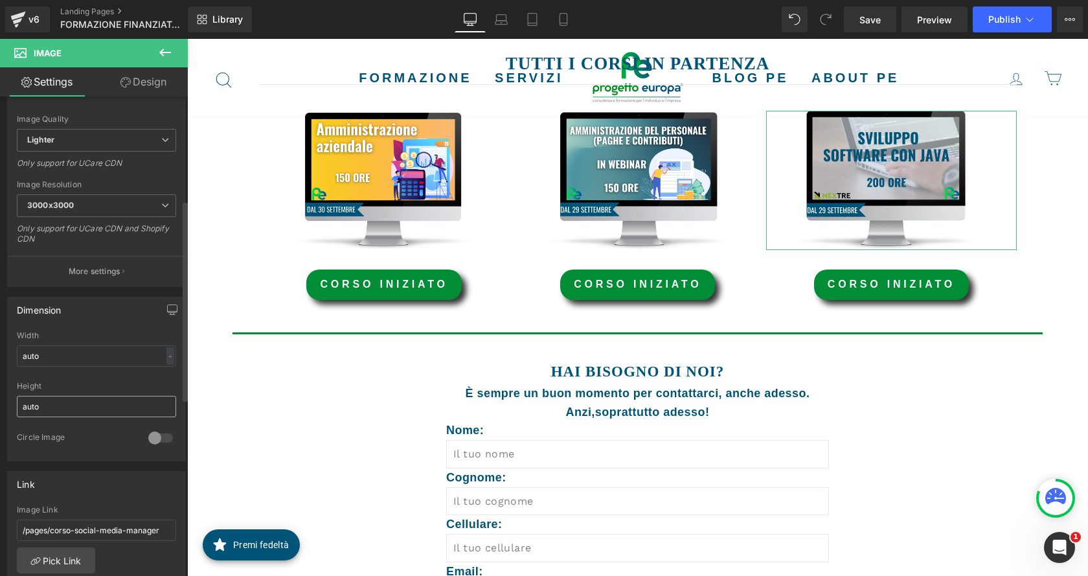
scroll to position [389, 0]
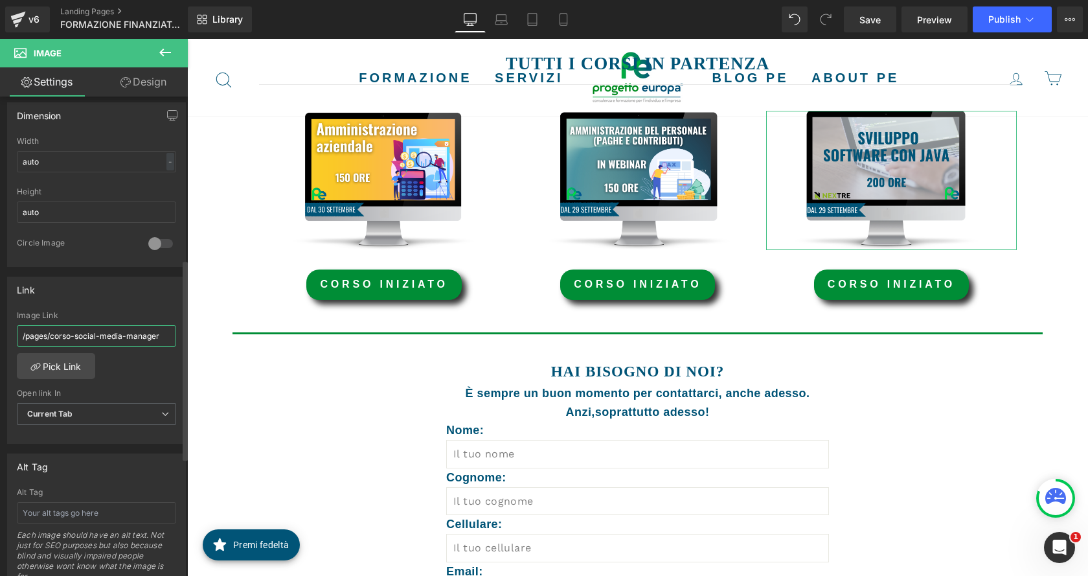
click at [129, 334] on input "/pages/corso-social-media-manager" at bounding box center [96, 335] width 159 height 21
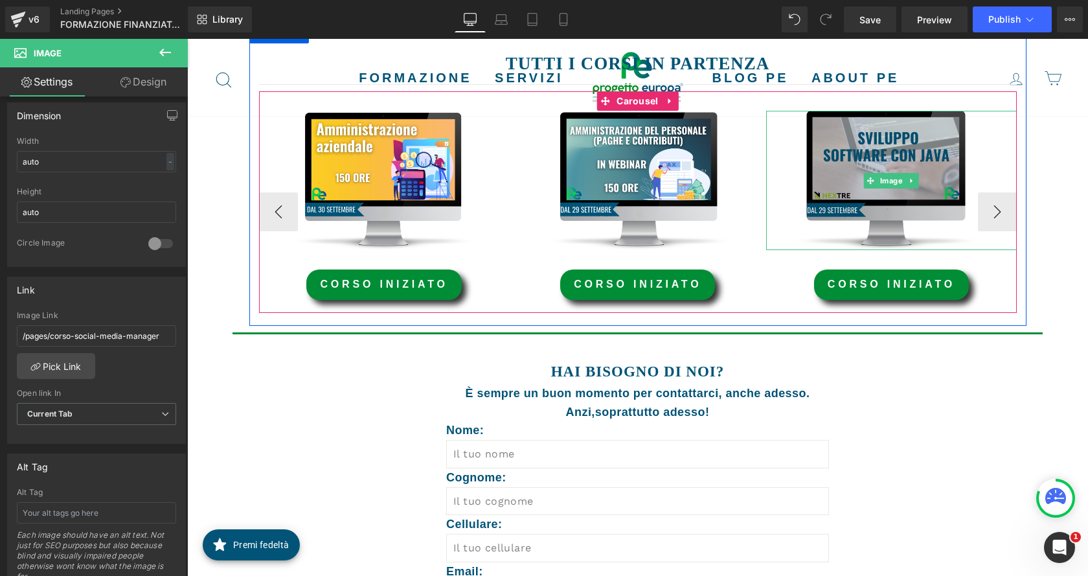
click at [853, 172] on img at bounding box center [891, 180] width 251 height 139
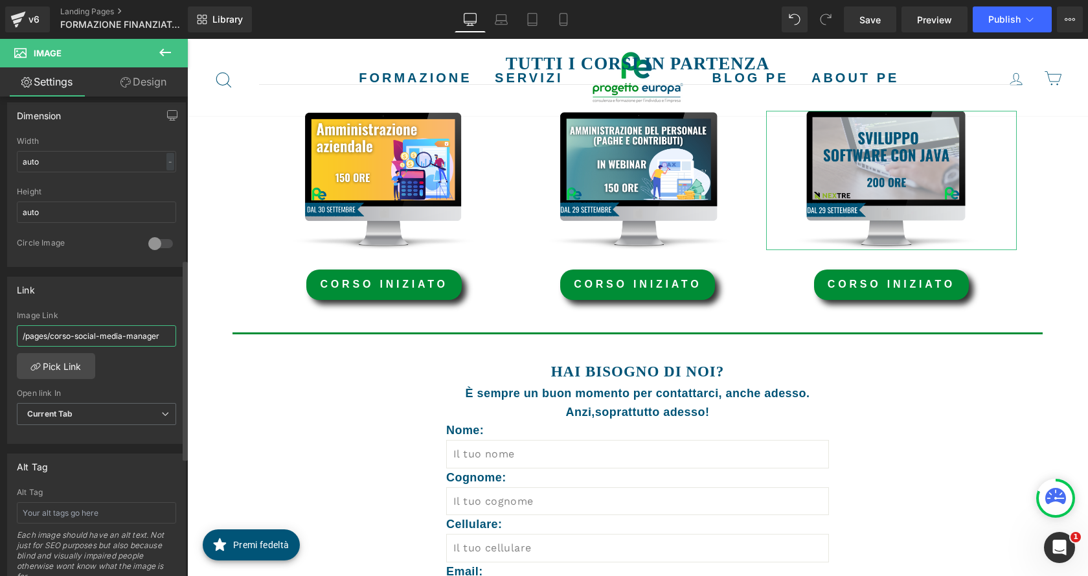
click at [41, 329] on input "/pages/corso-social-media-manager" at bounding box center [96, 335] width 159 height 21
click at [58, 370] on link "Pick Link" at bounding box center [56, 366] width 78 height 26
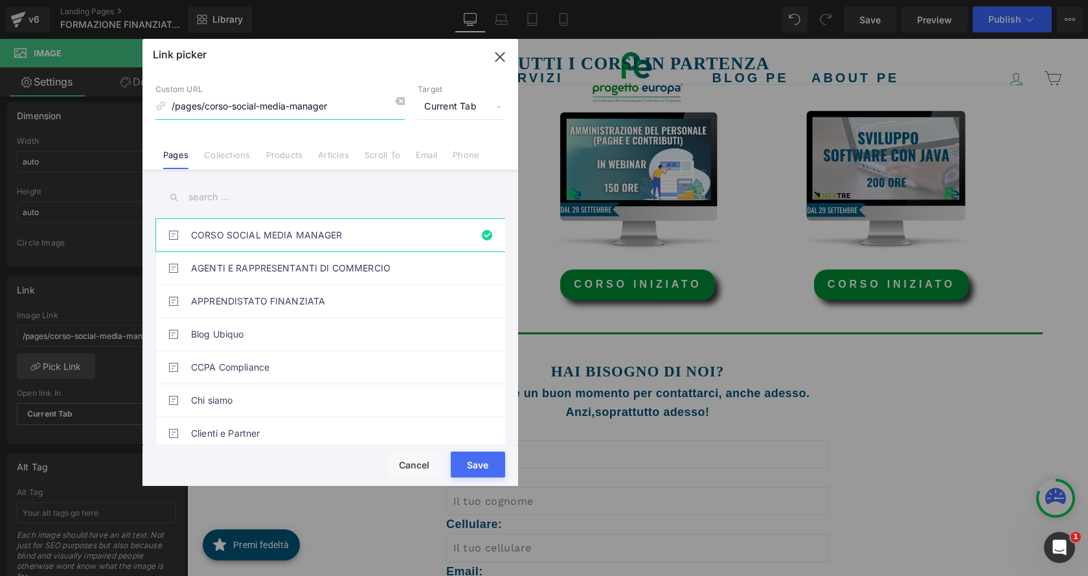
drag, startPoint x: 495, startPoint y: 65, endPoint x: 310, endPoint y: 26, distance: 189.3
click at [495, 65] on icon "button" at bounding box center [500, 57] width 21 height 21
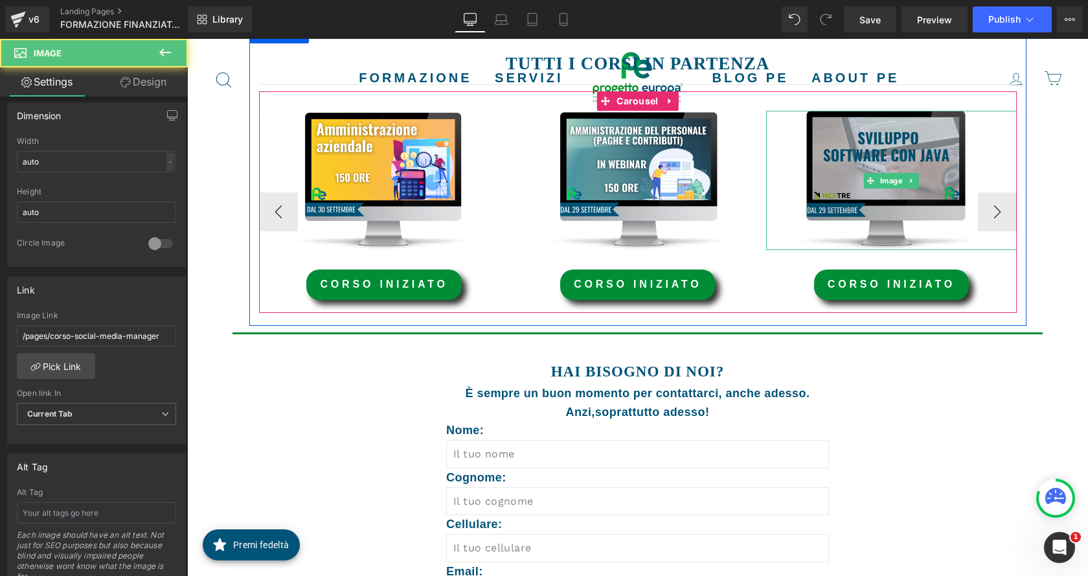
click at [846, 197] on img at bounding box center [891, 180] width 251 height 139
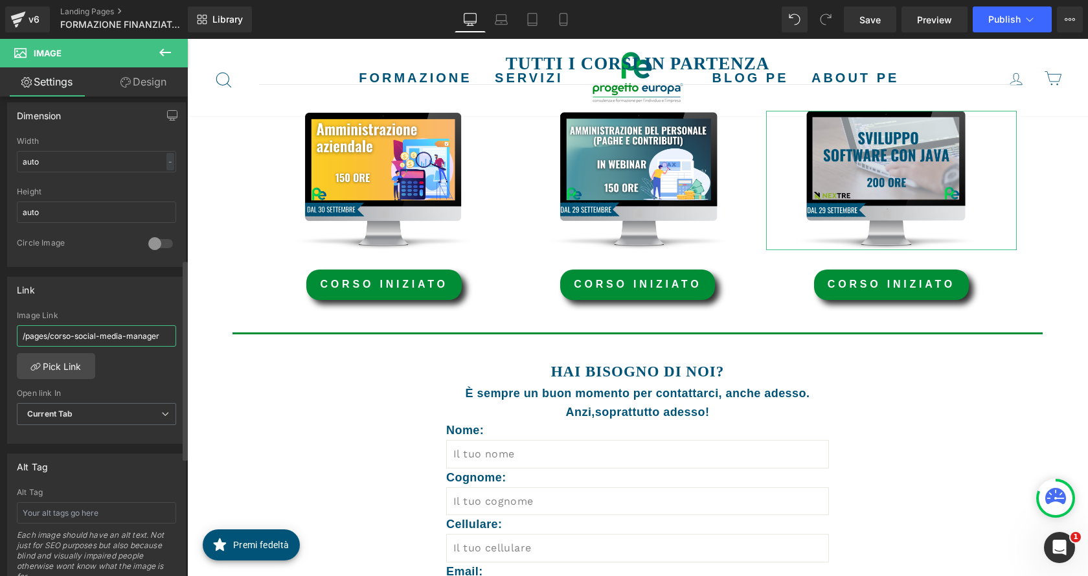
click at [146, 338] on input "/pages/corso-social-media-manager" at bounding box center [96, 335] width 159 height 21
click at [34, 365] on icon at bounding box center [33, 367] width 5 height 5
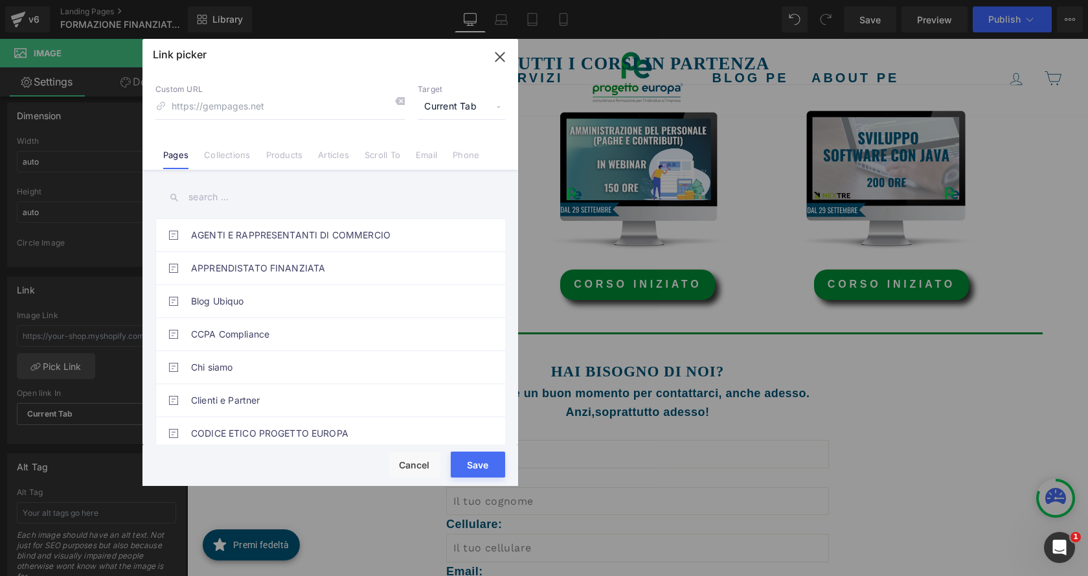
click at [232, 192] on input "text" at bounding box center [330, 197] width 350 height 29
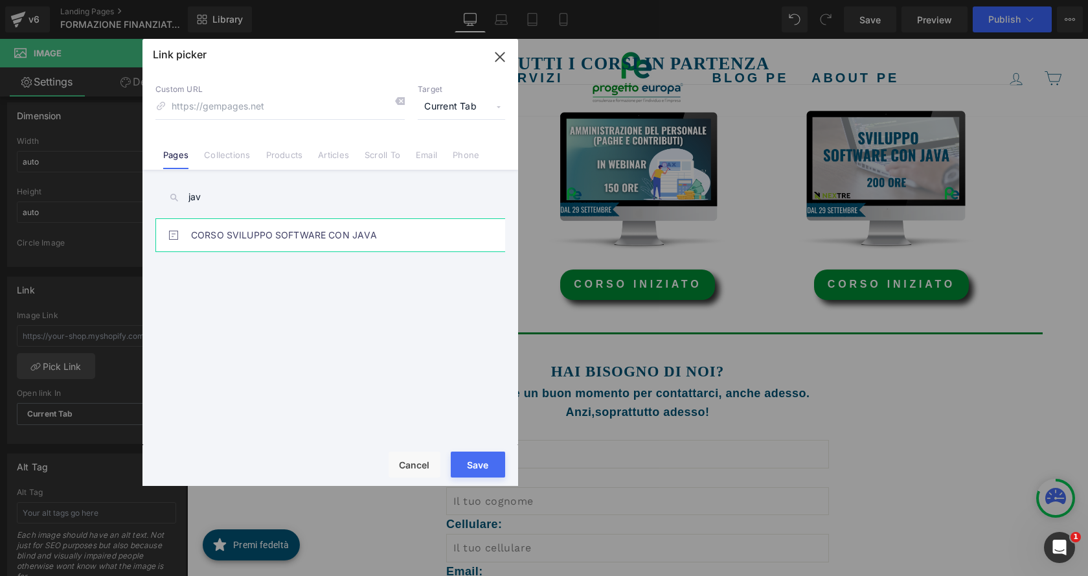
type input "jav"
click at [252, 233] on link "CORSO SVILUPPO SOFTWARE CON JAVA" at bounding box center [333, 235] width 285 height 32
type input "/pages/corso-sviluppo-software-con-java"
click at [480, 462] on button "Save" at bounding box center [478, 464] width 54 height 26
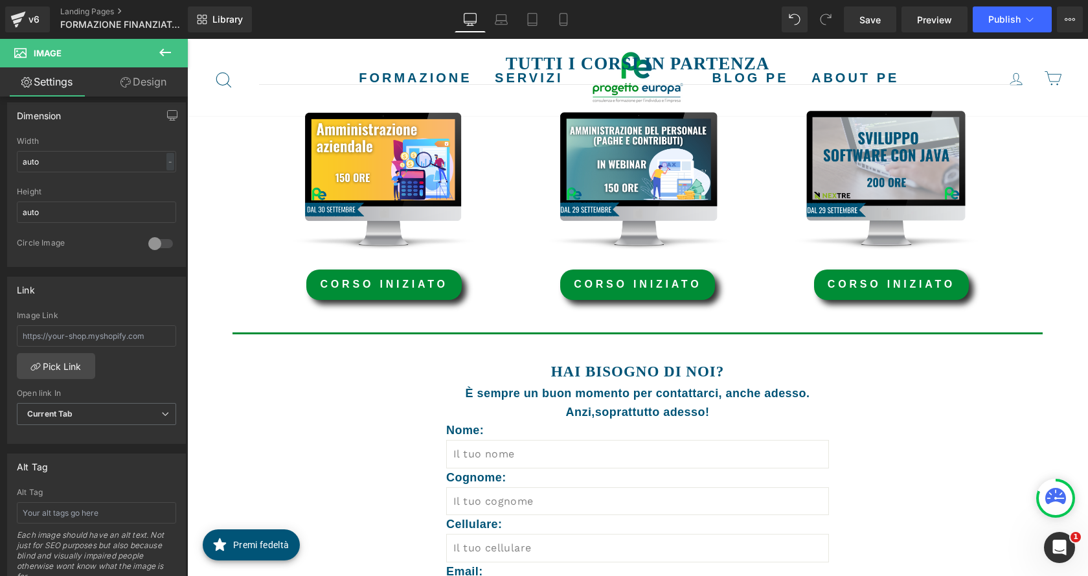
type input "/pages/corso-sviluppo-software-con-java"
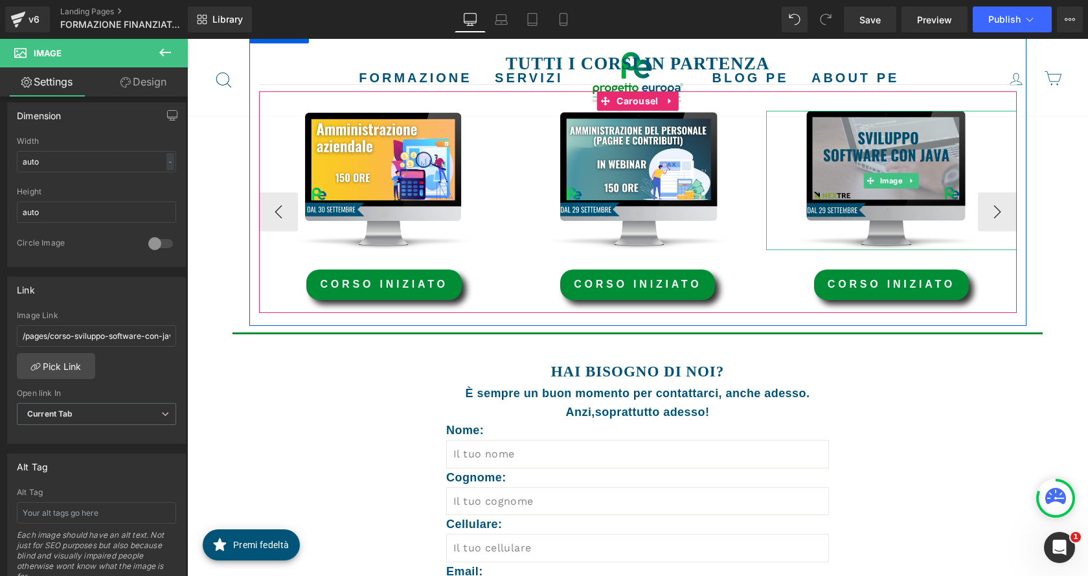
click at [891, 163] on img at bounding box center [891, 180] width 251 height 139
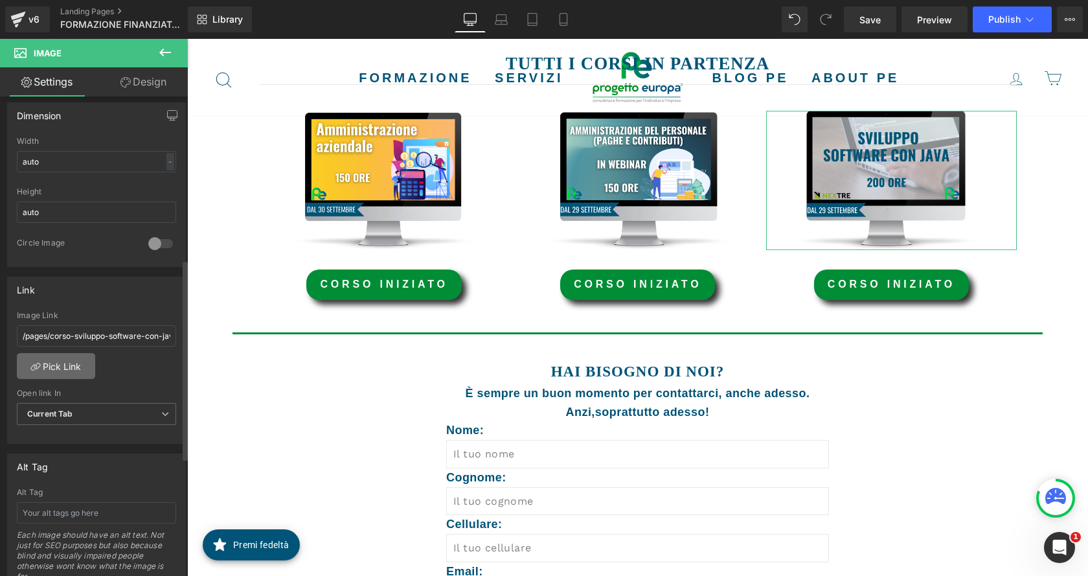
click at [76, 363] on link "Pick Link" at bounding box center [56, 366] width 78 height 26
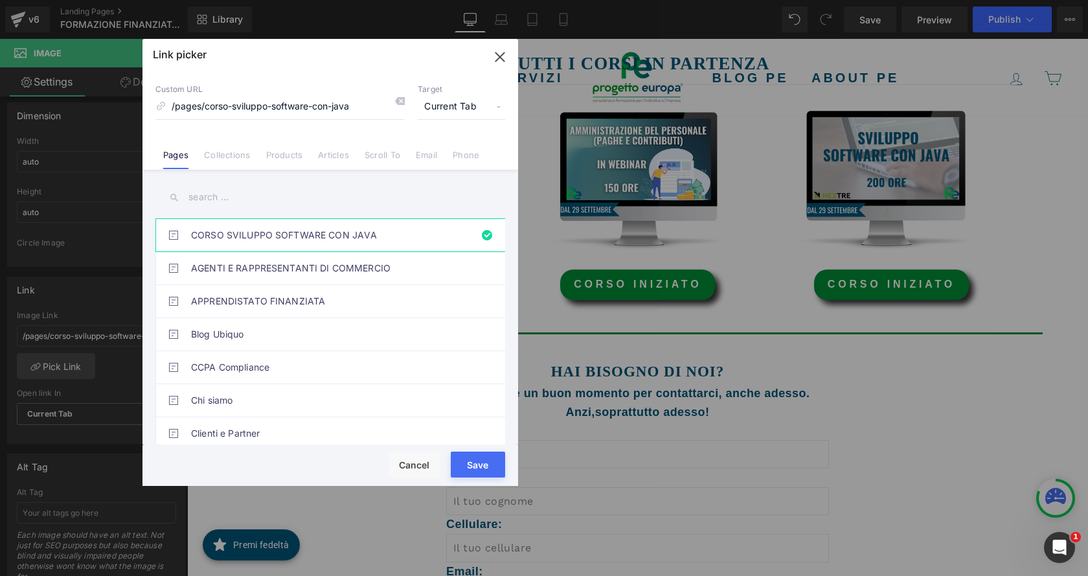
click at [238, 198] on input "text" at bounding box center [330, 197] width 350 height 29
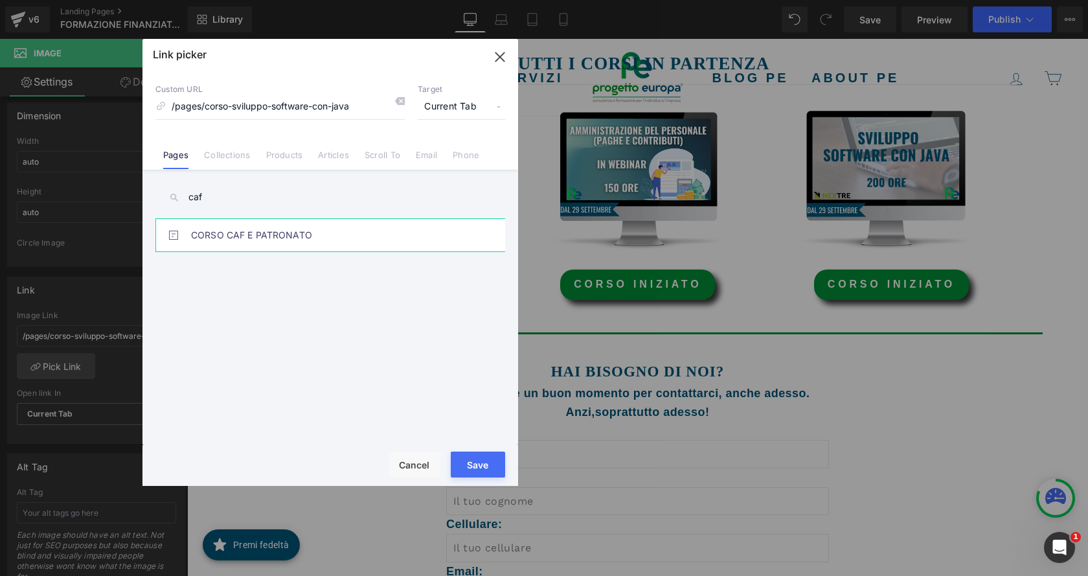
type input "caf"
click at [266, 235] on link "CORSO CAF E PATRONATO" at bounding box center [333, 235] width 285 height 32
type input "/pages/corso-caf-patronato-gol"
click at [479, 462] on button "Save" at bounding box center [478, 464] width 54 height 26
type input "/pages/corso-caf-patronato-gol"
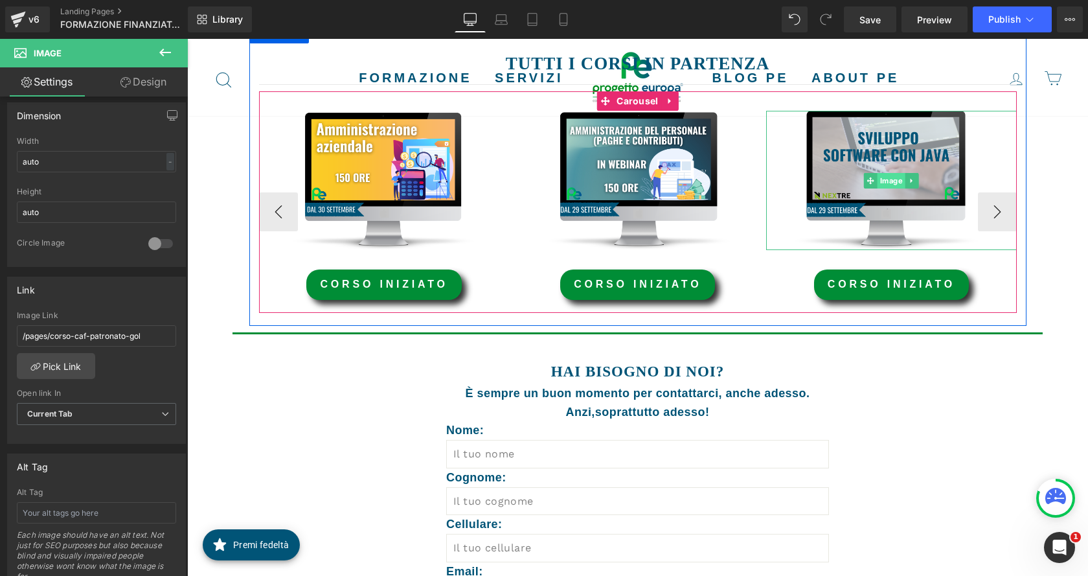
click at [891, 181] on span "Image" at bounding box center [892, 181] width 28 height 16
click at [880, 177] on span "Image" at bounding box center [892, 181] width 28 height 16
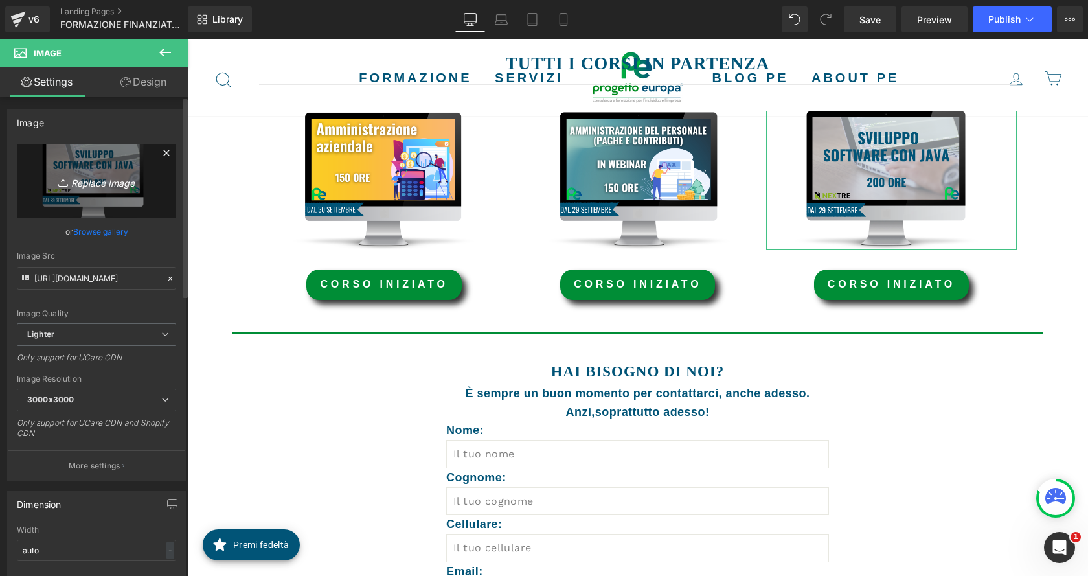
click at [102, 182] on icon "Replace Image" at bounding box center [97, 181] width 104 height 16
type input "C:\fakepath\IMM SITO CAF.png"
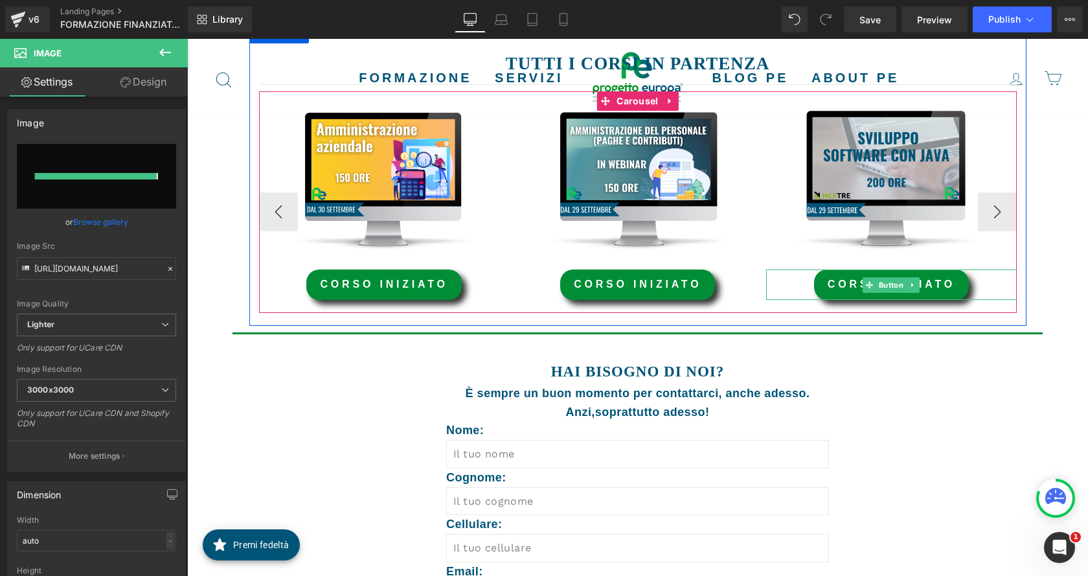
type input "https://ucarecdn.com/c8517d95-07a2-4cdd-b44f-9e92d86b8476/-/format/auto/-/previ…"
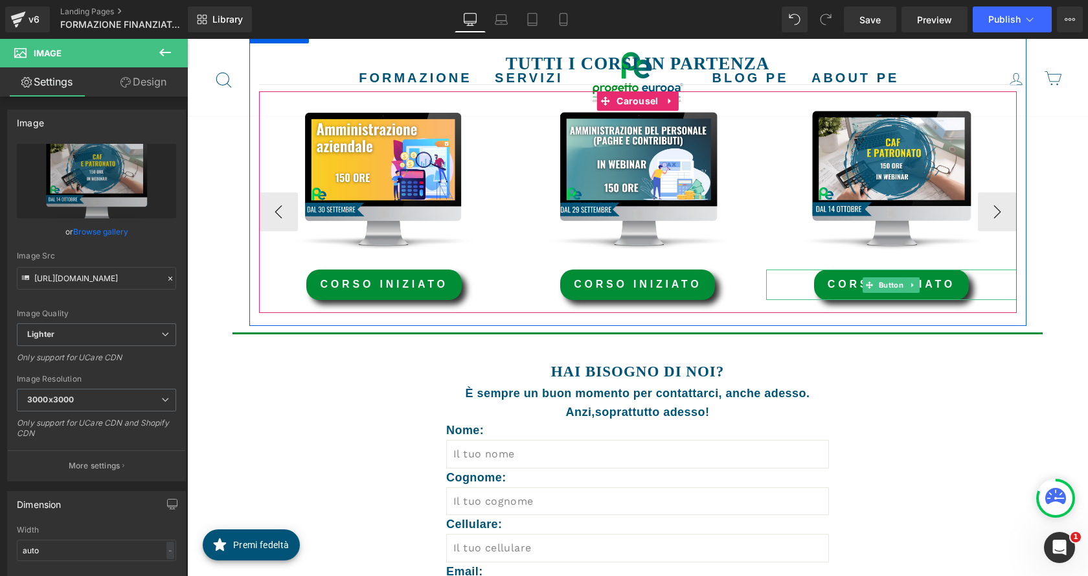
click at [927, 290] on span "corso iniziato" at bounding box center [892, 283] width 128 height 11
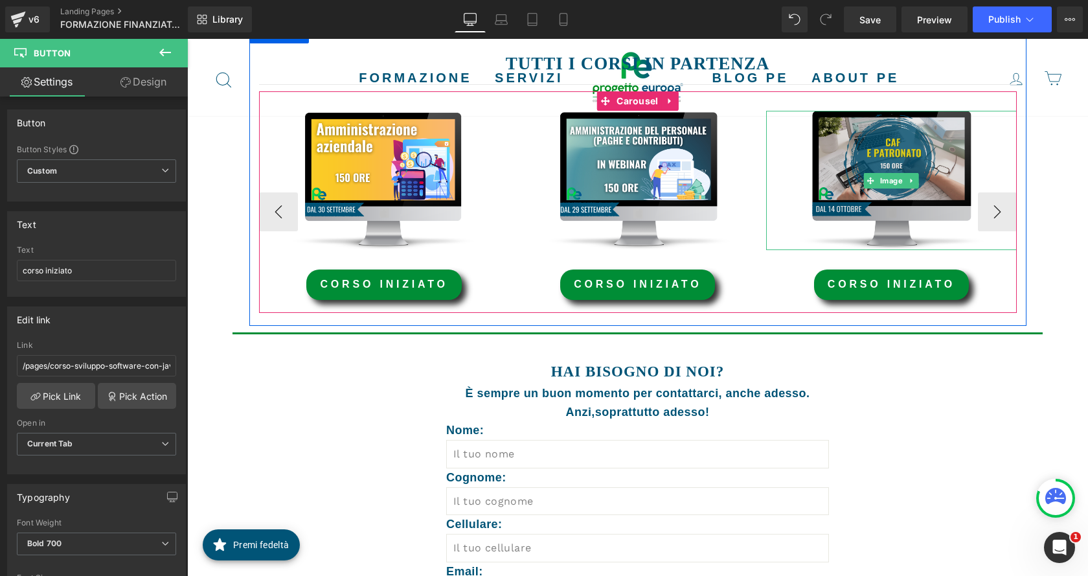
click at [887, 157] on img at bounding box center [891, 180] width 251 height 139
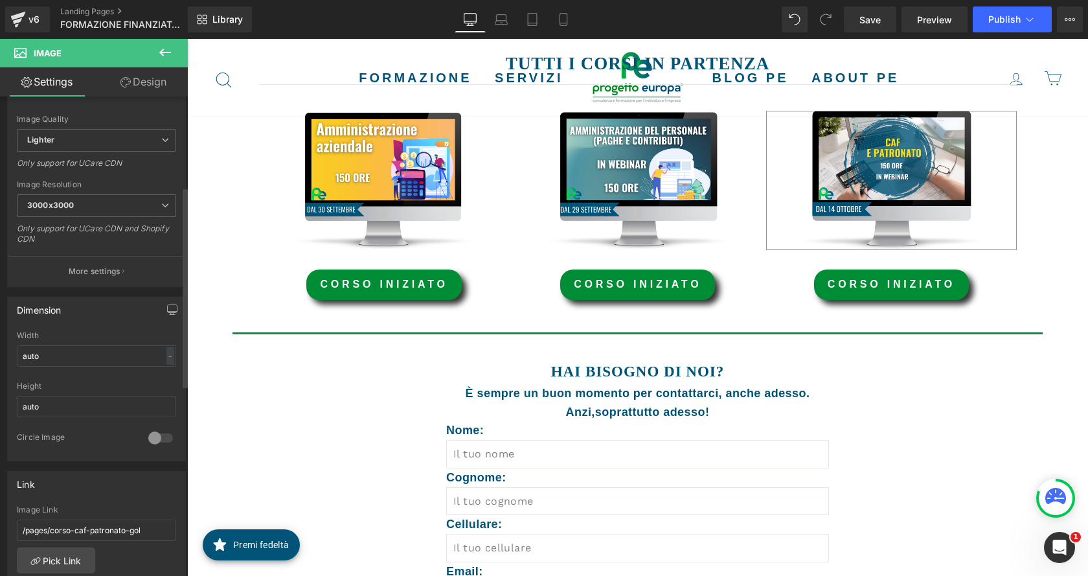
scroll to position [389, 0]
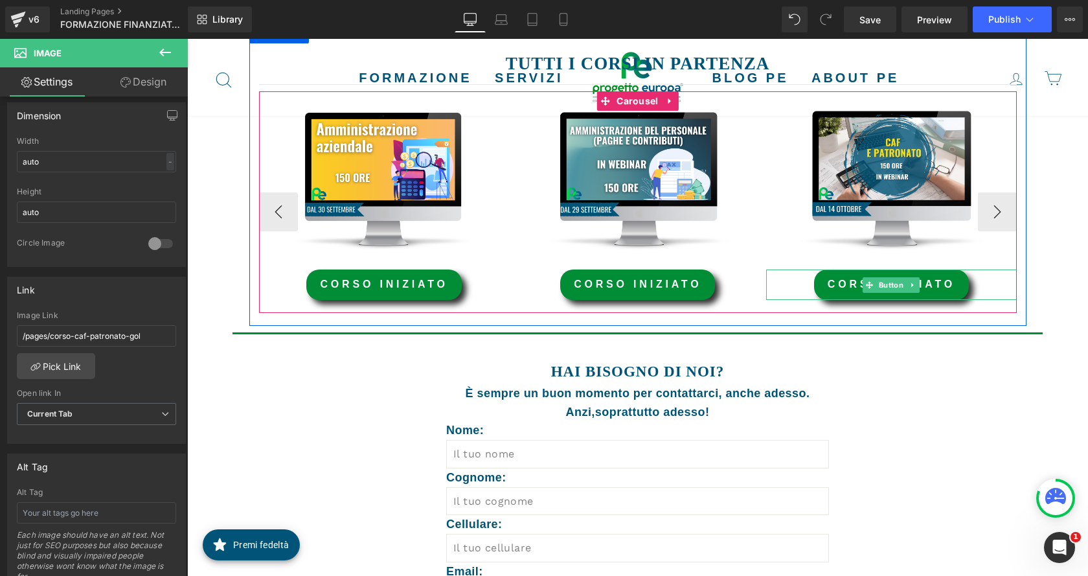
click at [837, 285] on link "corso iniziato" at bounding box center [891, 284] width 155 height 30
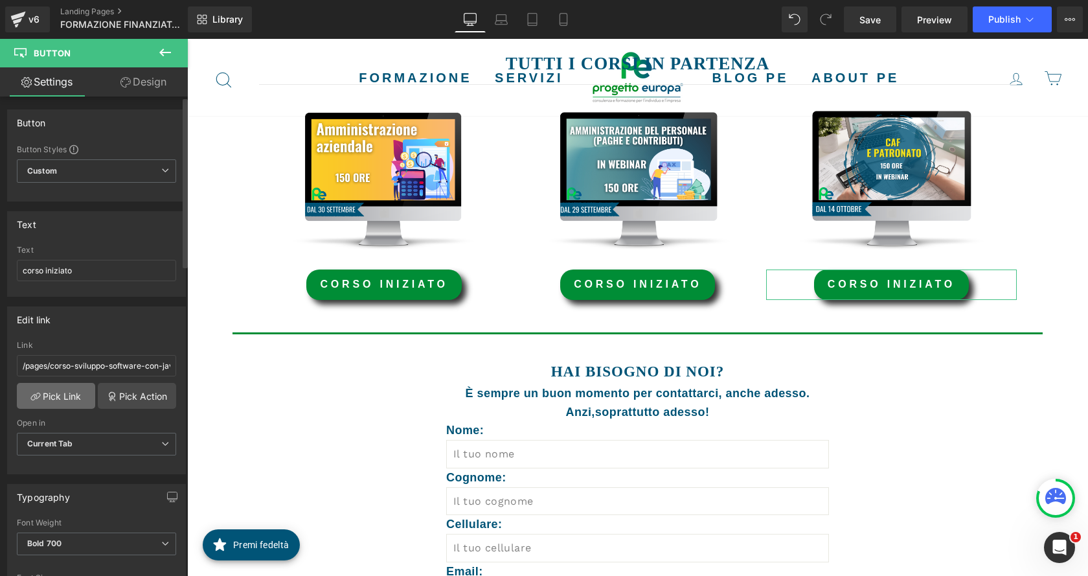
click at [63, 394] on link "Pick Link" at bounding box center [56, 396] width 78 height 26
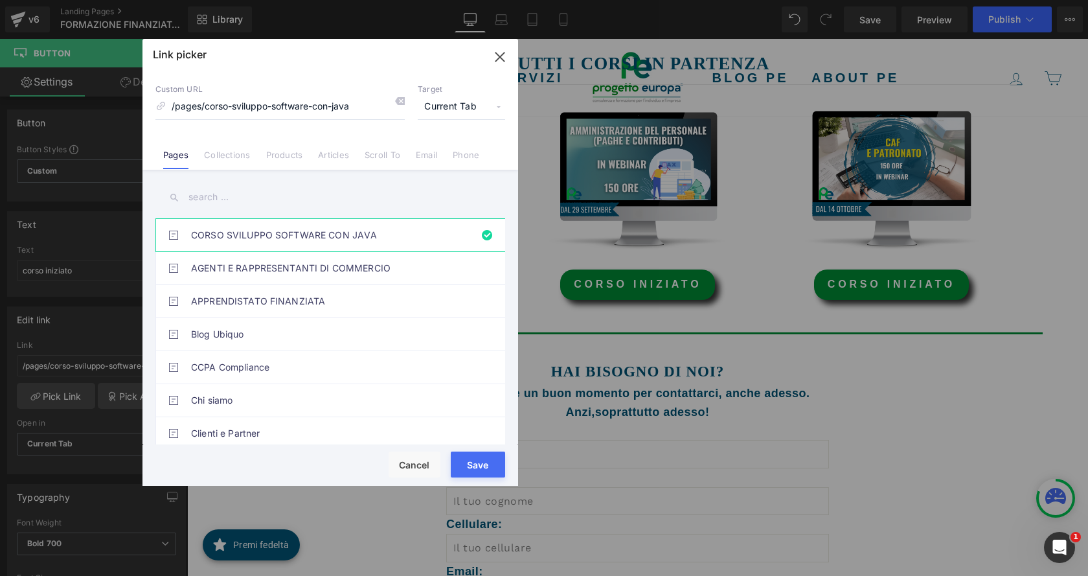
click at [239, 194] on input "text" at bounding box center [330, 197] width 350 height 29
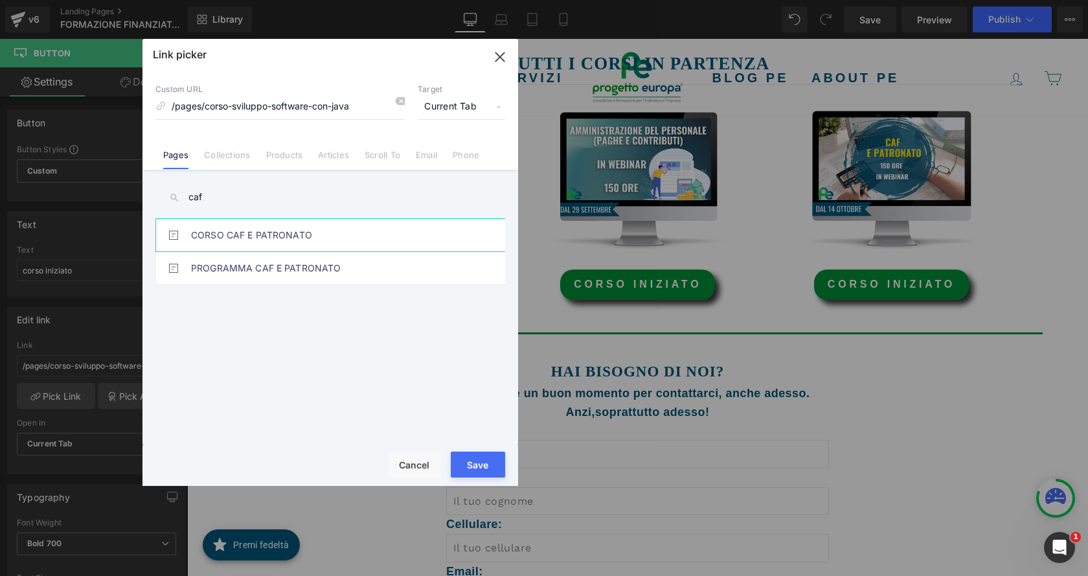
type input "caf"
click at [269, 238] on link "CORSO CAF E PATRONATO" at bounding box center [333, 235] width 285 height 32
type input "/pages/corso-caf-patronato-gol"
click at [487, 469] on button "Save" at bounding box center [478, 464] width 54 height 26
type input "/pages/corso-caf-patronato-gol"
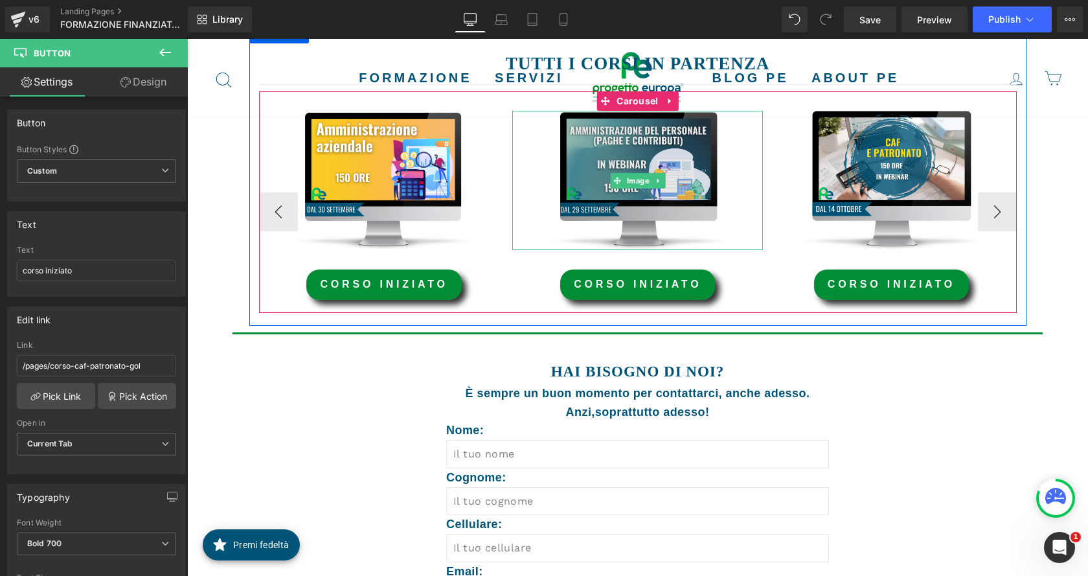
click at [639, 163] on img at bounding box center [637, 180] width 251 height 139
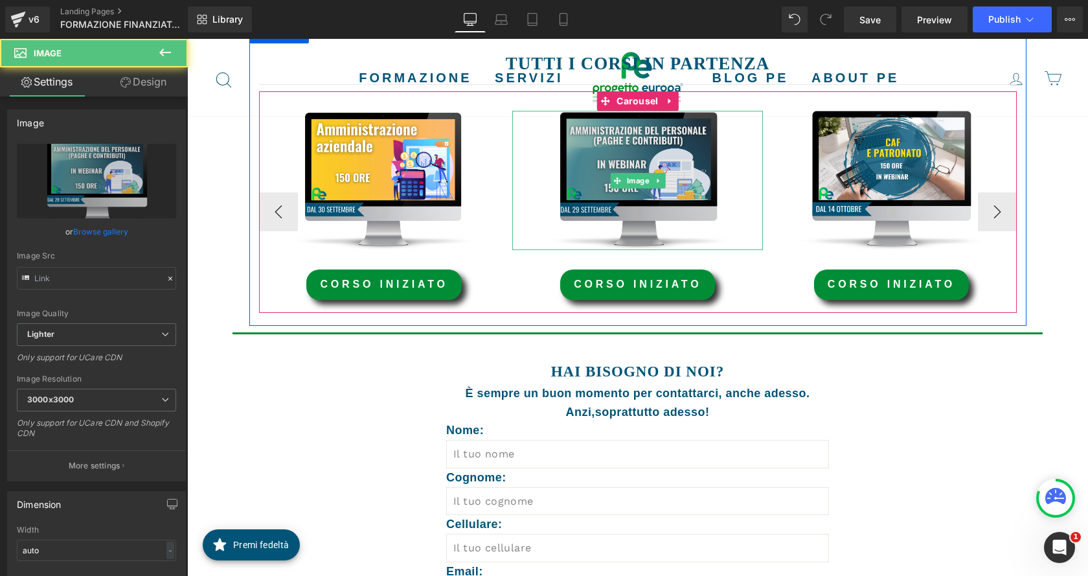
type input "https://ucarecdn.com/100d0efe-3d63-476d-87f9-6b425b98c155/-/format/auto/-/previ…"
click at [618, 169] on img at bounding box center [637, 180] width 251 height 139
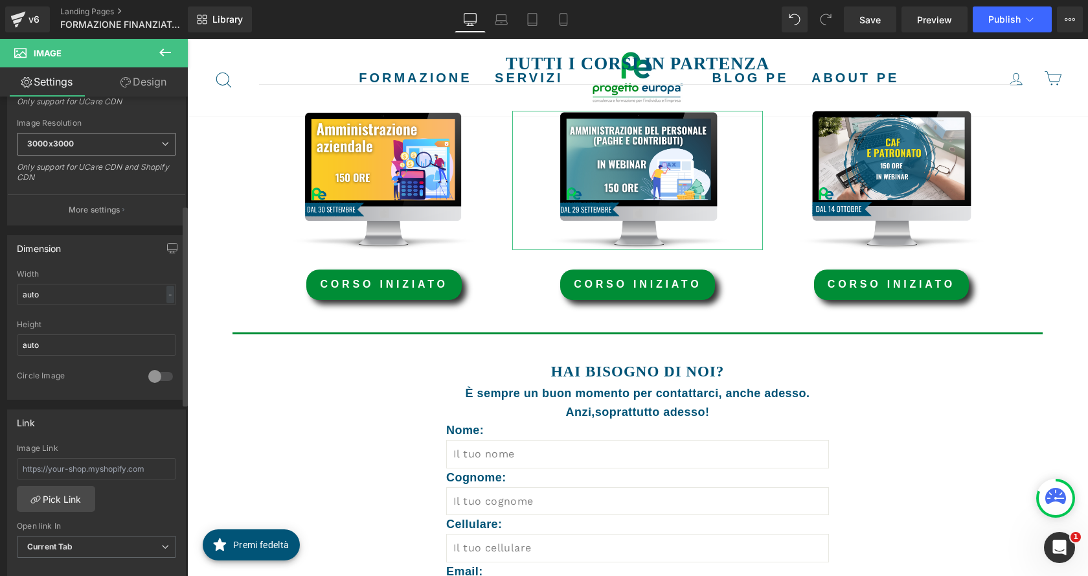
scroll to position [259, 0]
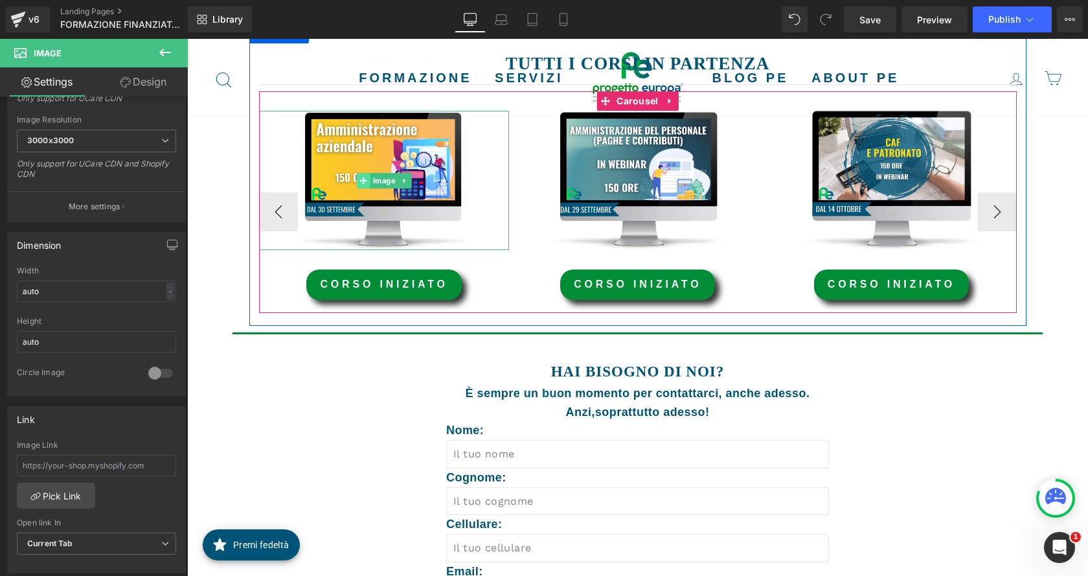
click at [364, 181] on span at bounding box center [364, 181] width 14 height 16
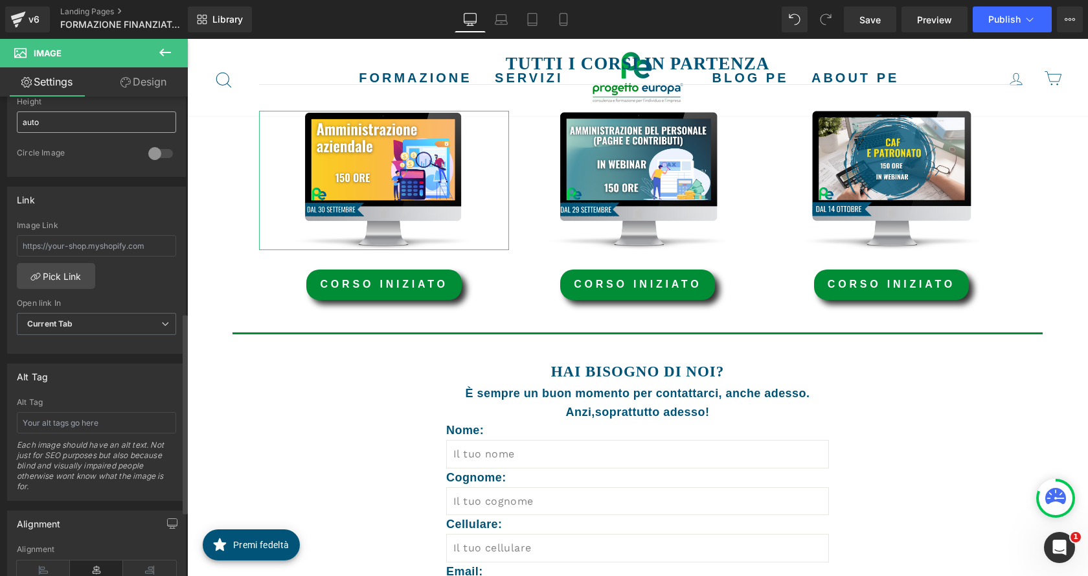
scroll to position [518, 0]
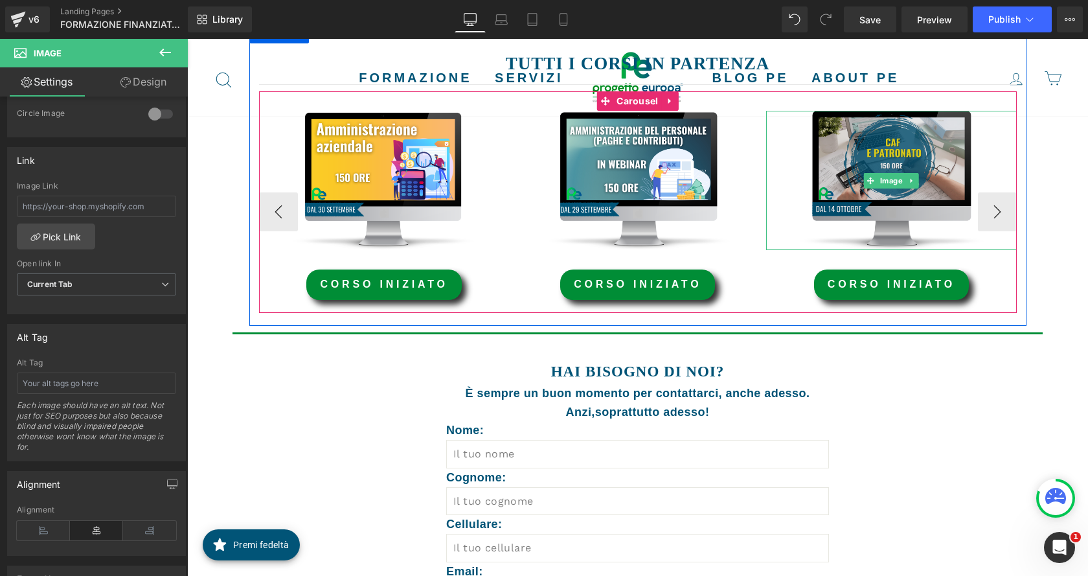
click at [890, 162] on img at bounding box center [891, 180] width 251 height 139
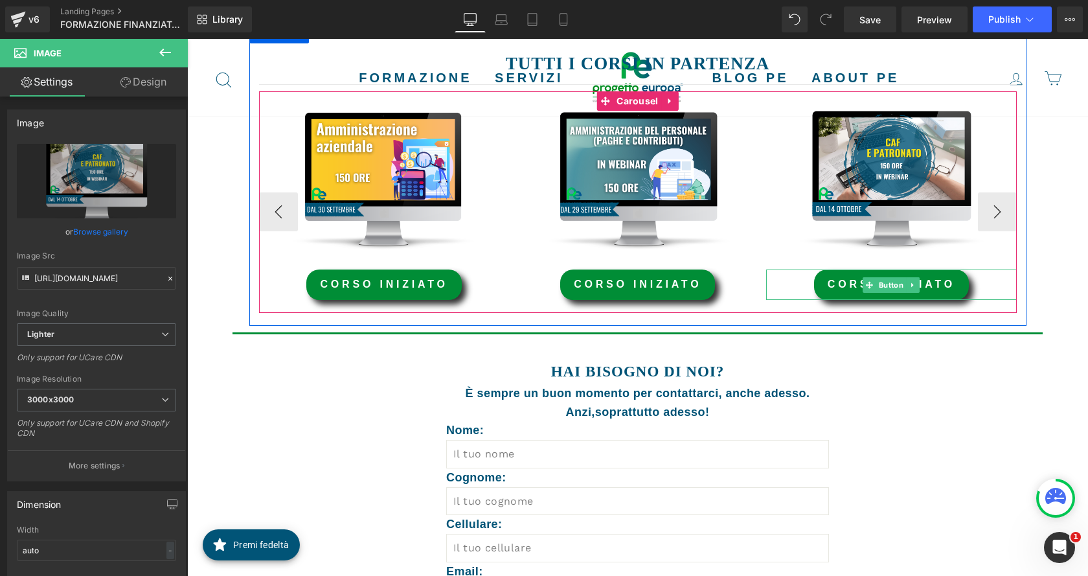
click at [933, 282] on link "corso iniziato" at bounding box center [891, 284] width 155 height 30
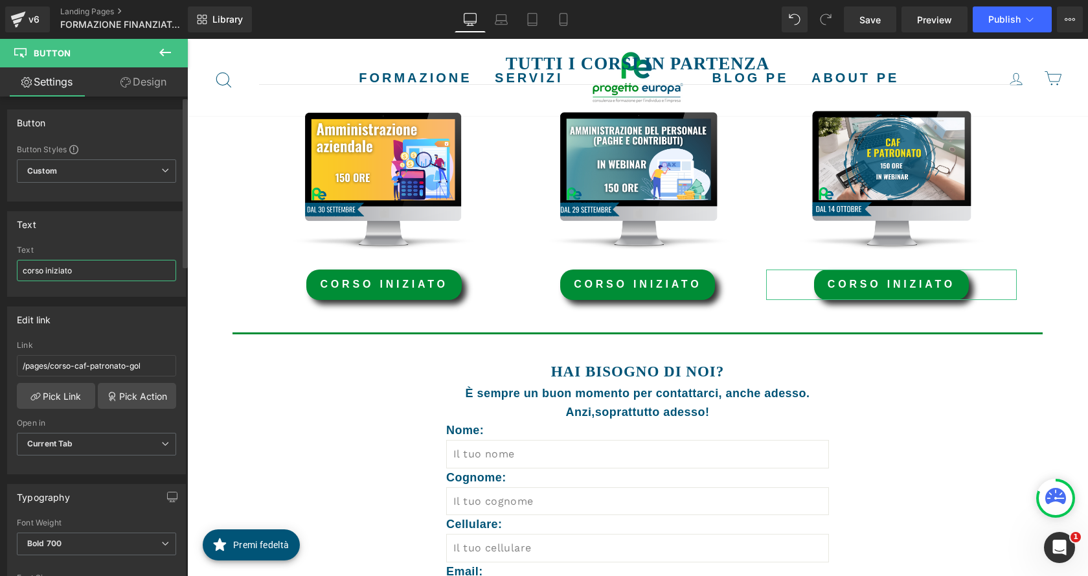
drag, startPoint x: 85, startPoint y: 266, endPoint x: 12, endPoint y: 269, distance: 73.3
click at [12, 269] on div "corso iniziato Text corso iniziato" at bounding box center [96, 270] width 177 height 51
type input "scopri di più"
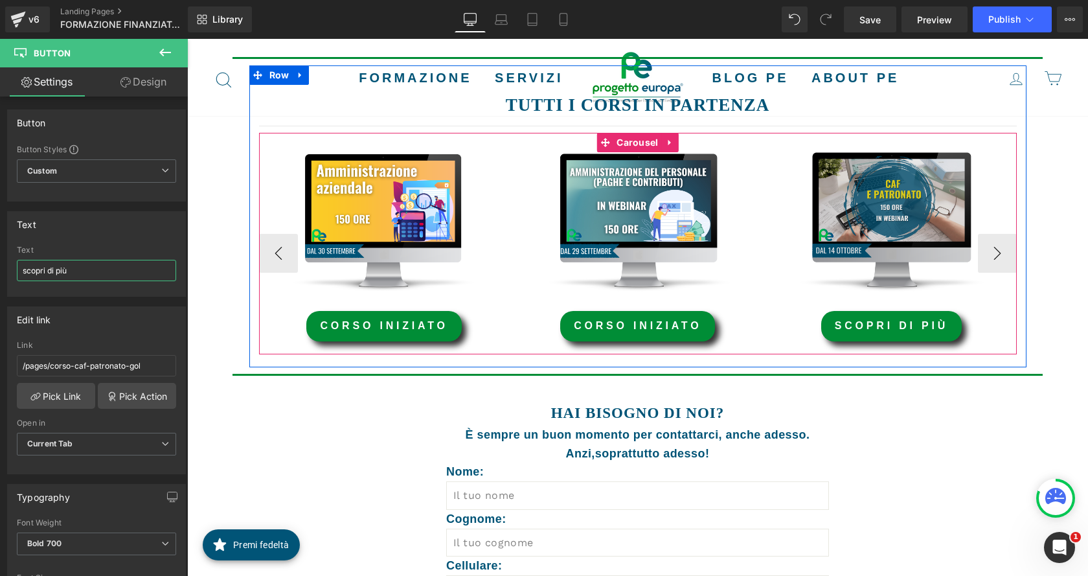
scroll to position [440, 0]
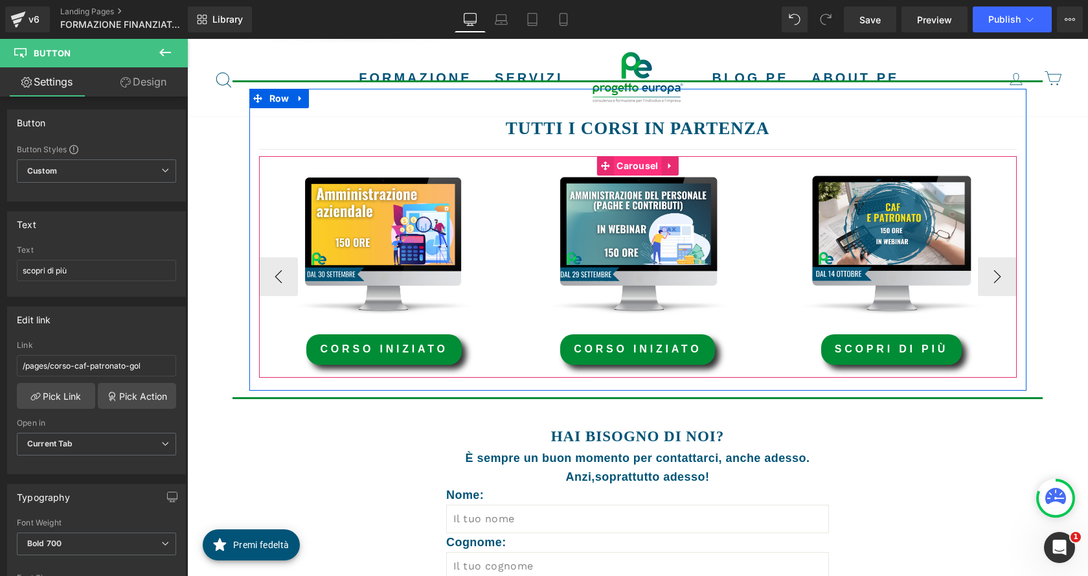
click at [637, 164] on span "Carousel" at bounding box center [637, 165] width 48 height 19
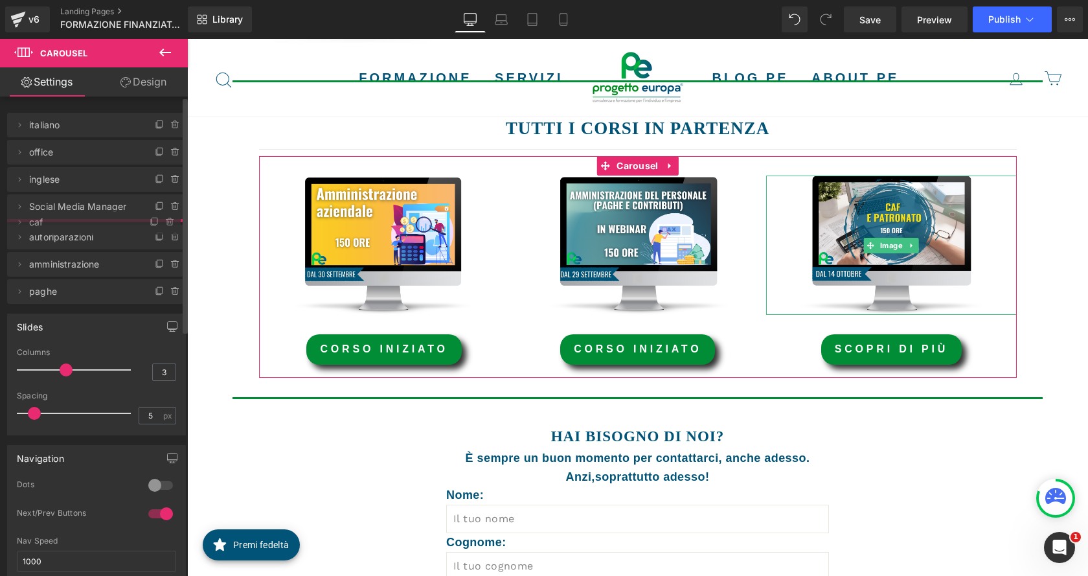
drag, startPoint x: 46, startPoint y: 313, endPoint x: 900, endPoint y: 14, distance: 905.2
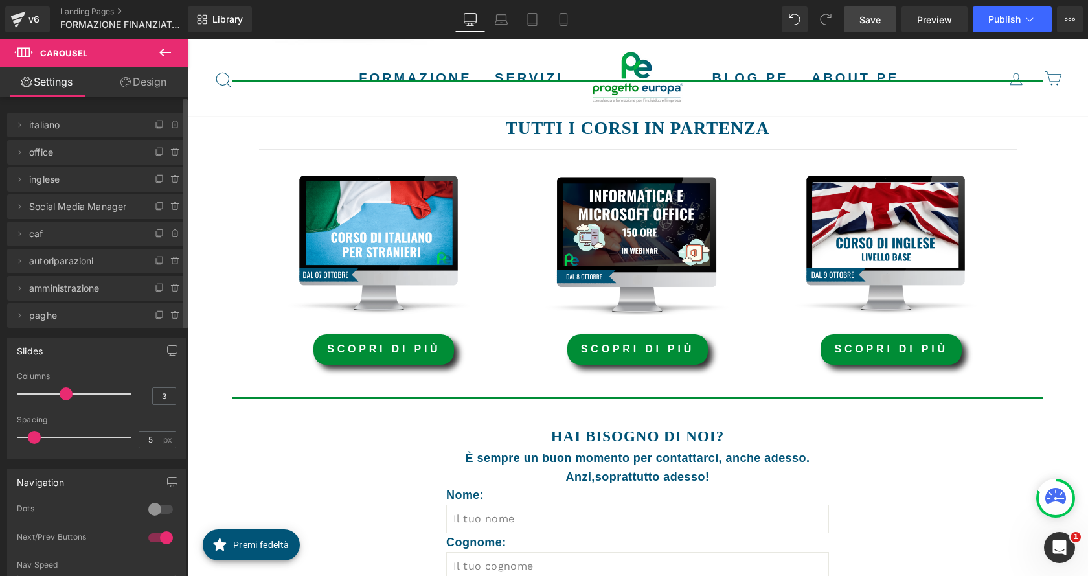
click at [858, 21] on link "Save" at bounding box center [870, 19] width 52 height 26
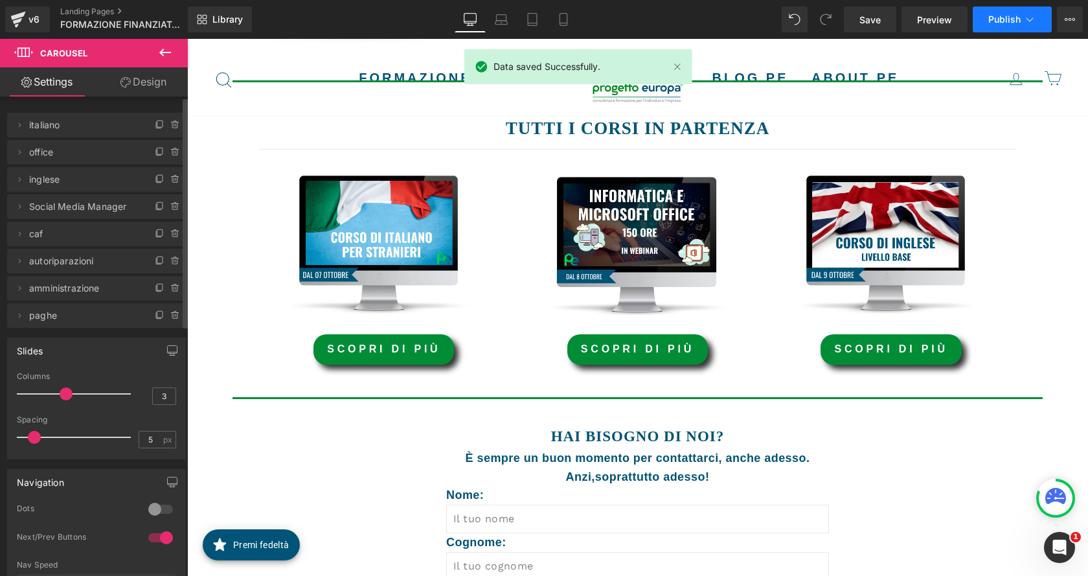
click at [1002, 13] on button "Publish" at bounding box center [1012, 19] width 79 height 26
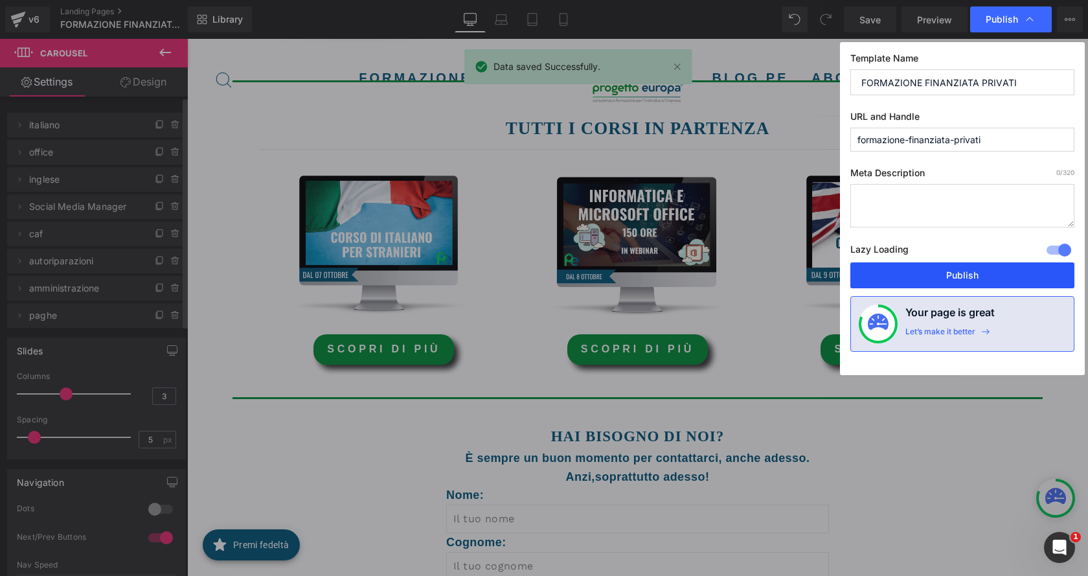
drag, startPoint x: 992, startPoint y: 267, endPoint x: 787, endPoint y: 166, distance: 229.1
click at [992, 267] on button "Publish" at bounding box center [962, 275] width 224 height 26
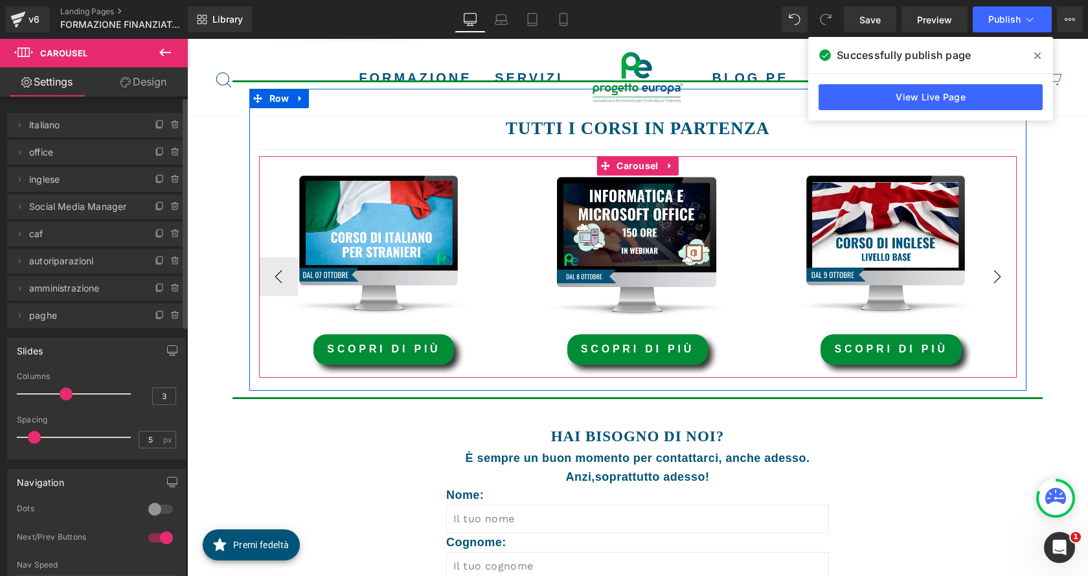
click at [983, 278] on button "›" at bounding box center [997, 276] width 39 height 39
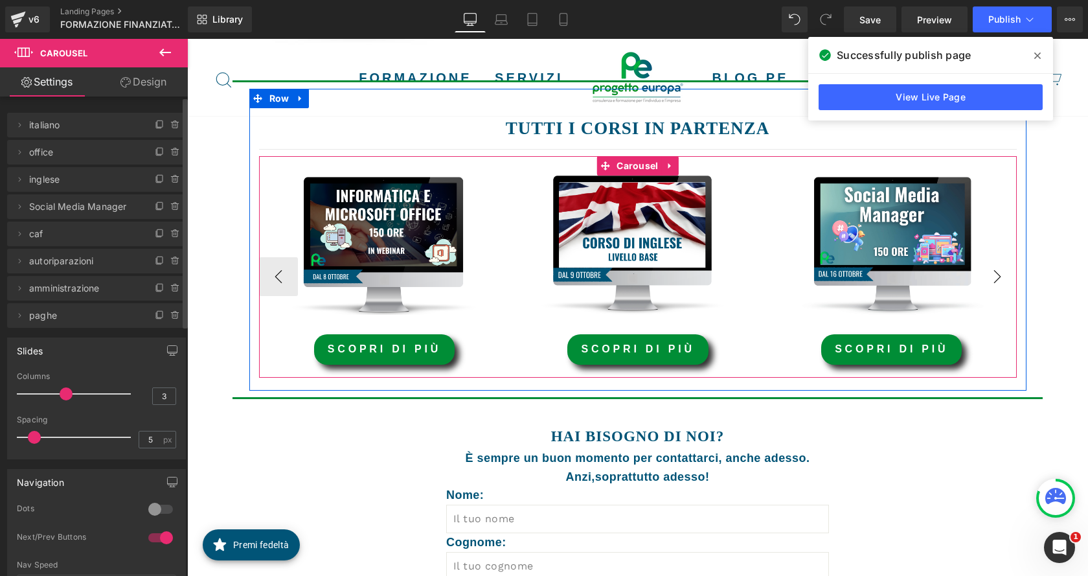
click at [983, 278] on button "›" at bounding box center [997, 276] width 39 height 39
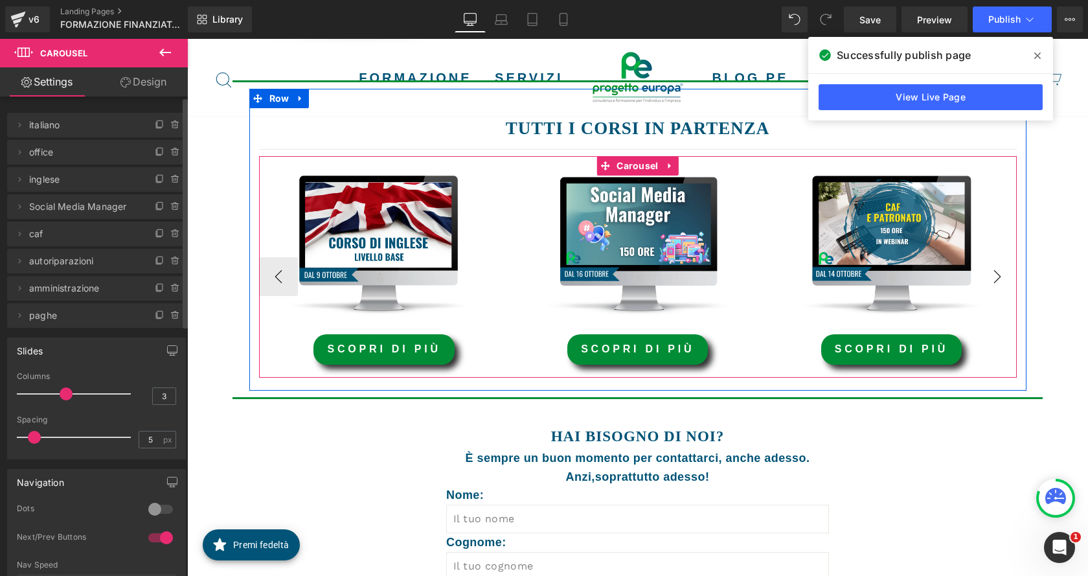
click at [983, 278] on button "›" at bounding box center [997, 276] width 39 height 39
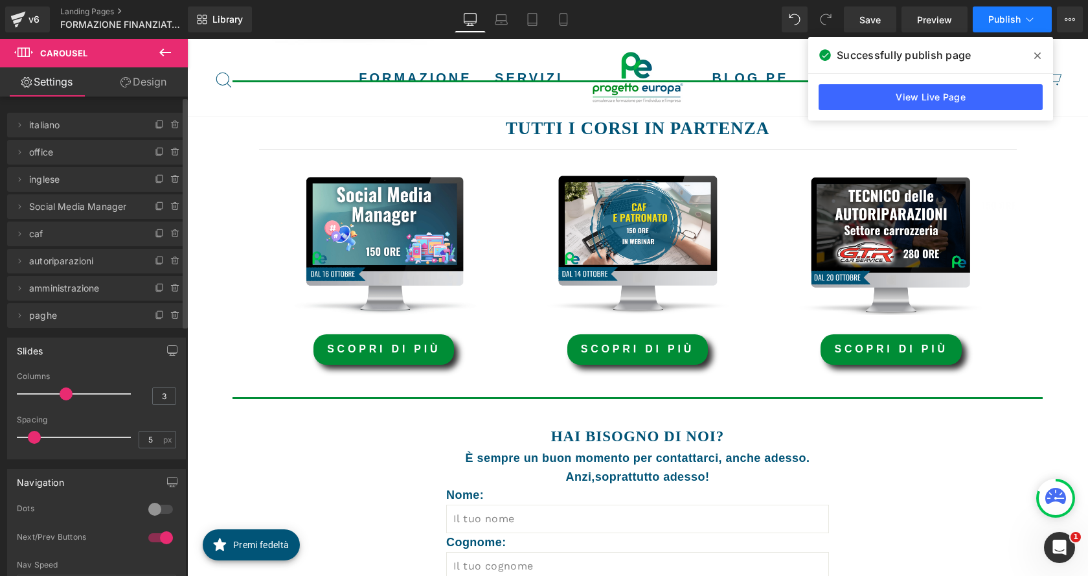
click at [1005, 21] on span "Publish" at bounding box center [1004, 19] width 32 height 10
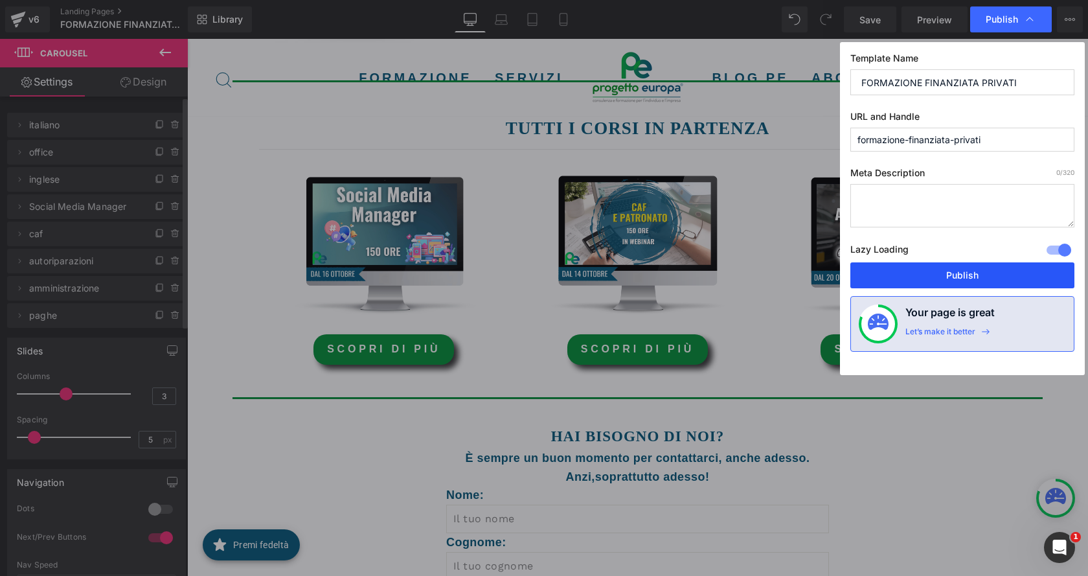
click at [990, 275] on button "Publish" at bounding box center [962, 275] width 224 height 26
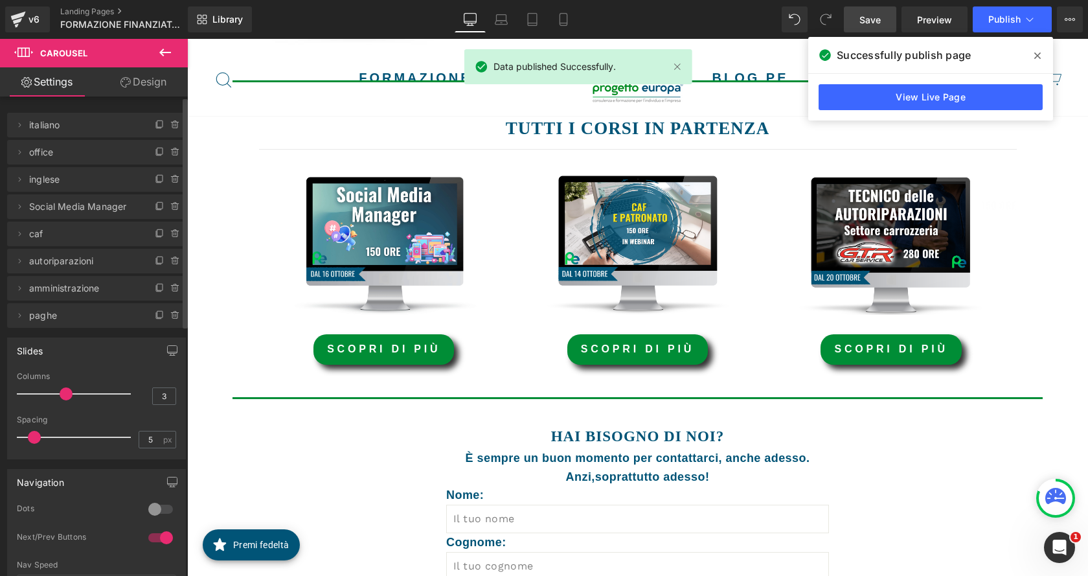
click at [847, 23] on link "Save" at bounding box center [870, 19] width 52 height 26
click at [1012, 21] on span "Publish" at bounding box center [1004, 19] width 32 height 10
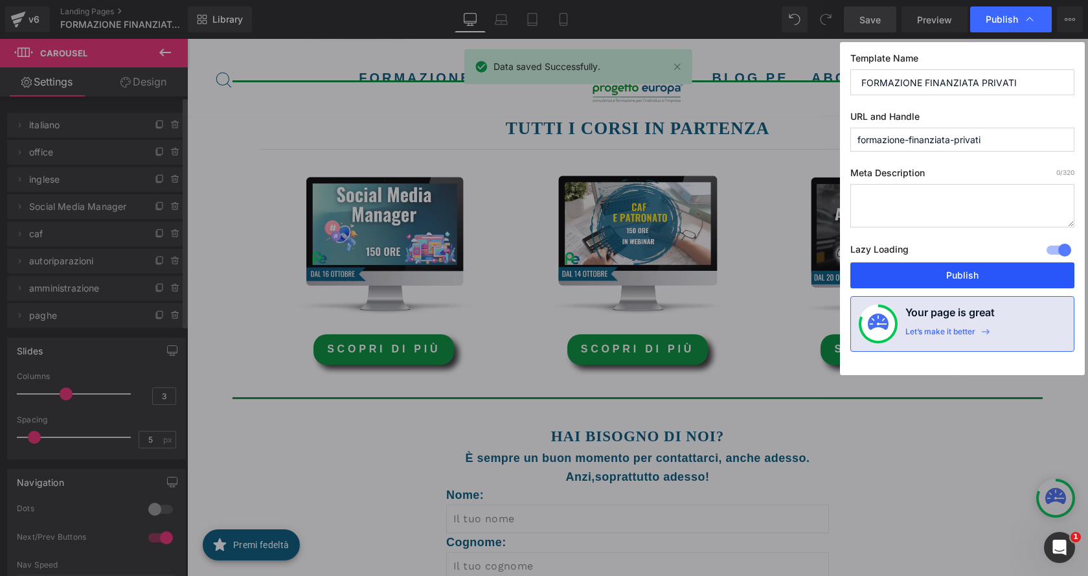
click at [995, 280] on button "Publish" at bounding box center [962, 275] width 224 height 26
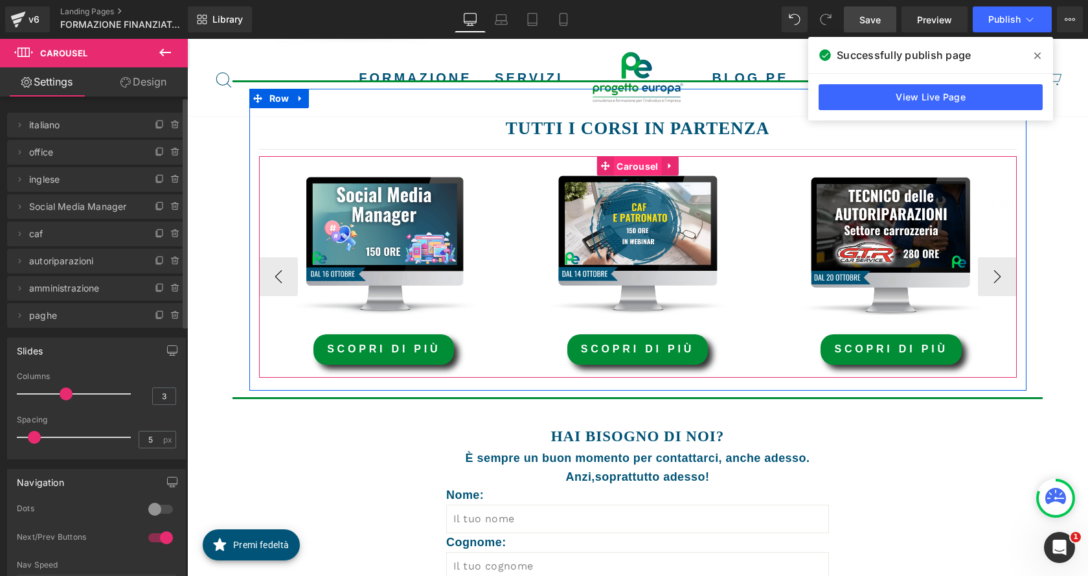
click at [621, 161] on span "Carousel" at bounding box center [637, 166] width 48 height 19
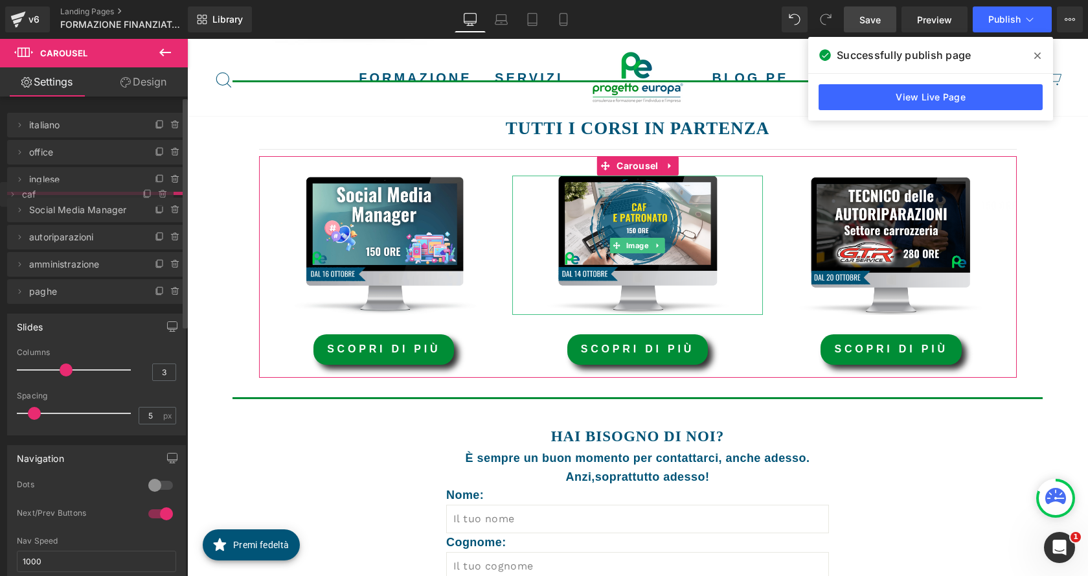
drag, startPoint x: 60, startPoint y: 233, endPoint x: 56, endPoint y: 262, distance: 28.7
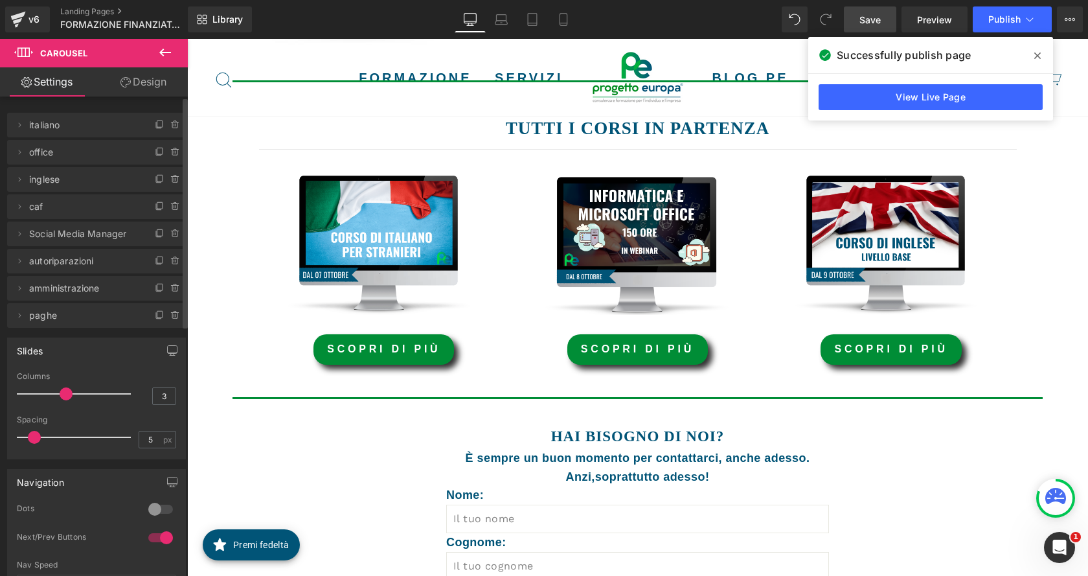
click at [867, 19] on span "Save" at bounding box center [869, 20] width 21 height 14
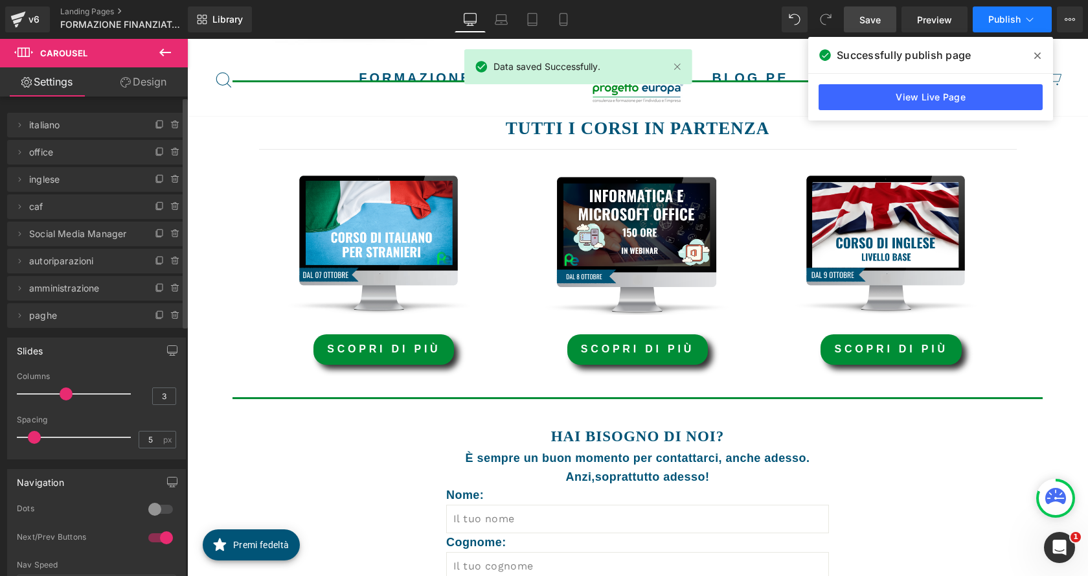
click at [1010, 18] on span "Publish" at bounding box center [1004, 19] width 32 height 10
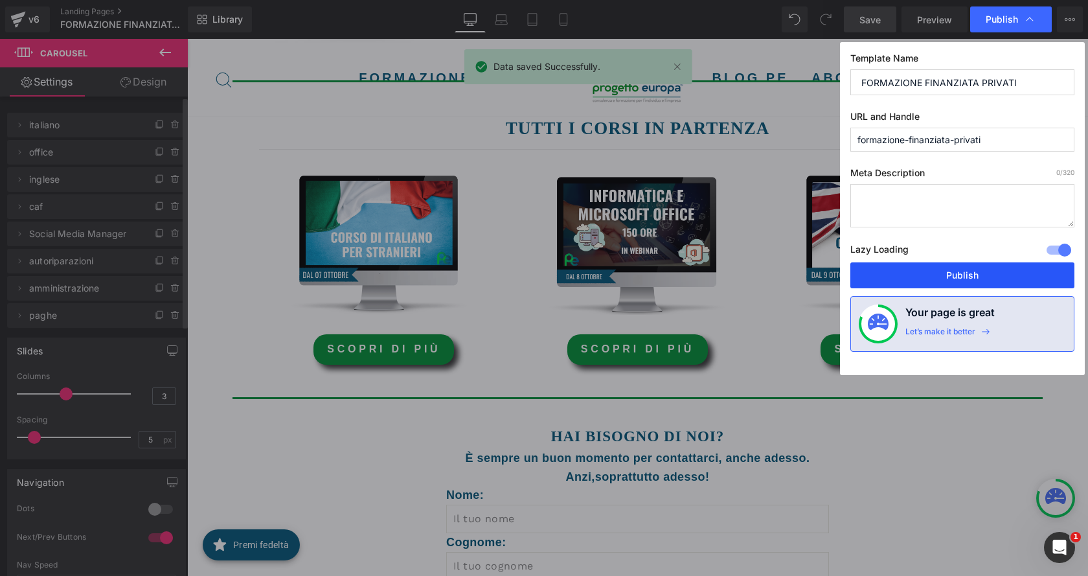
click at [1001, 275] on button "Publish" at bounding box center [962, 275] width 224 height 26
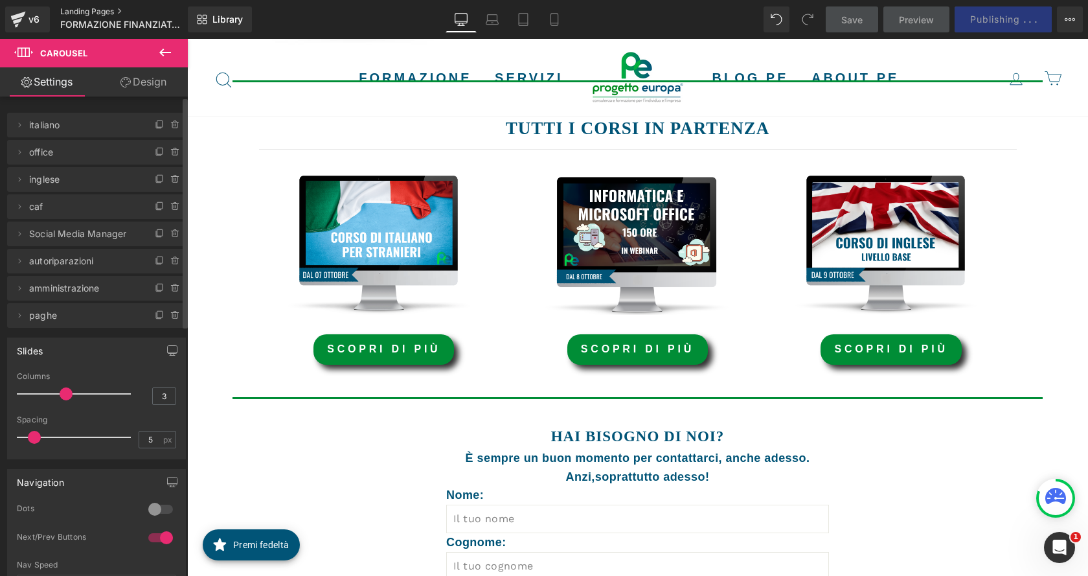
click at [81, 6] on link "Landing Pages" at bounding box center [134, 11] width 149 height 10
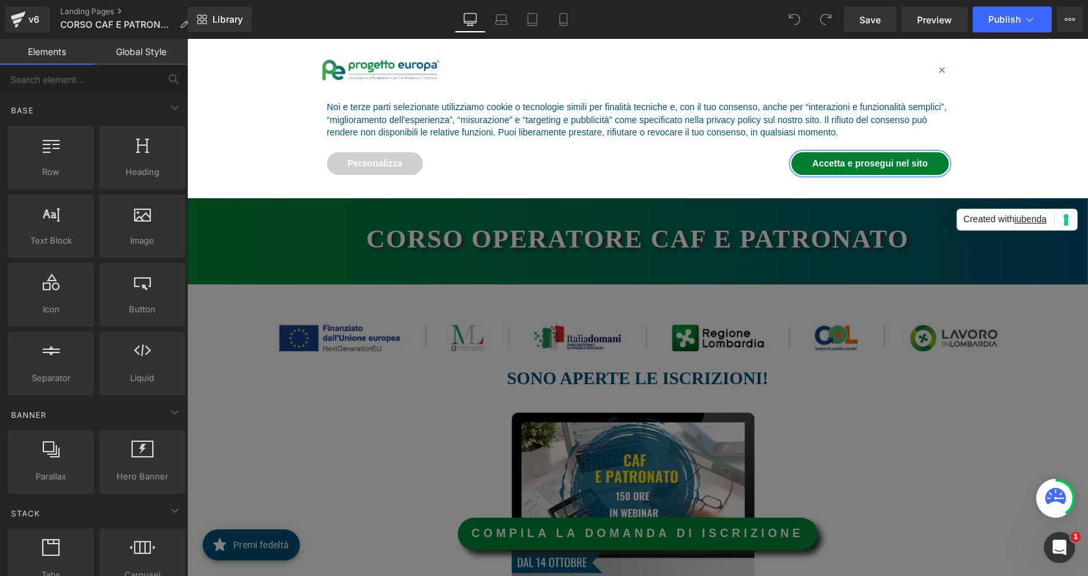
click at [890, 153] on button "Accetta e prosegui nel sito" at bounding box center [869, 163] width 157 height 23
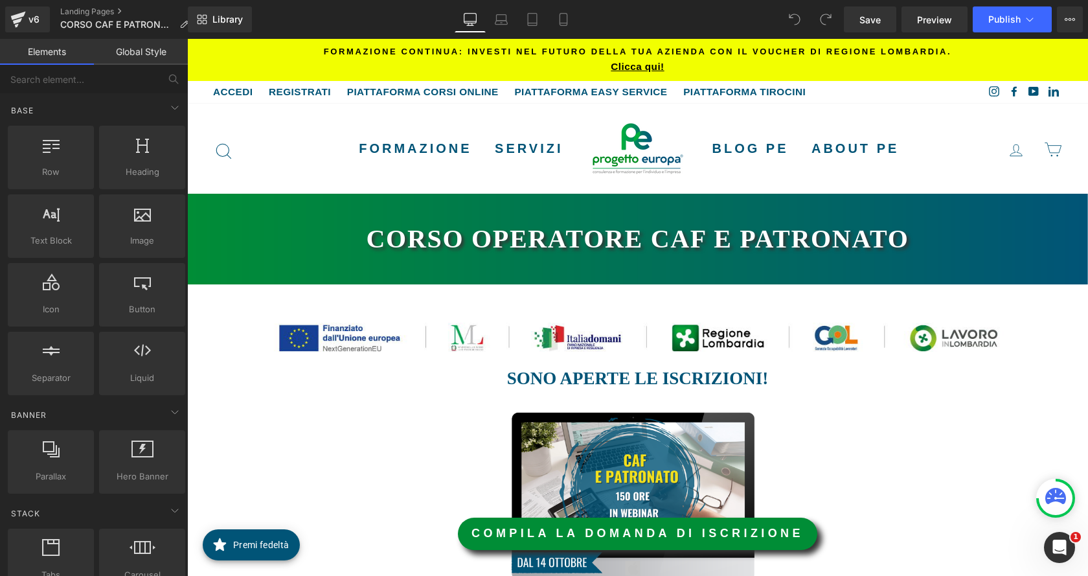
click at [514, 528] on div "Rendering Content" at bounding box center [545, 524] width 80 height 14
click at [512, 535] on link "COMPILA LA DOMANDA DI ISCRIZIONE" at bounding box center [637, 533] width 359 height 32
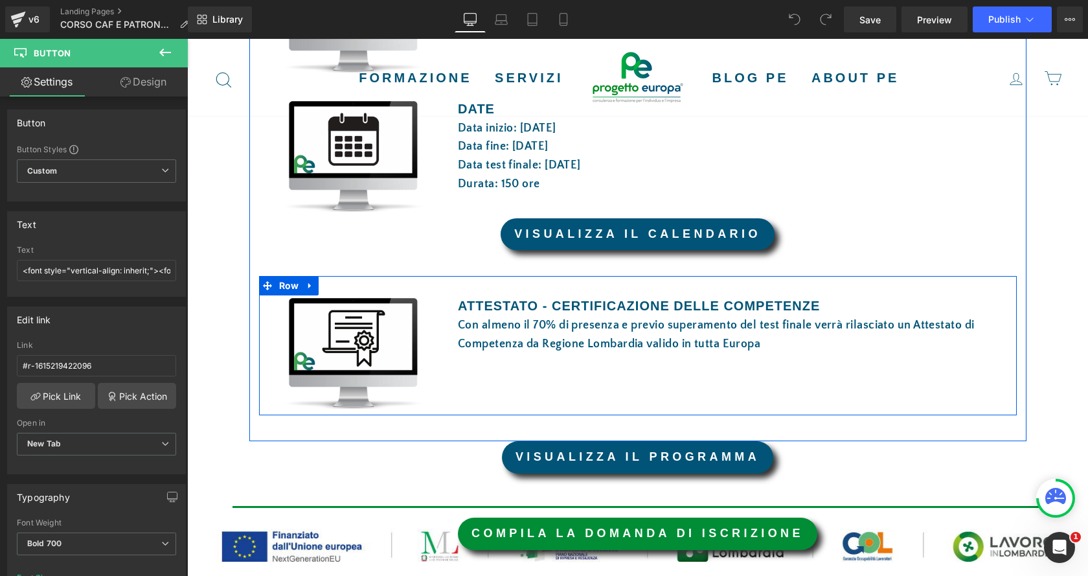
scroll to position [523, 0]
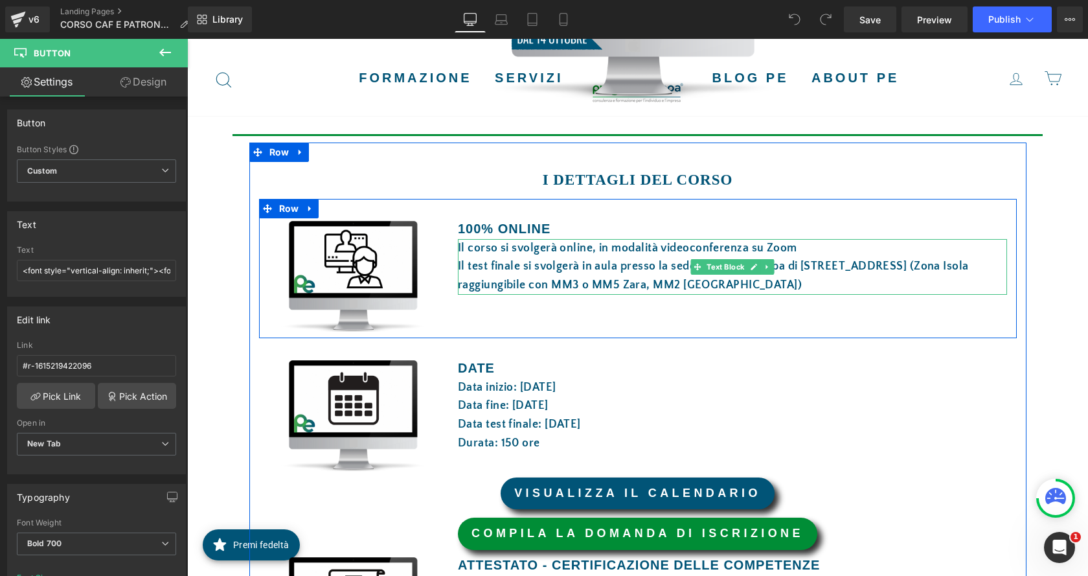
click at [611, 267] on div "Il test finale si svolgerà in aula presso la sede Progetto Europa di [STREET_AD…" at bounding box center [732, 276] width 549 height 38
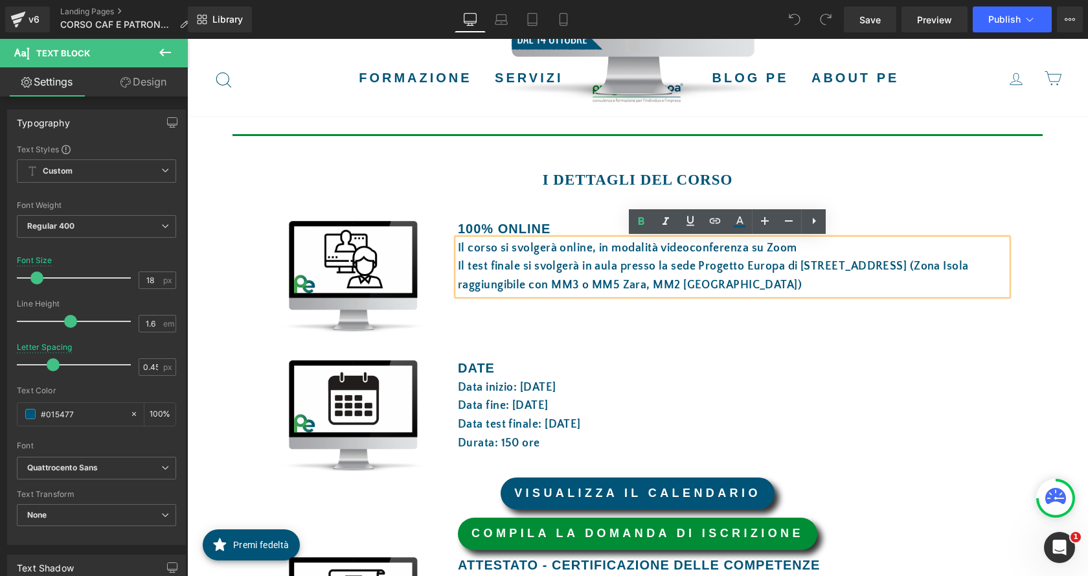
drag, startPoint x: 617, startPoint y: 266, endPoint x: 782, endPoint y: 284, distance: 165.5
click at [782, 284] on div "Il test finale si svolgerà in aula presso la sede Progetto Europa di [STREET_AD…" at bounding box center [732, 276] width 549 height 38
copy div "presso la sede Progetto Europa di via Boltraffio 16/b, Milano (Zona Isola raggi…"
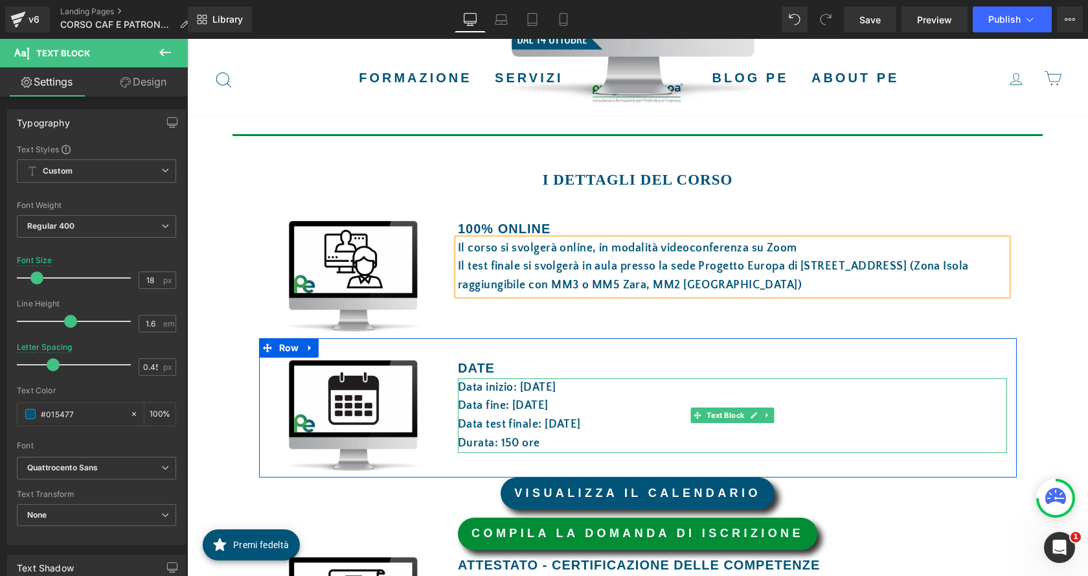
click at [640, 421] on p "Data test finale: [DATE]" at bounding box center [732, 424] width 549 height 19
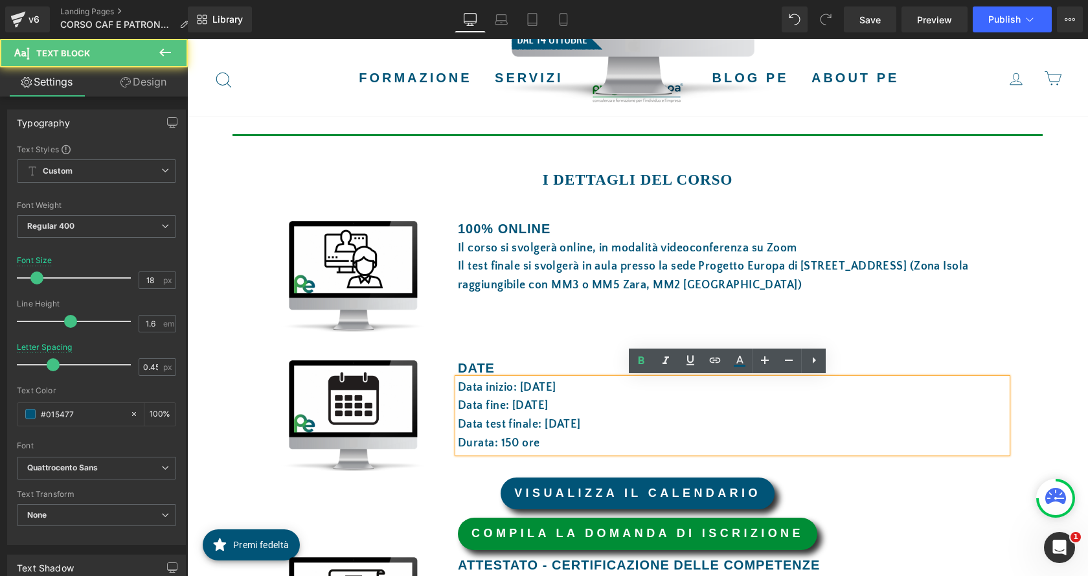
click at [640, 423] on p "Data test finale: [DATE]" at bounding box center [732, 424] width 549 height 19
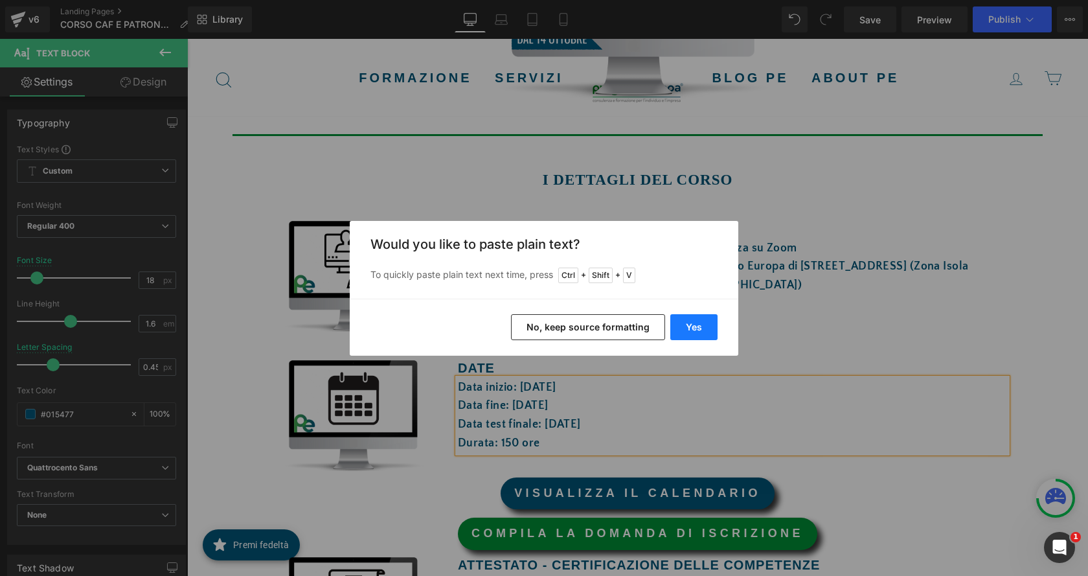
click at [709, 328] on button "Yes" at bounding box center [693, 327] width 47 height 26
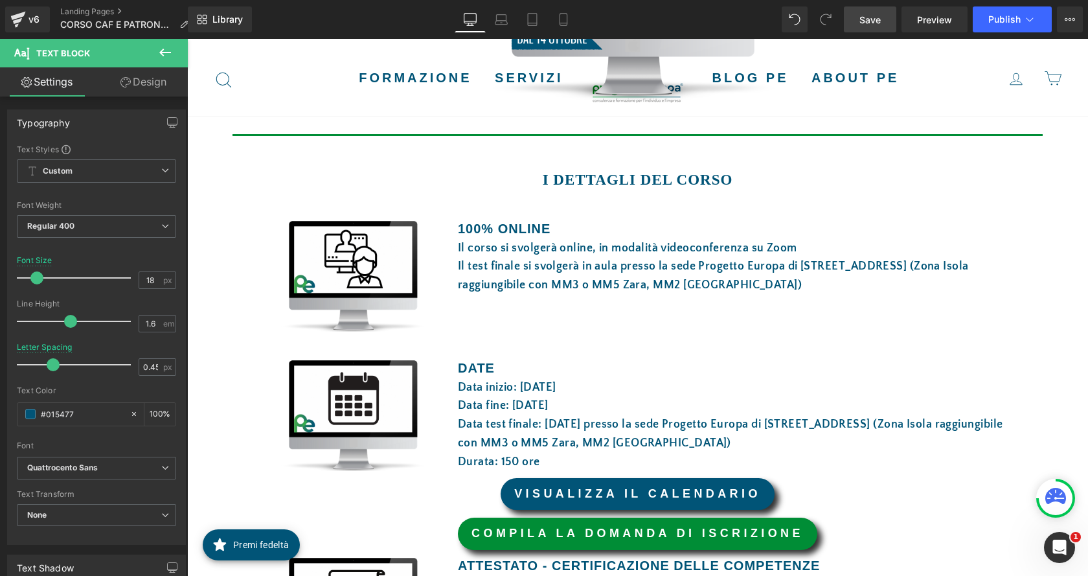
click at [867, 17] on span "Save" at bounding box center [869, 20] width 21 height 14
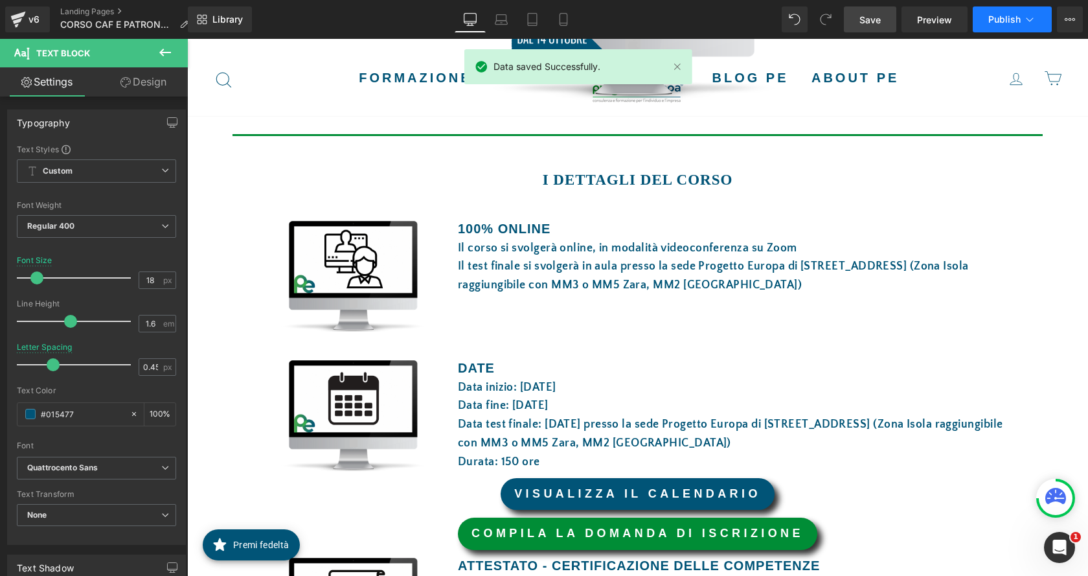
click at [1000, 18] on span "Publish" at bounding box center [1004, 19] width 32 height 10
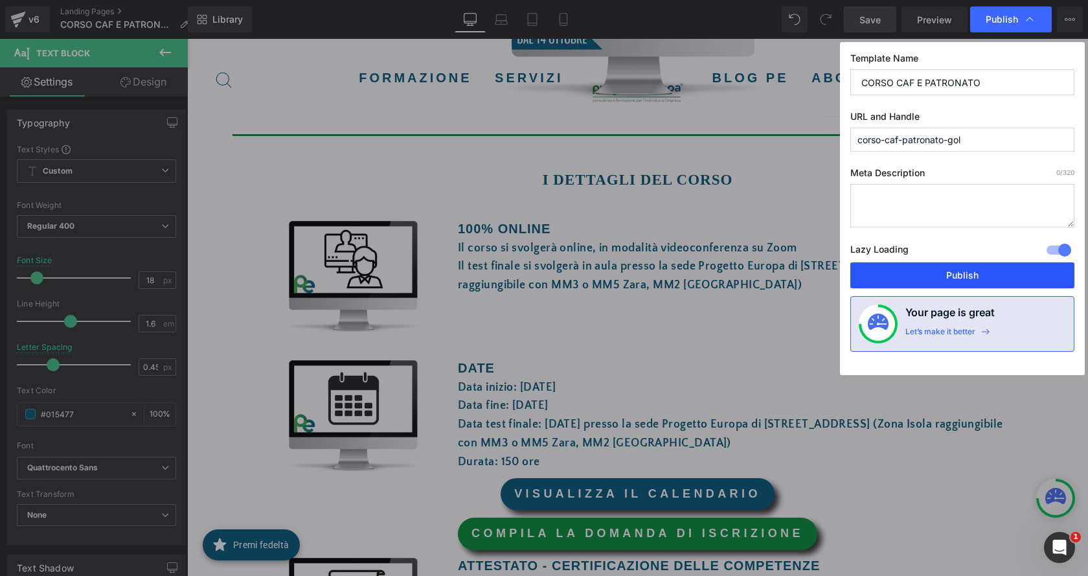
click at [979, 277] on button "Publish" at bounding box center [962, 275] width 224 height 26
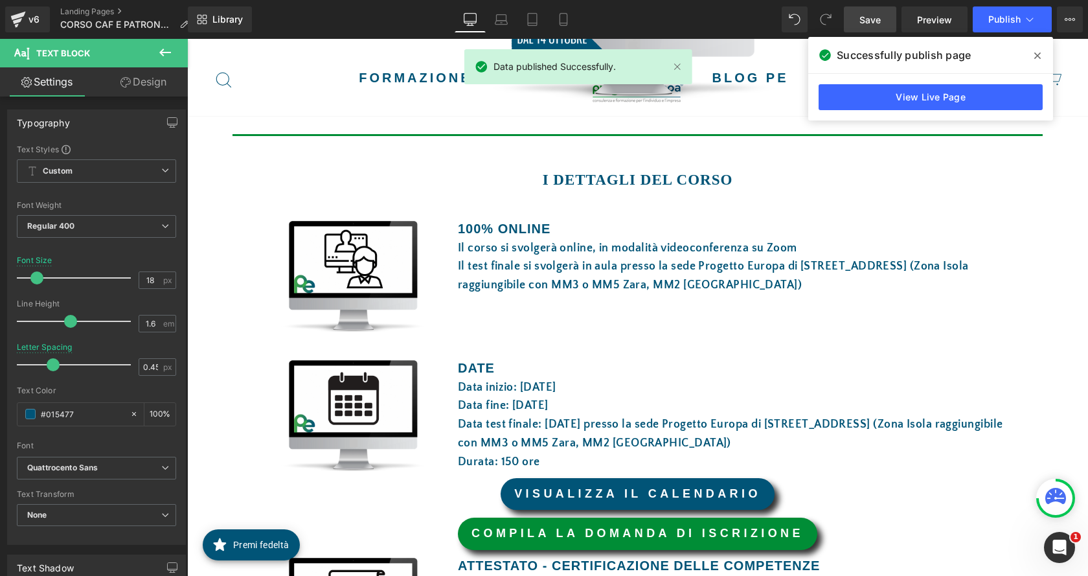
click at [863, 27] on link "Save" at bounding box center [870, 19] width 52 height 26
click at [1017, 12] on button "Publish" at bounding box center [1012, 19] width 79 height 26
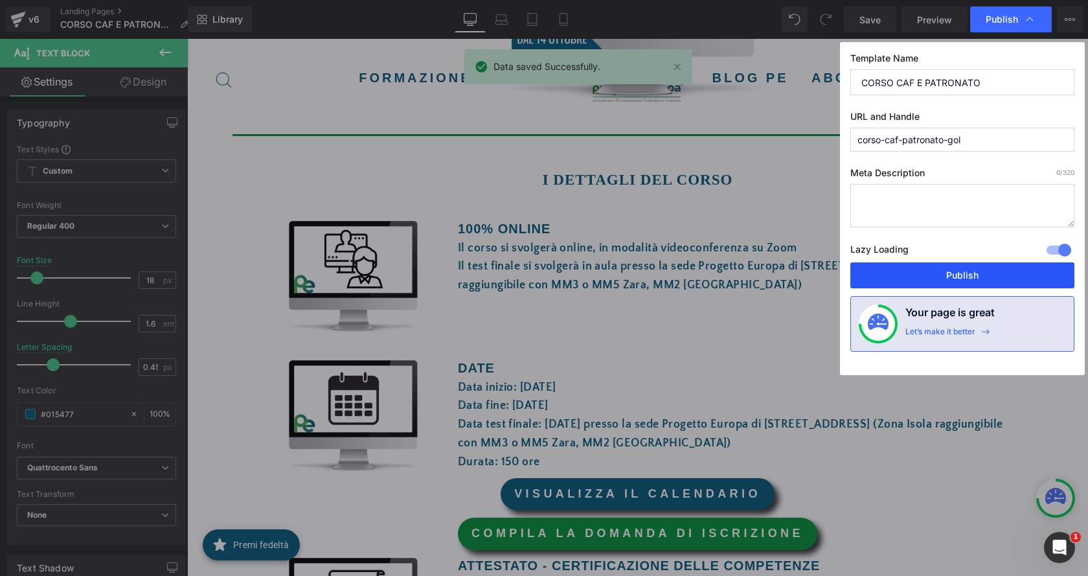
click at [969, 271] on button "Publish" at bounding box center [962, 275] width 224 height 26
